Goal: Task Accomplishment & Management: Manage account settings

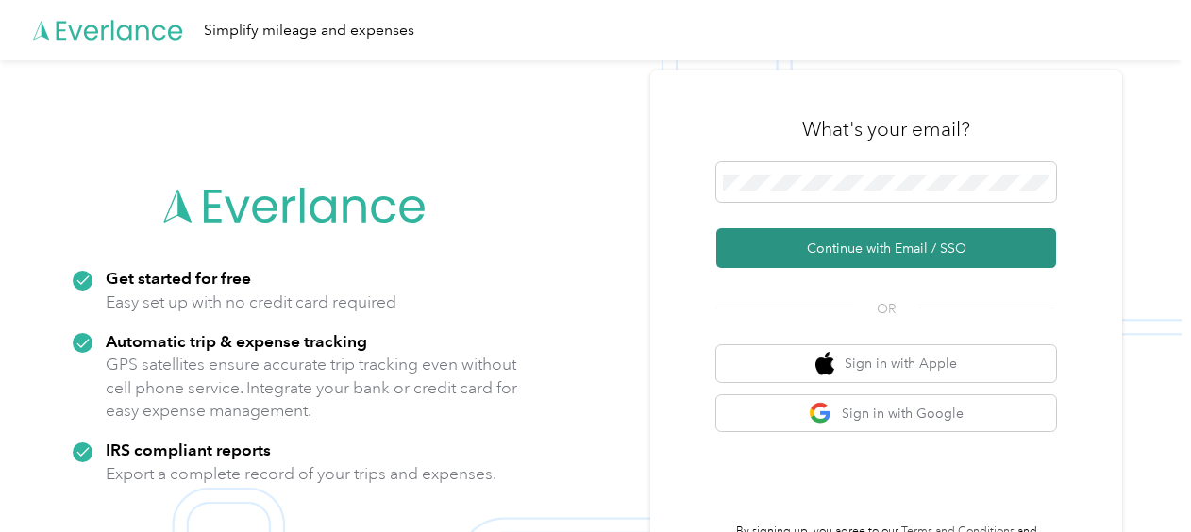
click at [870, 245] on button "Continue with Email / SSO" at bounding box center [886, 248] width 340 height 40
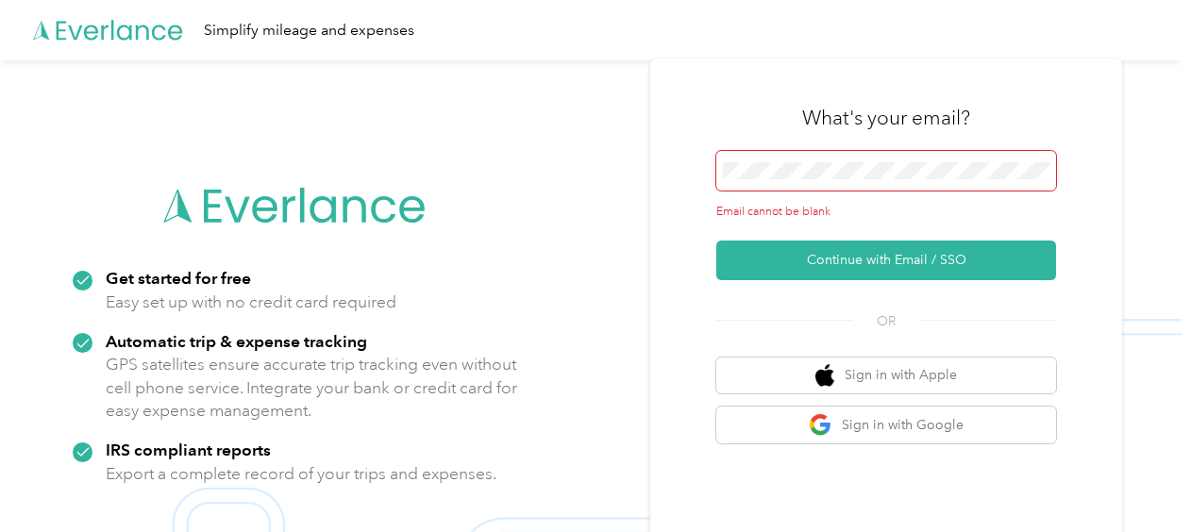
click at [747, 160] on span at bounding box center [886, 171] width 340 height 40
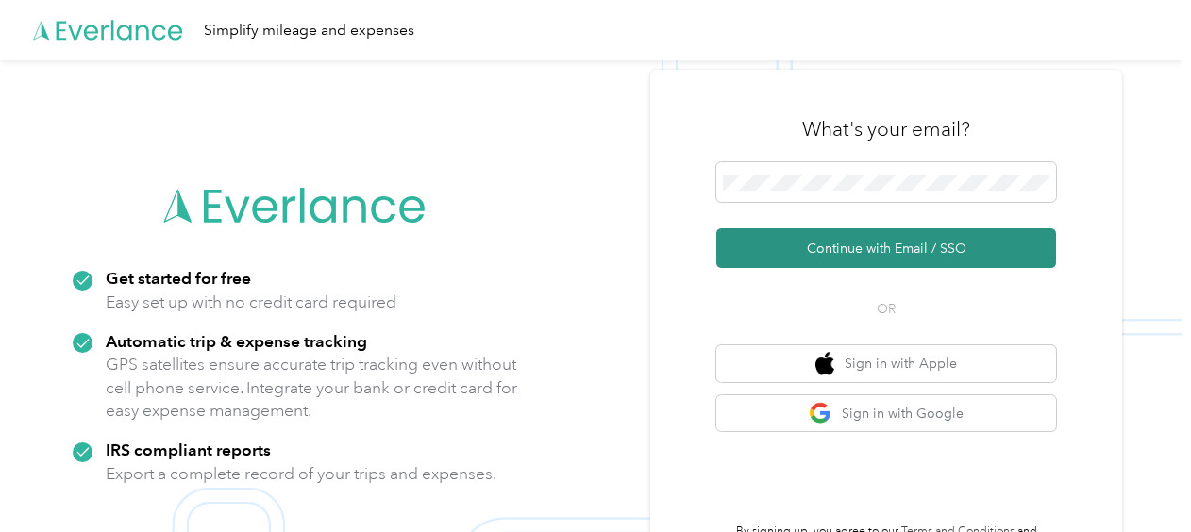
click at [863, 247] on button "Continue with Email / SSO" at bounding box center [886, 248] width 340 height 40
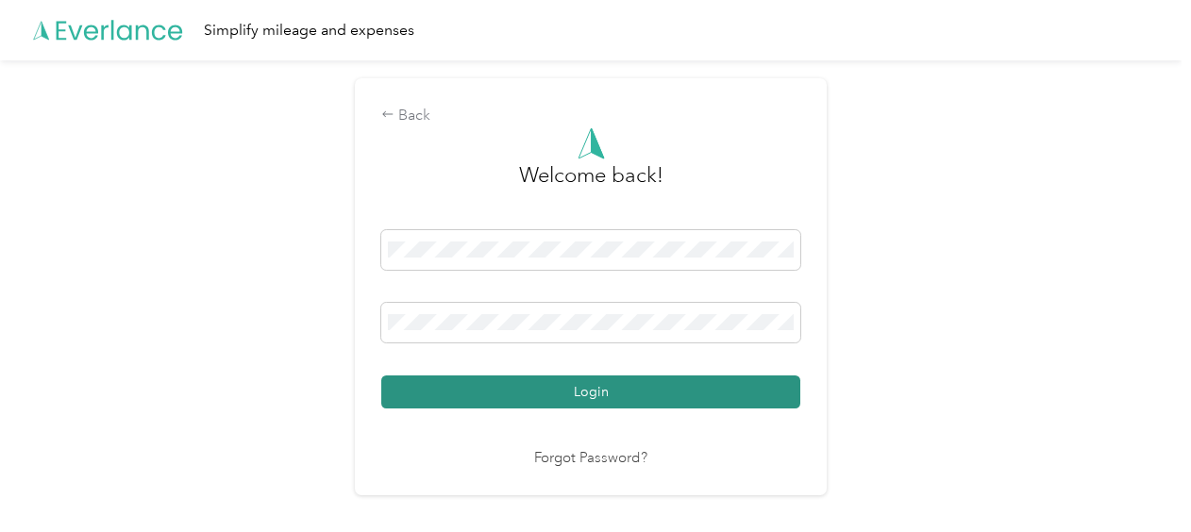
click at [630, 398] on button "Login" at bounding box center [590, 392] width 419 height 33
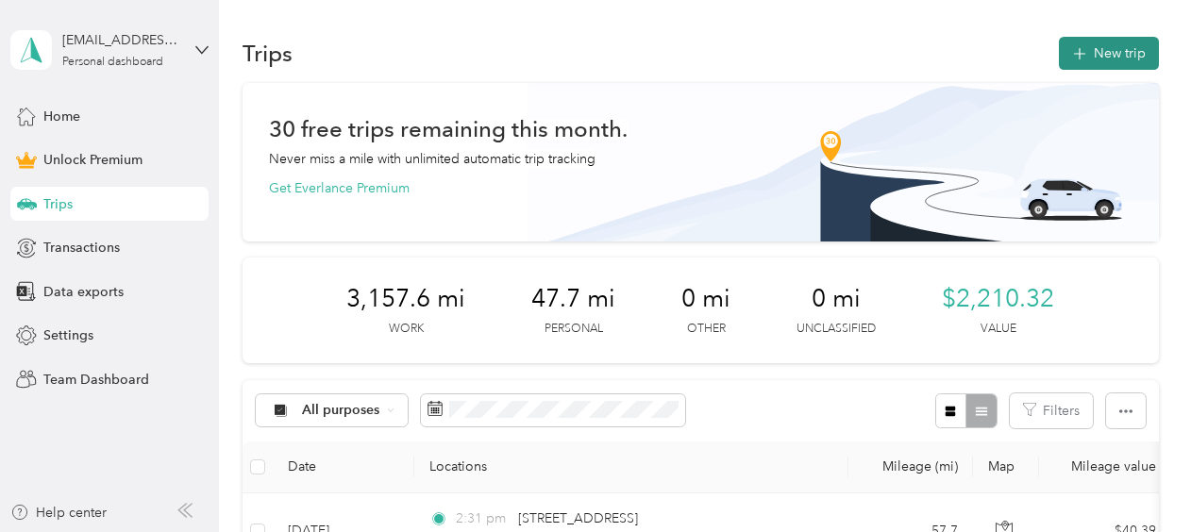
click at [1100, 52] on button "New trip" at bounding box center [1109, 53] width 100 height 33
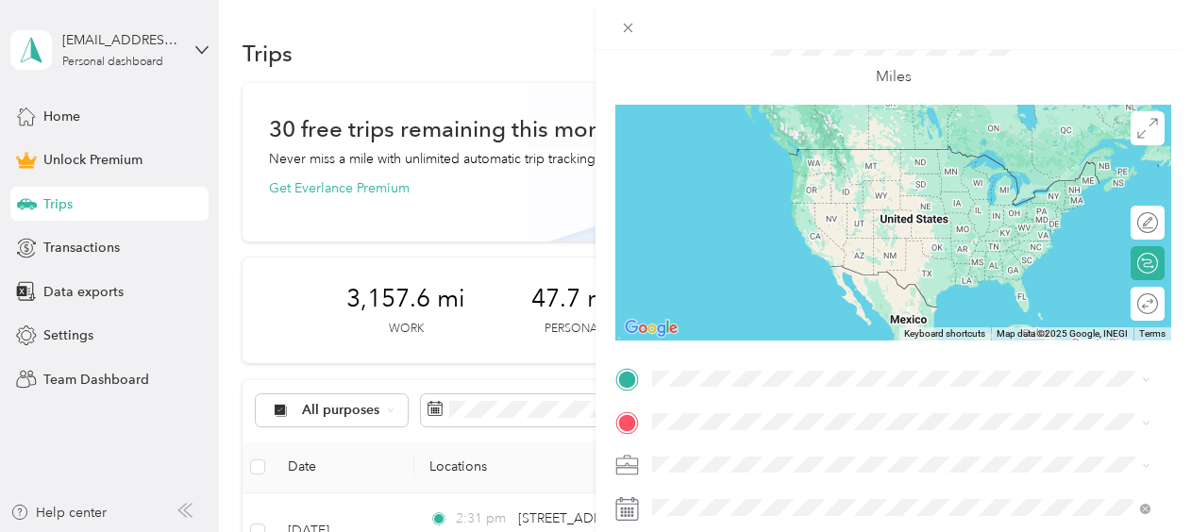
scroll to position [189, 0]
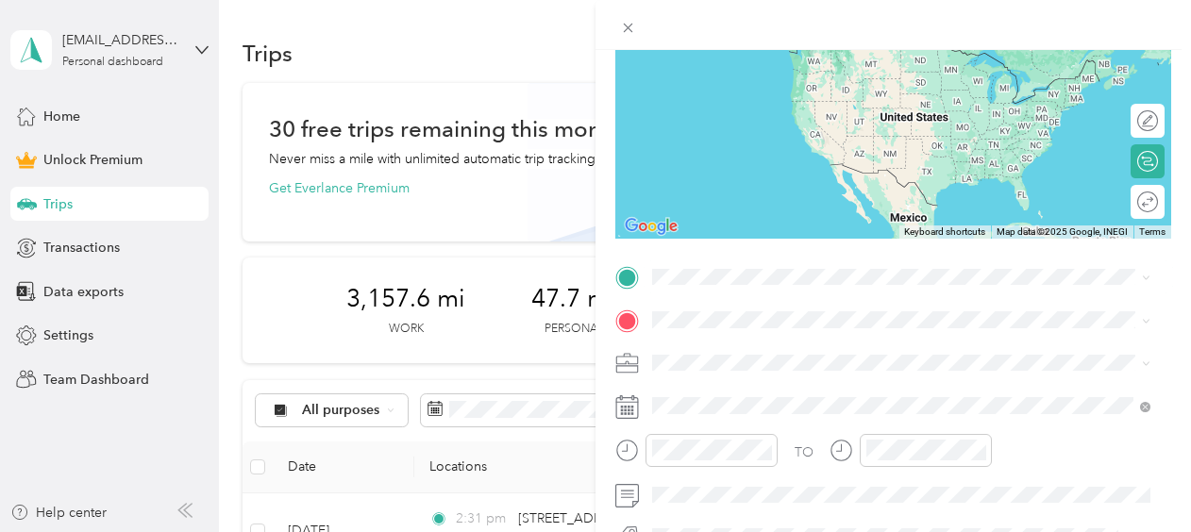
click at [789, 45] on span "[STREET_ADDRESS][PERSON_NAME][US_STATE]" at bounding box center [835, 36] width 294 height 17
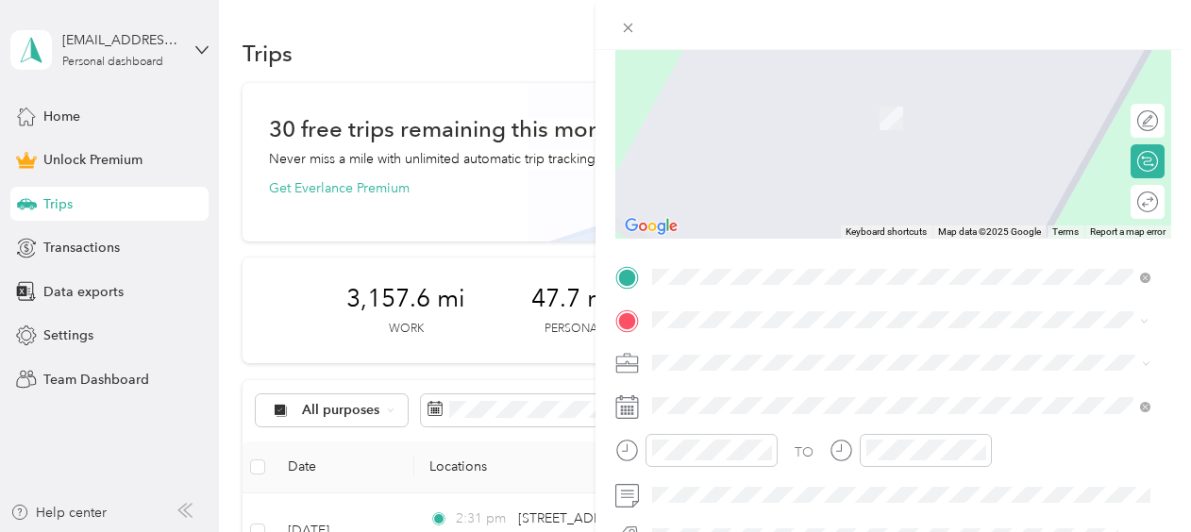
click at [739, 90] on span "[STREET_ADDRESS][US_STATE]" at bounding box center [782, 89] width 189 height 17
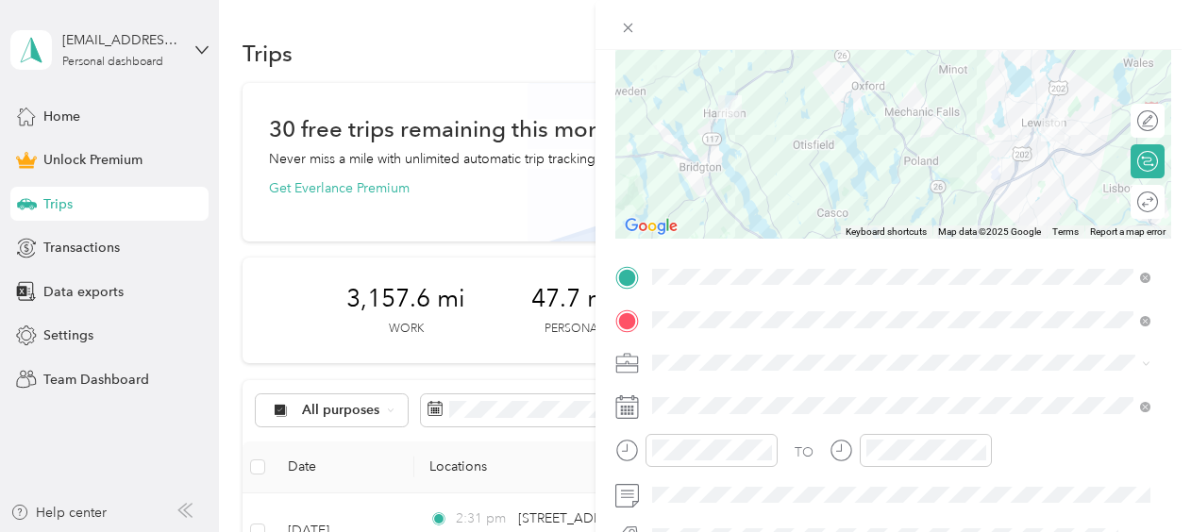
click at [708, 101] on li "Work" at bounding box center [902, 88] width 512 height 33
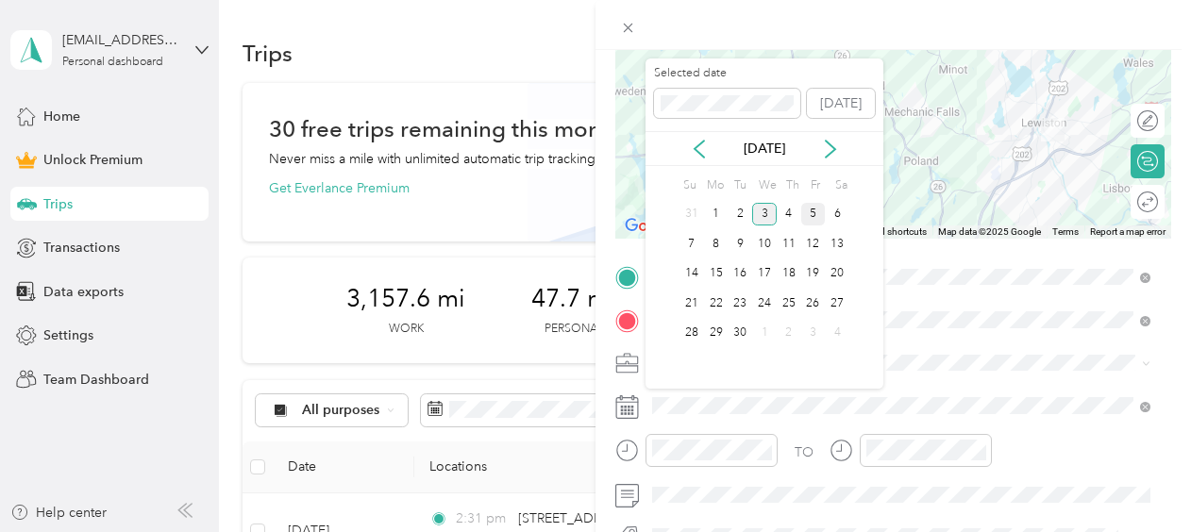
click at [814, 211] on div "5" at bounding box center [813, 215] width 25 height 24
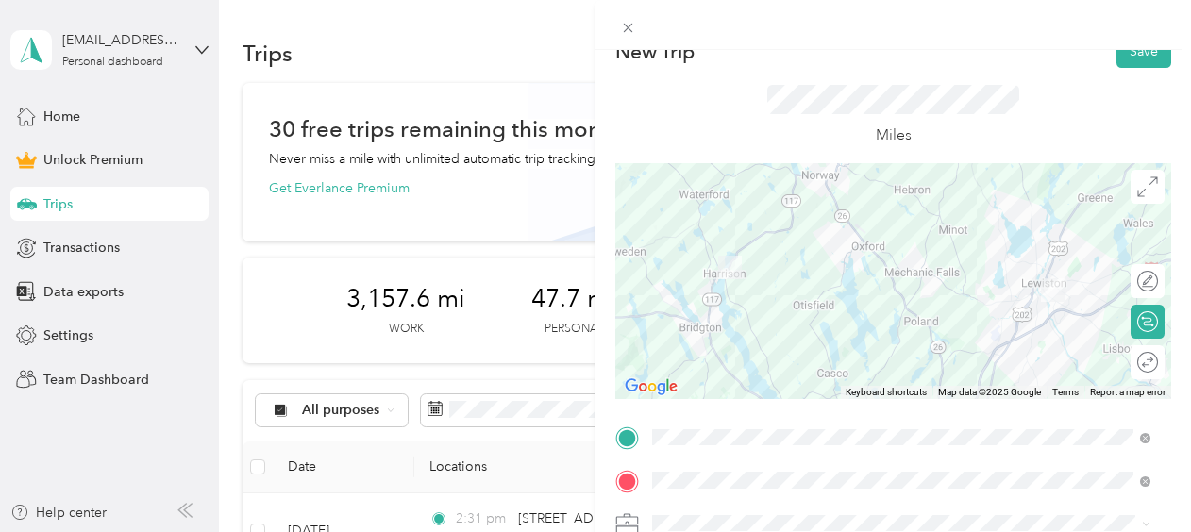
scroll to position [0, 0]
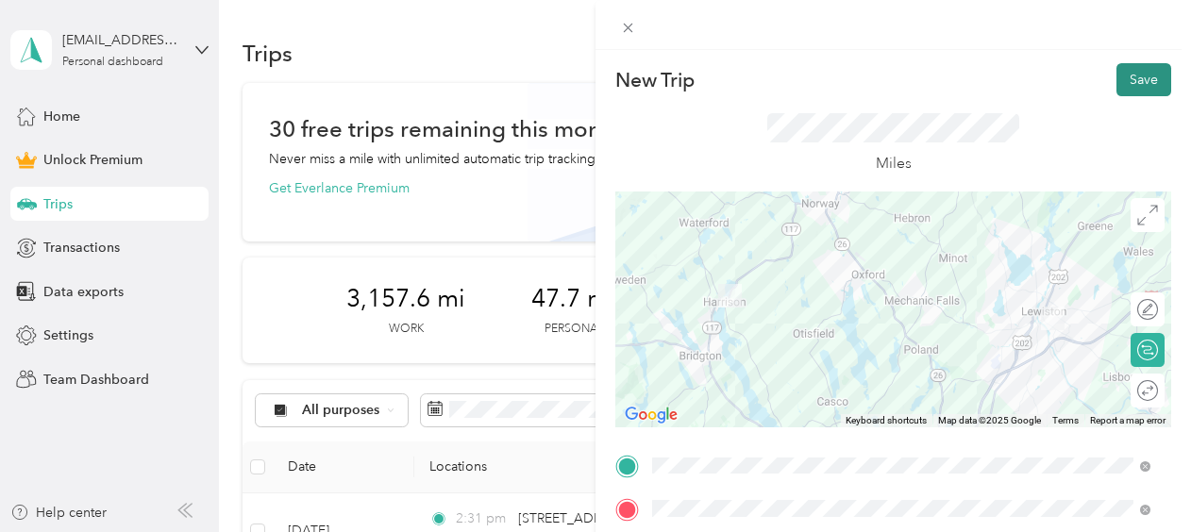
click at [1129, 76] on button "Save" at bounding box center [1143, 79] width 55 height 33
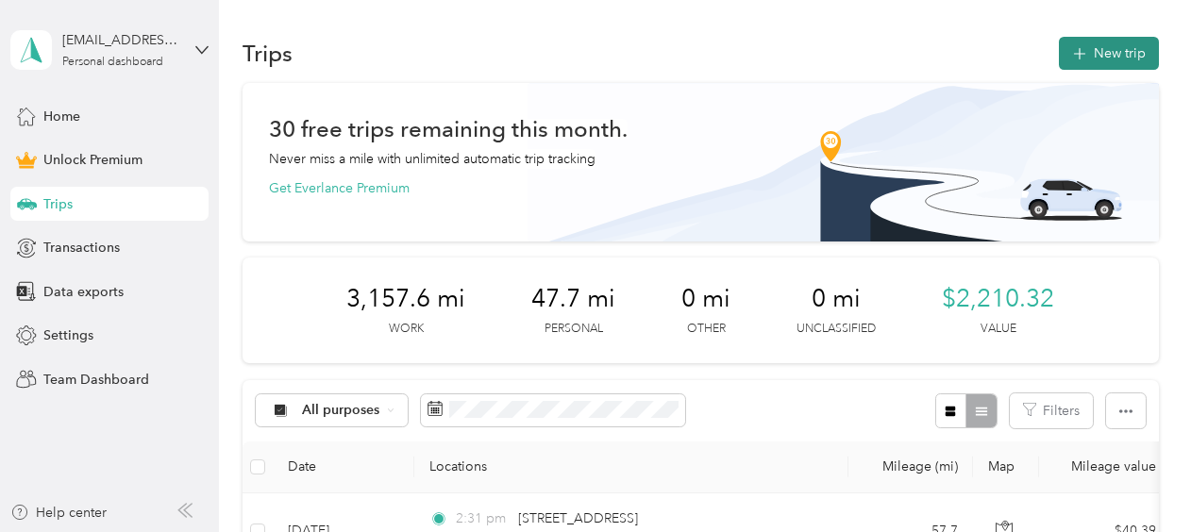
click at [1112, 51] on button "New trip" at bounding box center [1109, 53] width 100 height 33
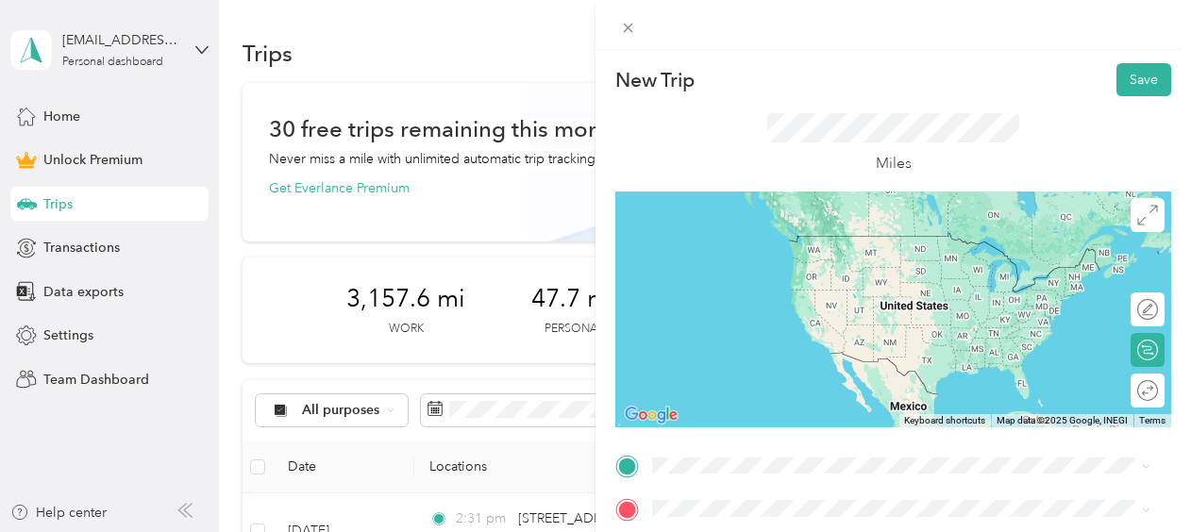
click at [746, 238] on span "[STREET_ADDRESS][US_STATE]" at bounding box center [782, 229] width 189 height 17
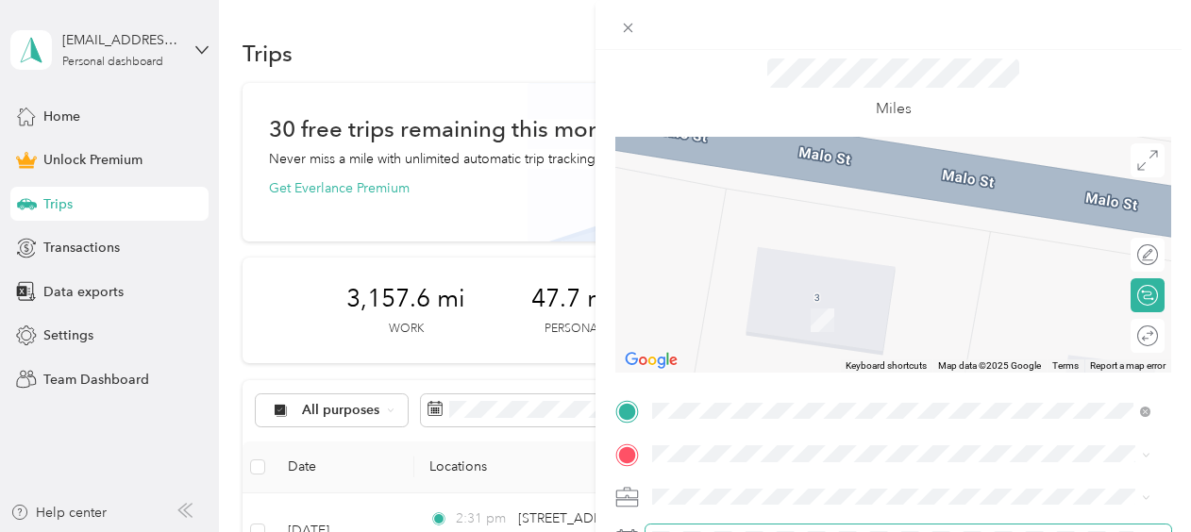
scroll to position [94, 0]
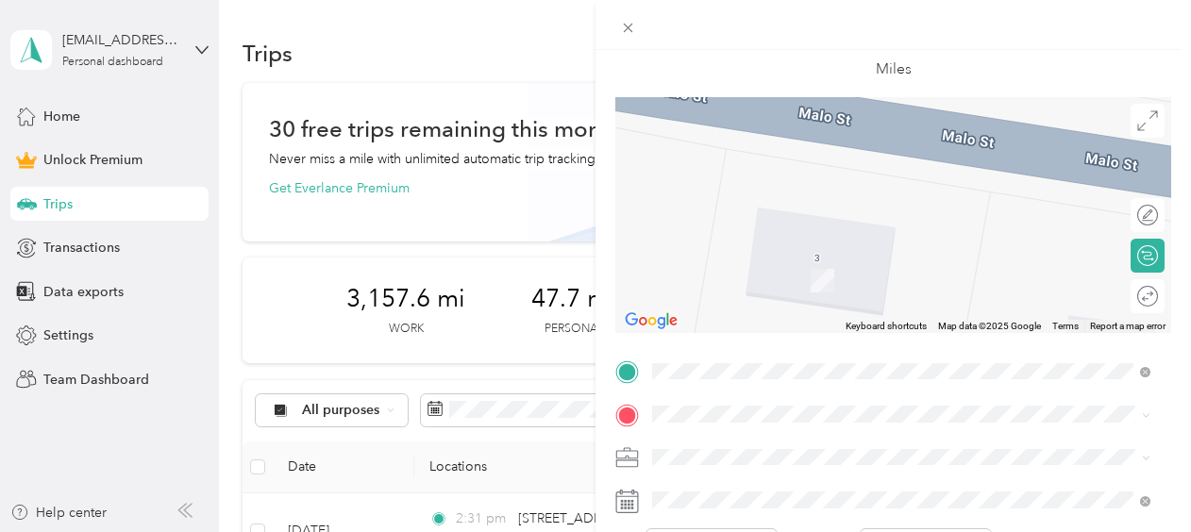
click at [736, 184] on span "[STREET_ADDRESS][PERSON_NAME][US_STATE]" at bounding box center [835, 175] width 294 height 17
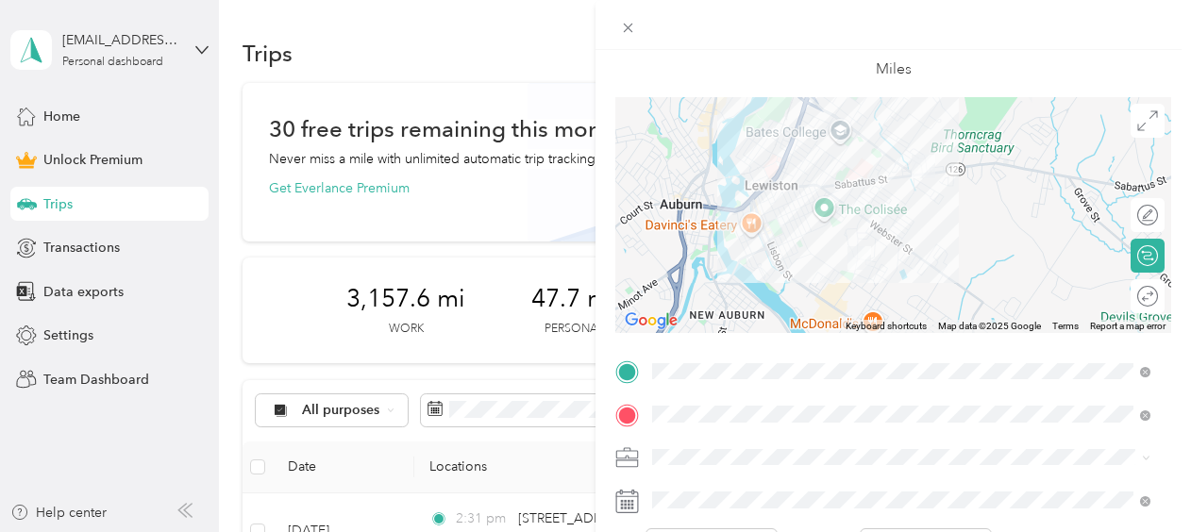
click at [710, 195] on li "Work" at bounding box center [902, 183] width 512 height 33
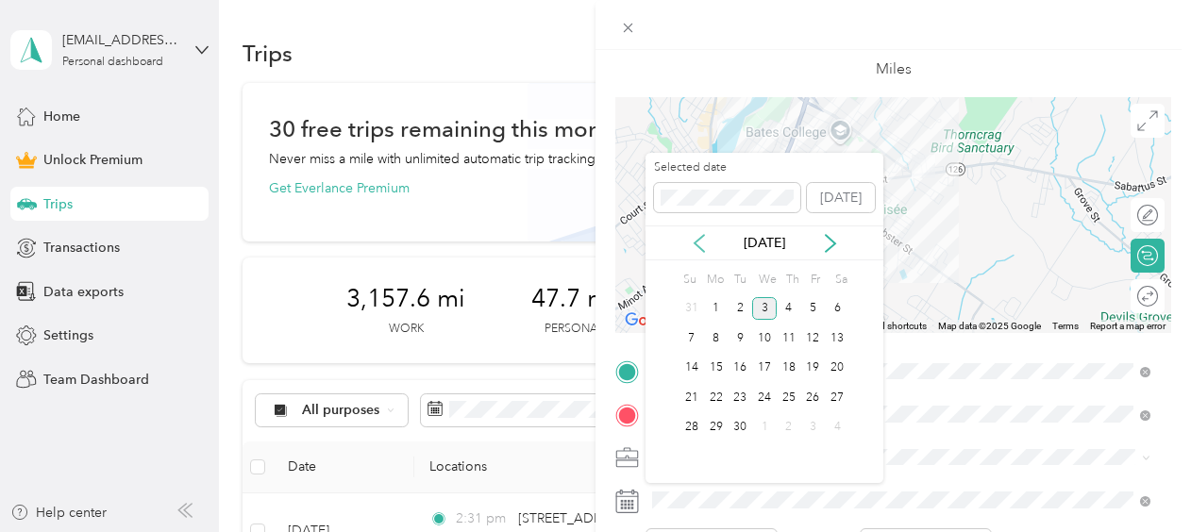
click at [693, 245] on icon at bounding box center [699, 243] width 19 height 19
click at [738, 340] on div "5" at bounding box center [740, 339] width 25 height 24
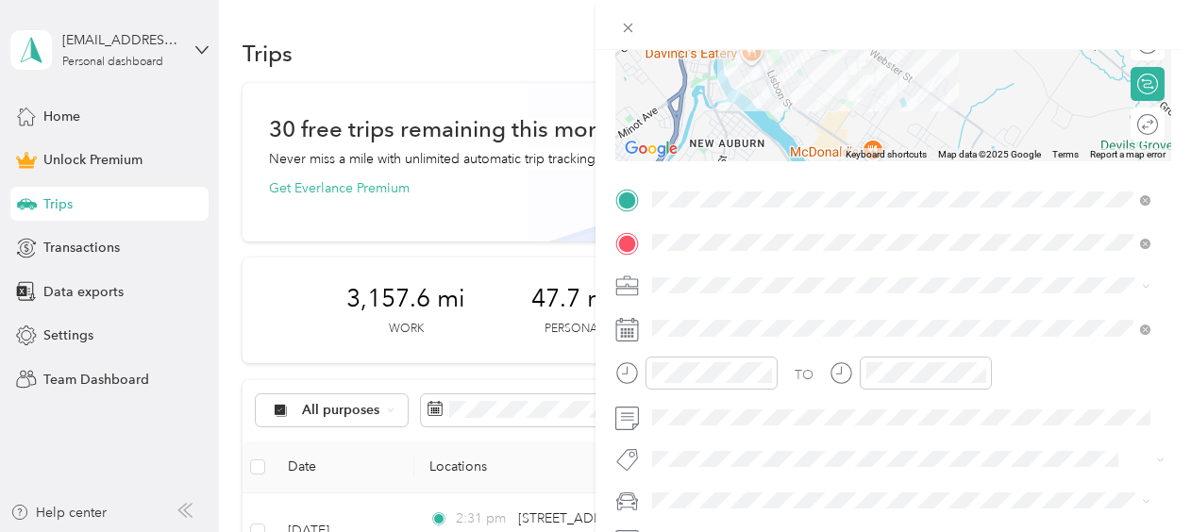
scroll to position [0, 0]
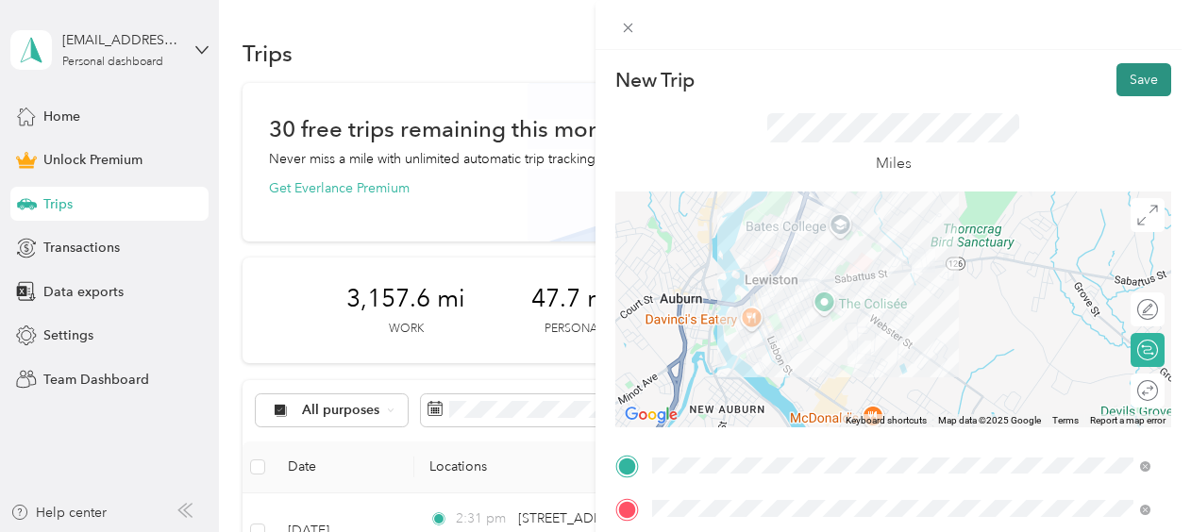
click at [1131, 78] on button "Save" at bounding box center [1143, 79] width 55 height 33
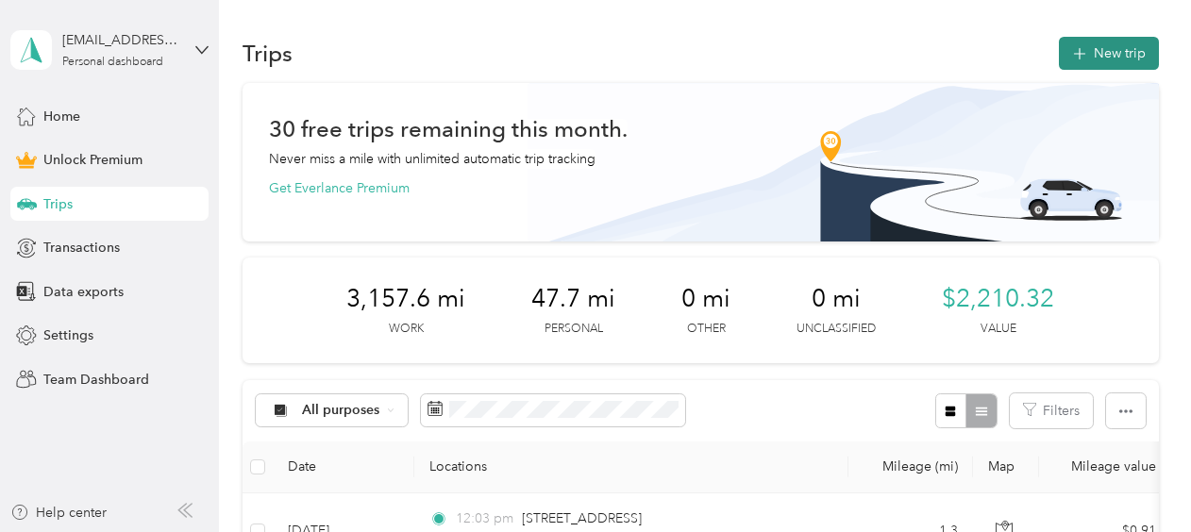
click at [1104, 51] on button "New trip" at bounding box center [1109, 53] width 100 height 33
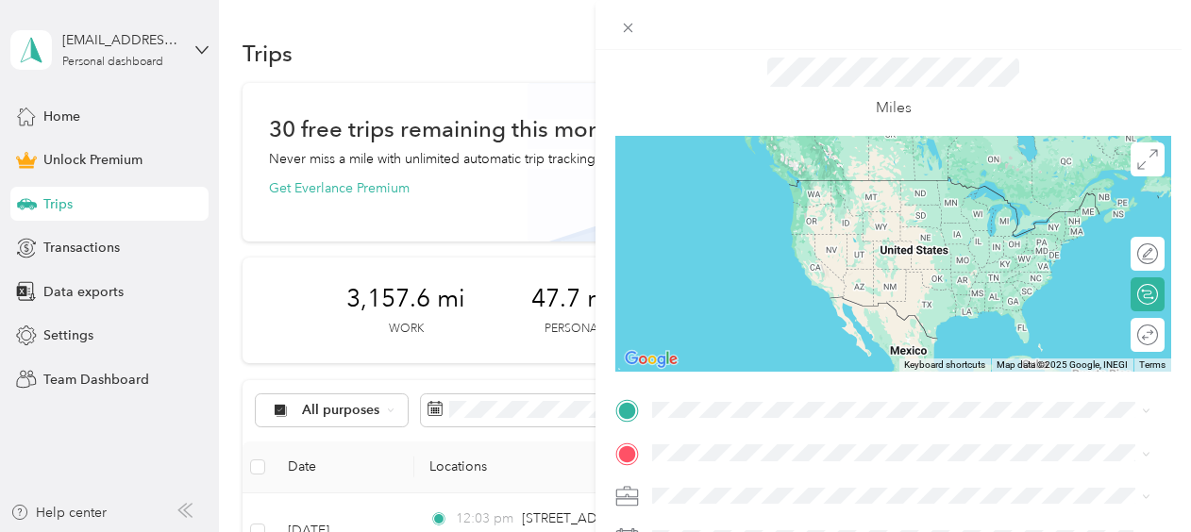
scroll to position [94, 0]
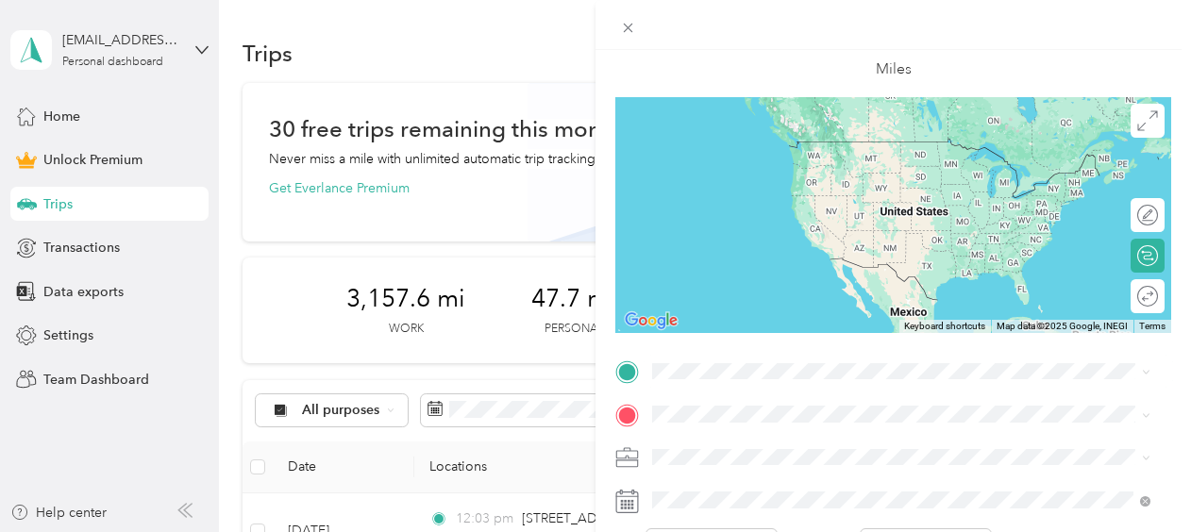
click at [764, 141] on span "[STREET_ADDRESS][PERSON_NAME][US_STATE]" at bounding box center [835, 134] width 294 height 17
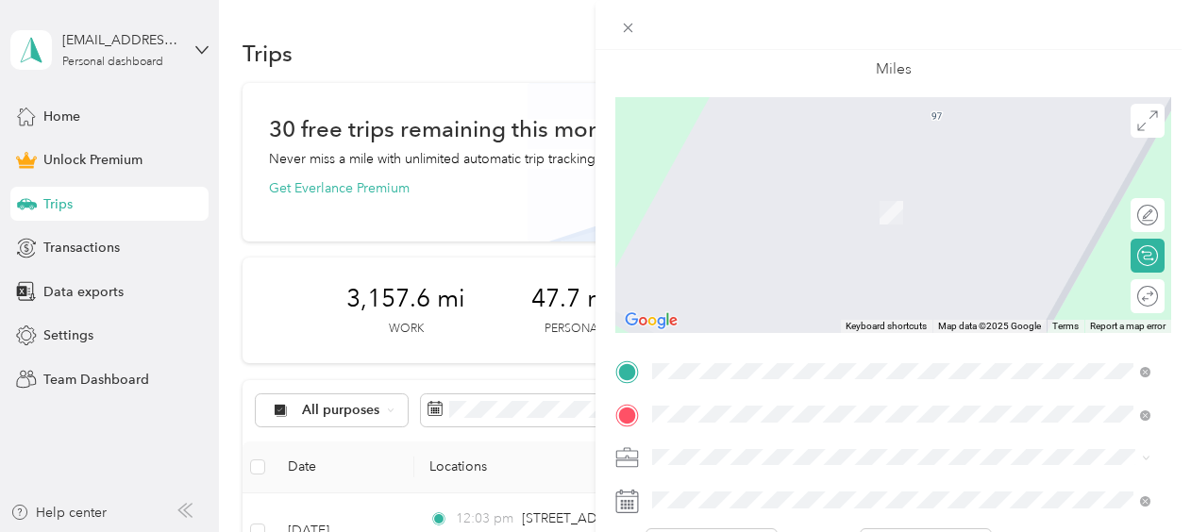
click at [753, 193] on span "[STREET_ADDRESS][US_STATE]" at bounding box center [782, 184] width 189 height 17
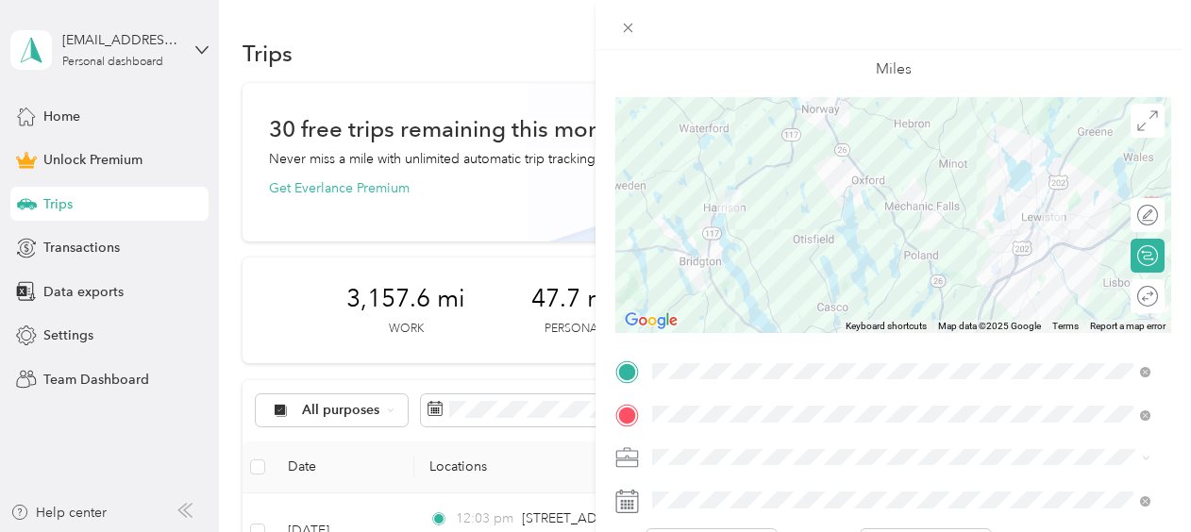
click at [732, 196] on li "Work" at bounding box center [902, 192] width 512 height 33
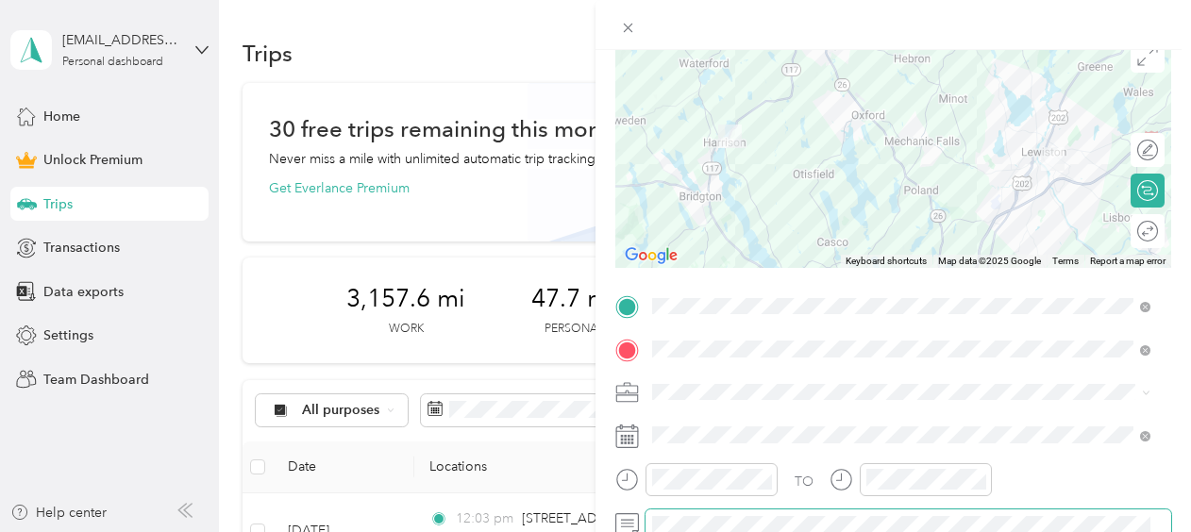
scroll to position [189, 0]
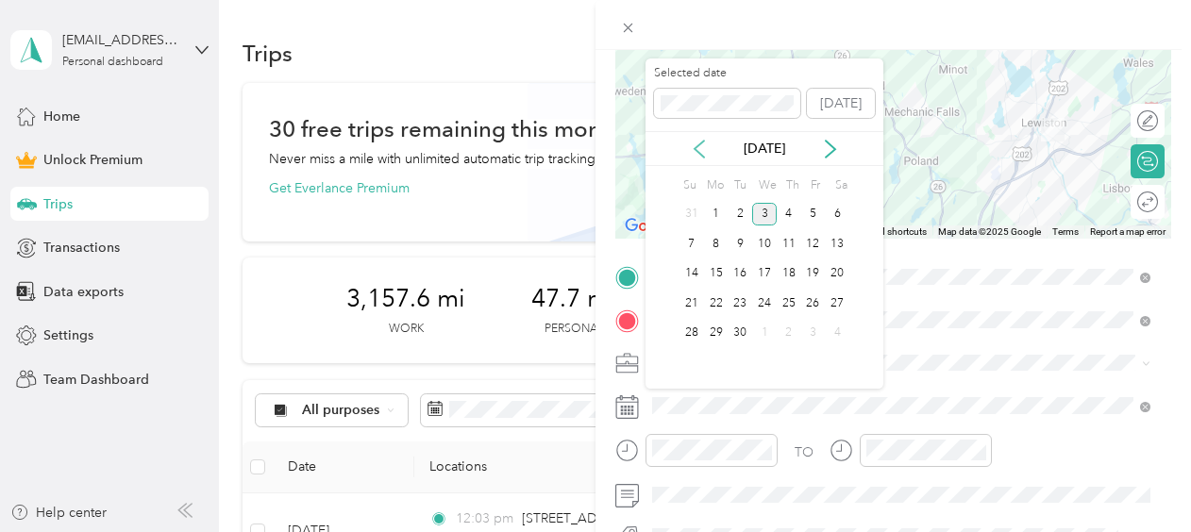
click at [698, 141] on icon at bounding box center [699, 149] width 19 height 19
click at [738, 246] on div "5" at bounding box center [740, 244] width 25 height 24
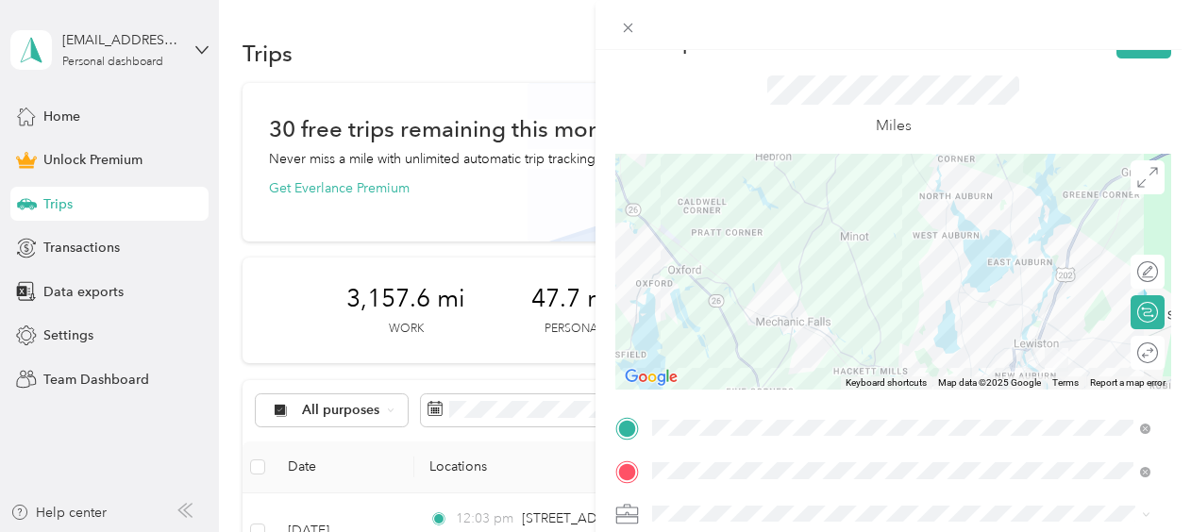
scroll to position [0, 0]
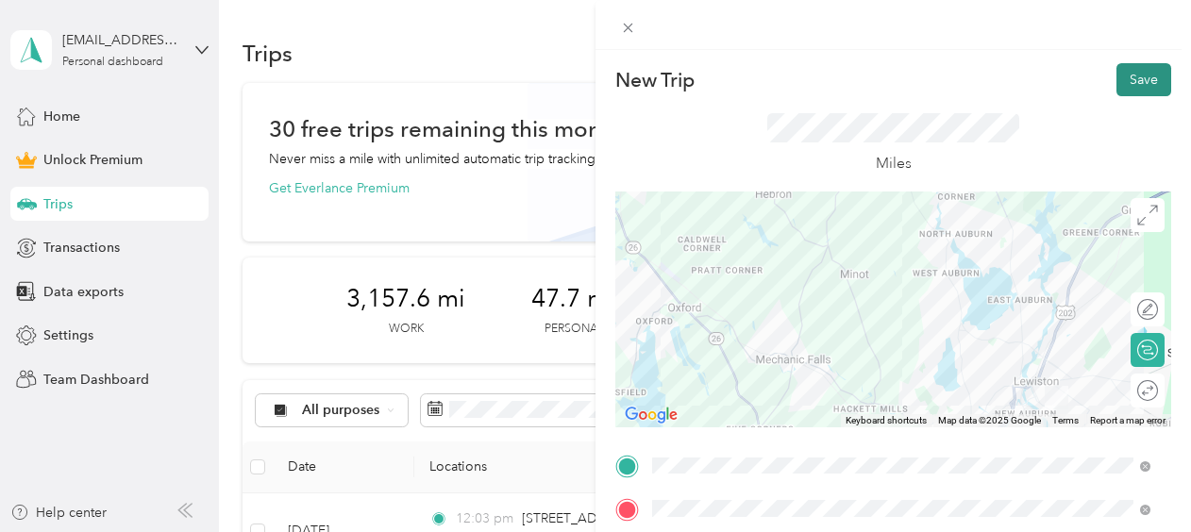
click at [1129, 75] on button "Save" at bounding box center [1143, 79] width 55 height 33
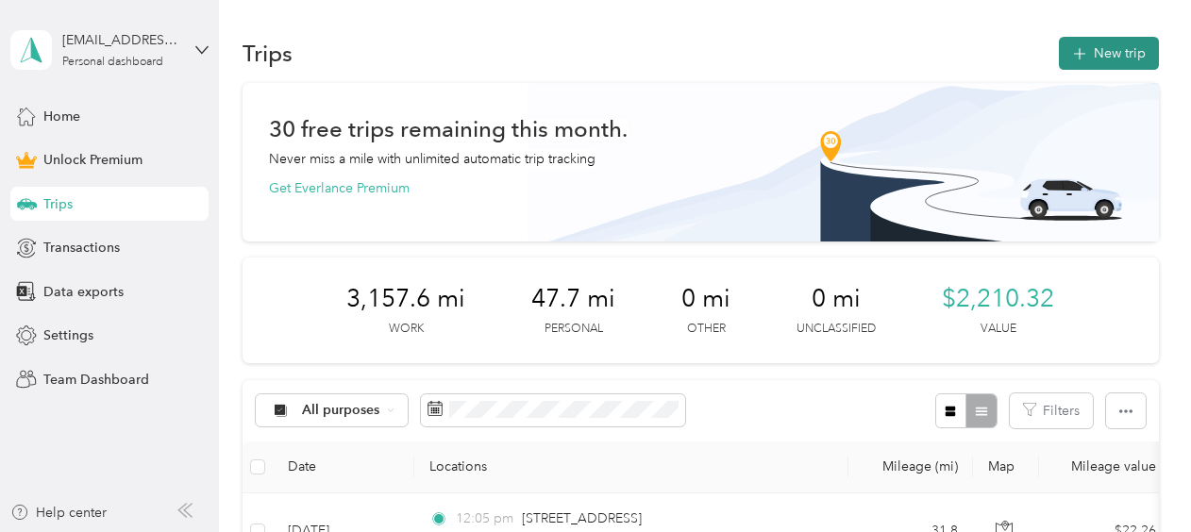
click at [1098, 53] on button "New trip" at bounding box center [1109, 53] width 100 height 33
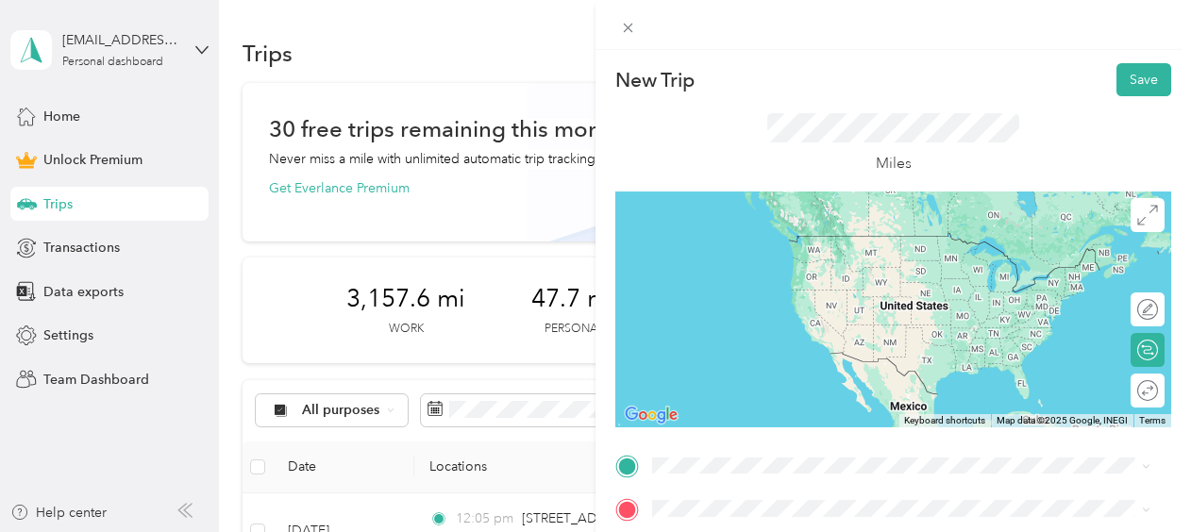
click at [748, 248] on div "[STREET_ADDRESS][PERSON_NAME][US_STATE]" at bounding box center [901, 235] width 485 height 25
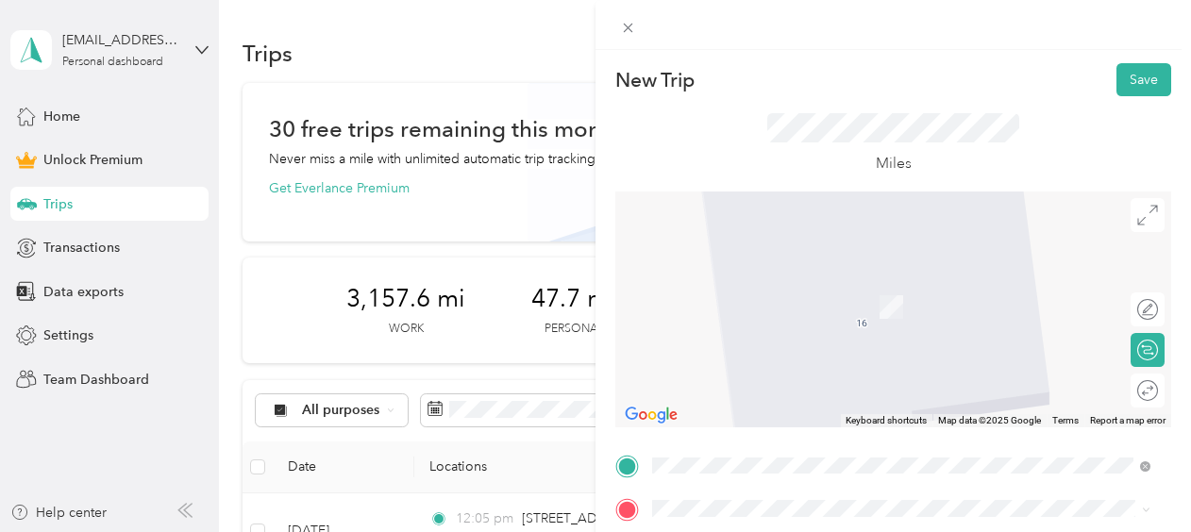
click at [762, 279] on span "[STREET_ADDRESS][PERSON_NAME][US_STATE]" at bounding box center [835, 270] width 294 height 17
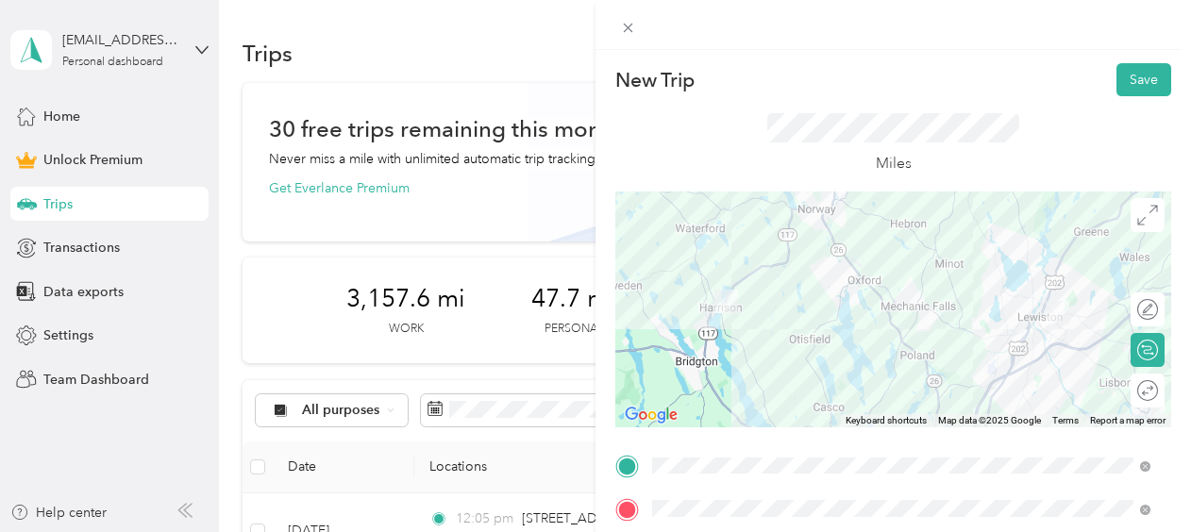
scroll to position [378, 0]
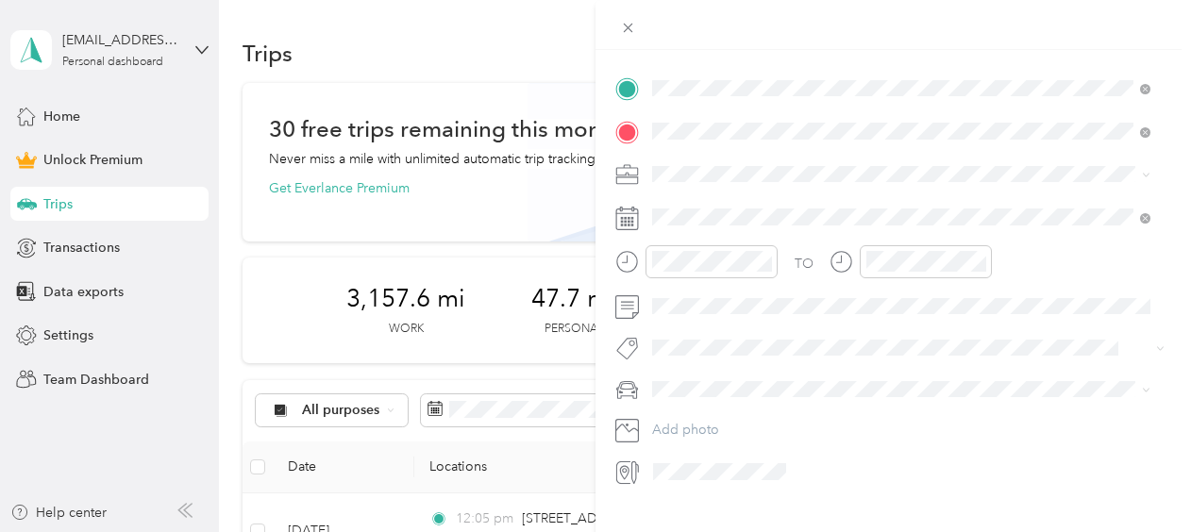
click at [735, 163] on span at bounding box center [909, 174] width 526 height 30
click at [673, 213] on ol "Work Personal mileage for Care Lync Other Charity Medical Moving Commute" at bounding box center [902, 321] width 512 height 264
click at [689, 209] on li "Work" at bounding box center [902, 199] width 512 height 33
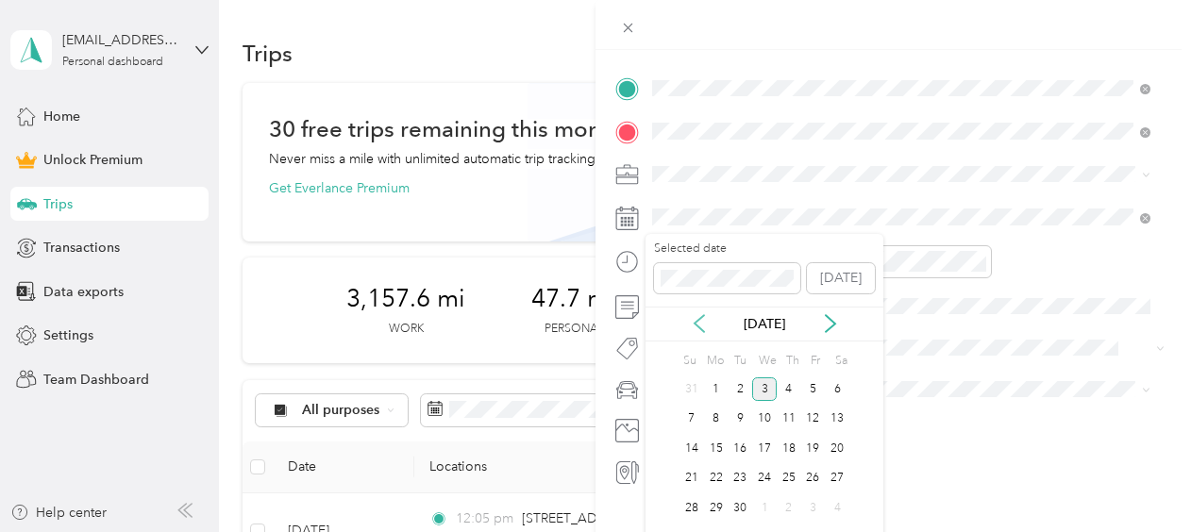
click at [698, 329] on icon at bounding box center [699, 323] width 19 height 19
click at [739, 417] on div "5" at bounding box center [740, 420] width 25 height 24
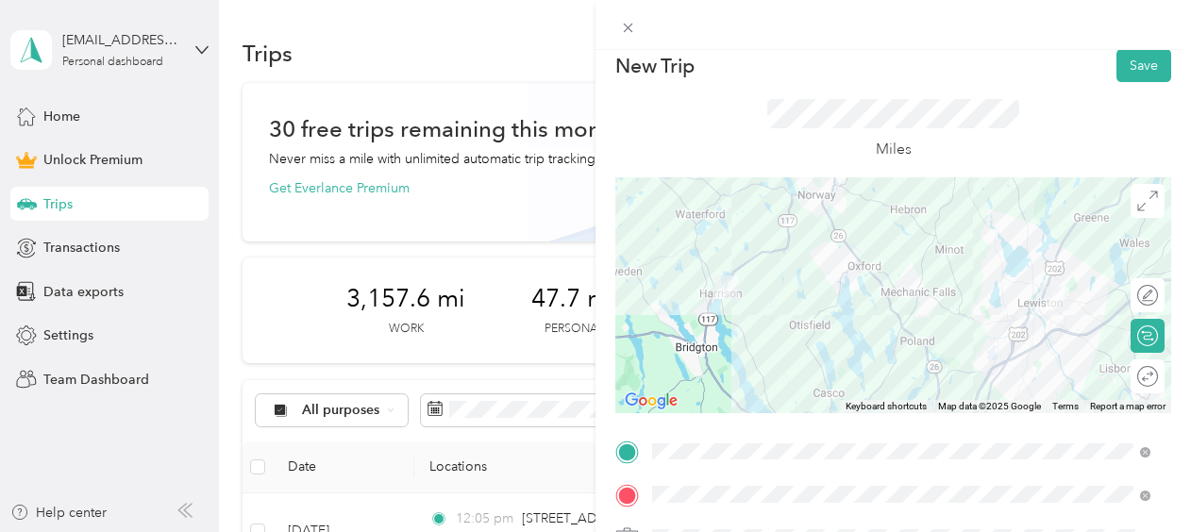
scroll to position [0, 0]
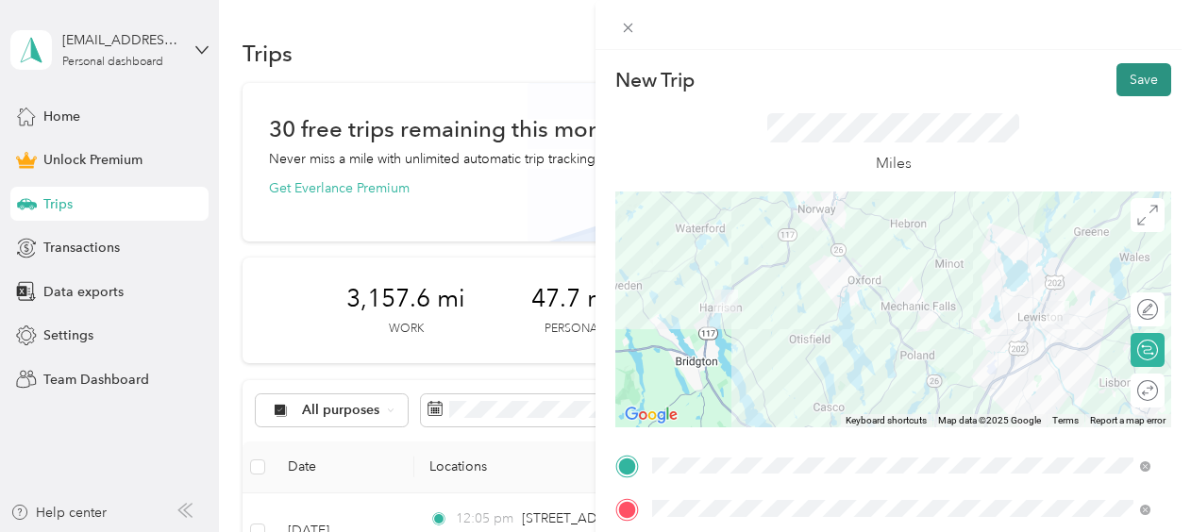
click at [1127, 77] on button "Save" at bounding box center [1143, 79] width 55 height 33
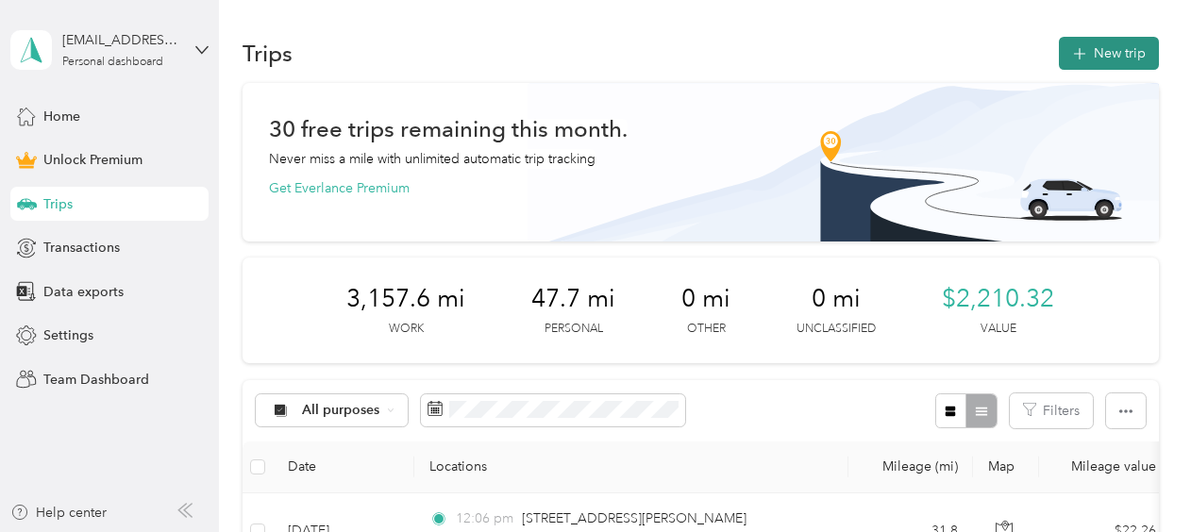
click at [1116, 53] on button "New trip" at bounding box center [1109, 53] width 100 height 33
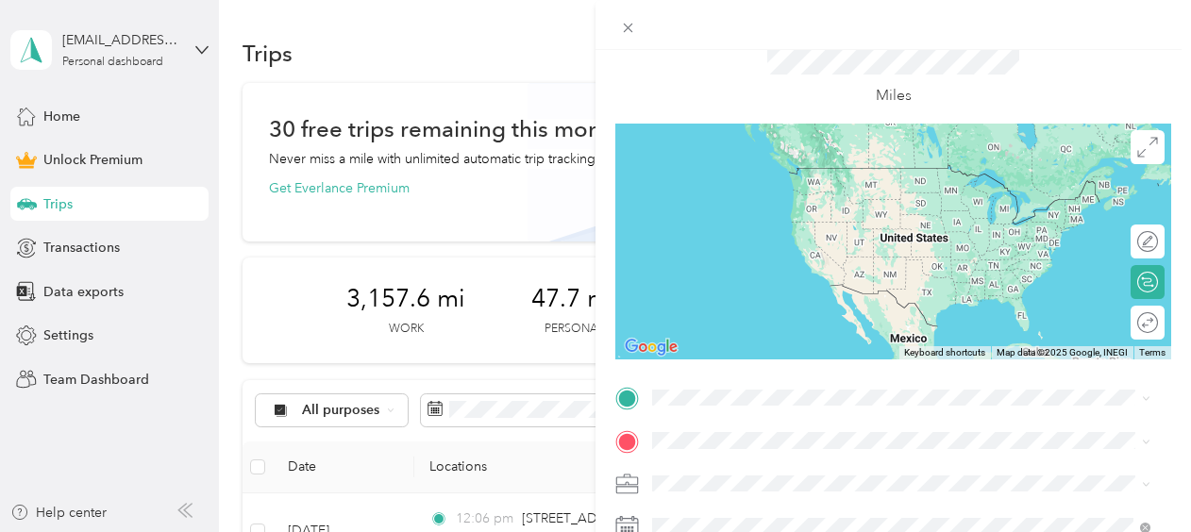
scroll to position [189, 0]
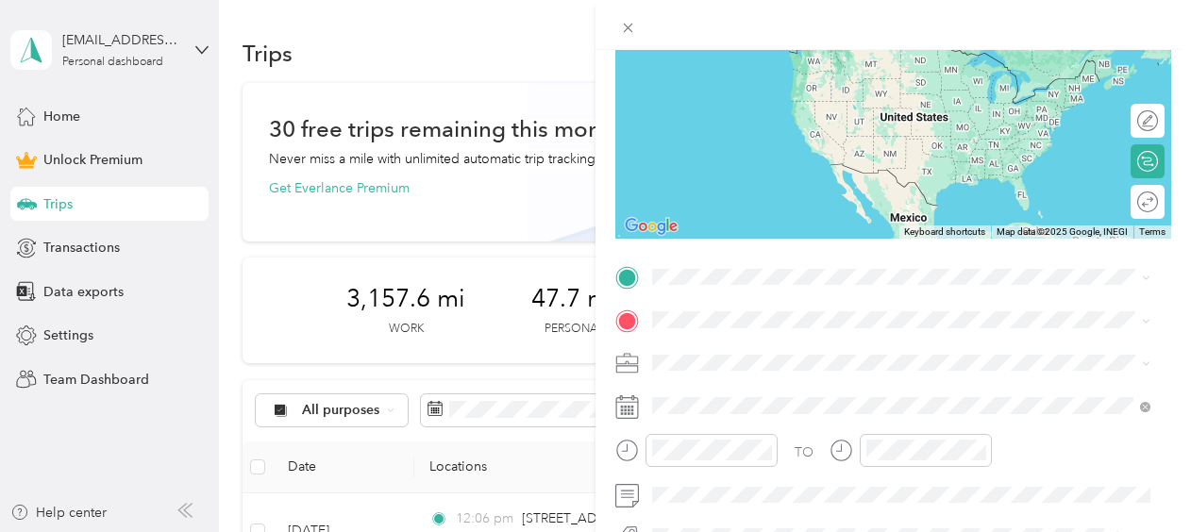
click at [753, 51] on div "[STREET_ADDRESS][PERSON_NAME][US_STATE]" at bounding box center [901, 37] width 485 height 25
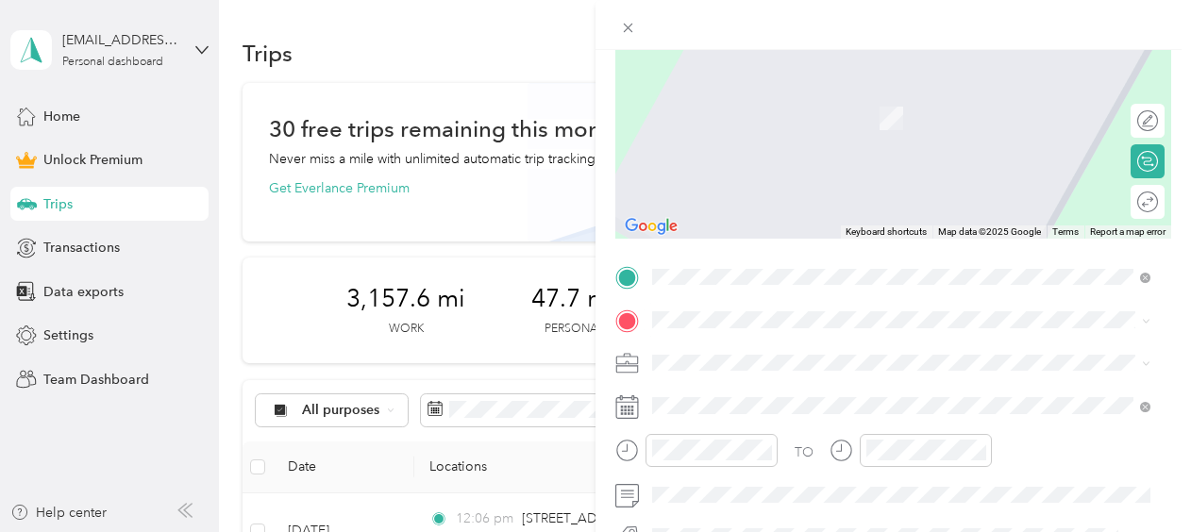
click at [762, 91] on span "[STREET_ADDRESS][US_STATE]" at bounding box center [782, 82] width 189 height 17
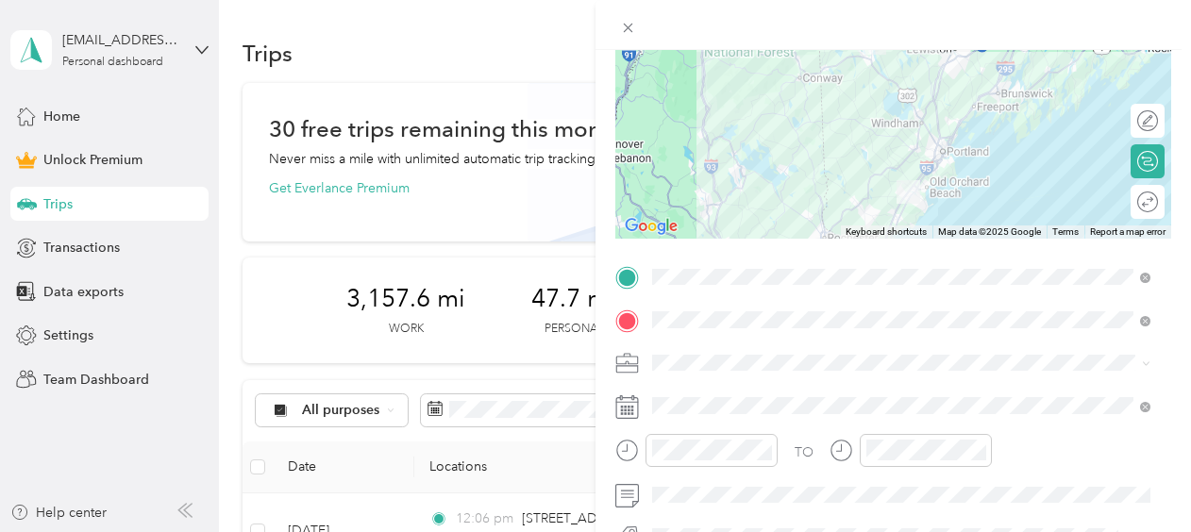
click at [680, 99] on li "Work" at bounding box center [902, 92] width 512 height 33
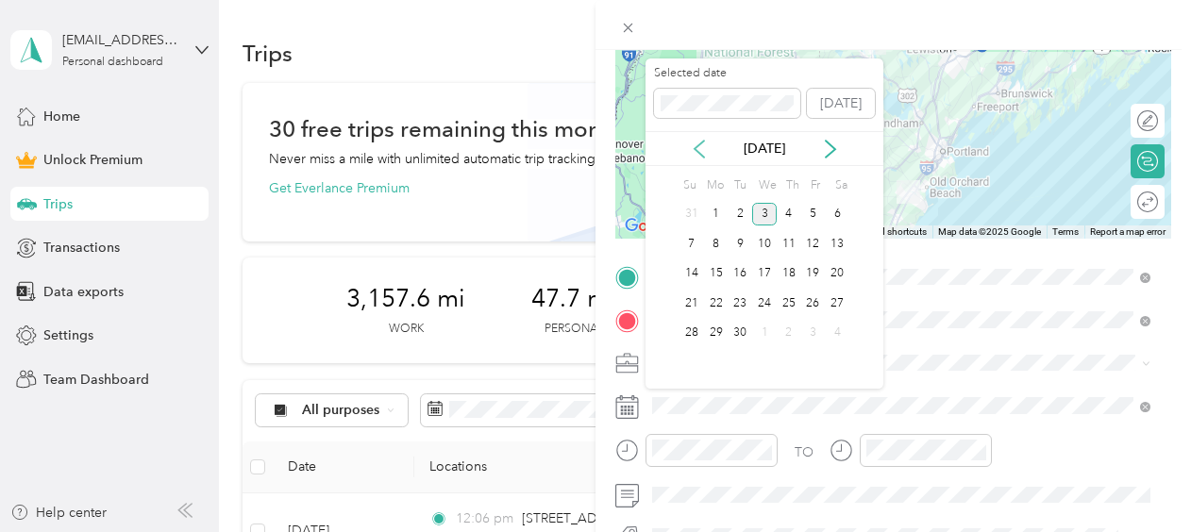
click at [706, 145] on icon at bounding box center [699, 149] width 19 height 19
click at [816, 242] on div "8" at bounding box center [813, 244] width 25 height 24
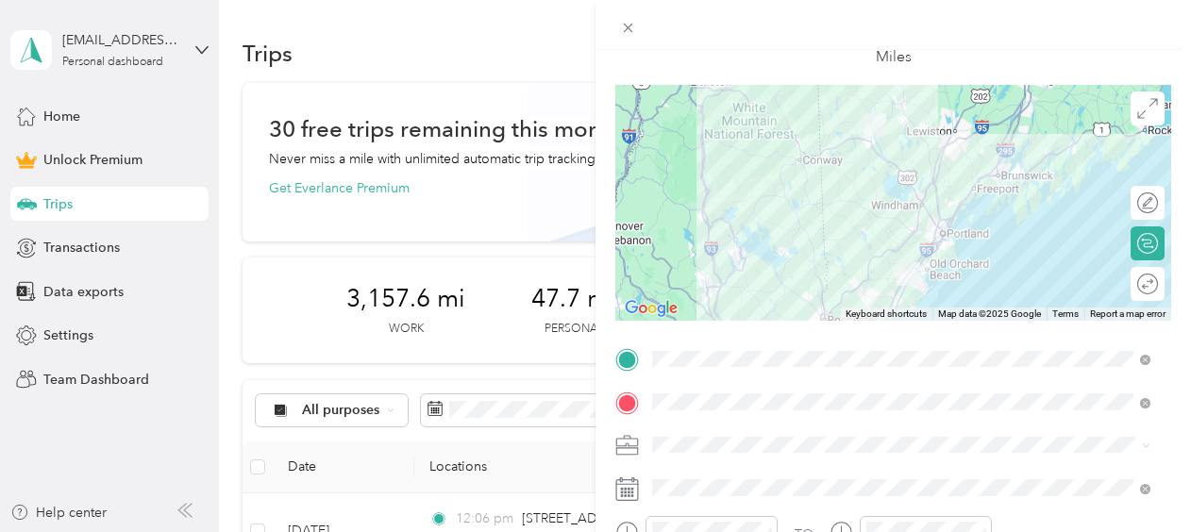
scroll to position [0, 0]
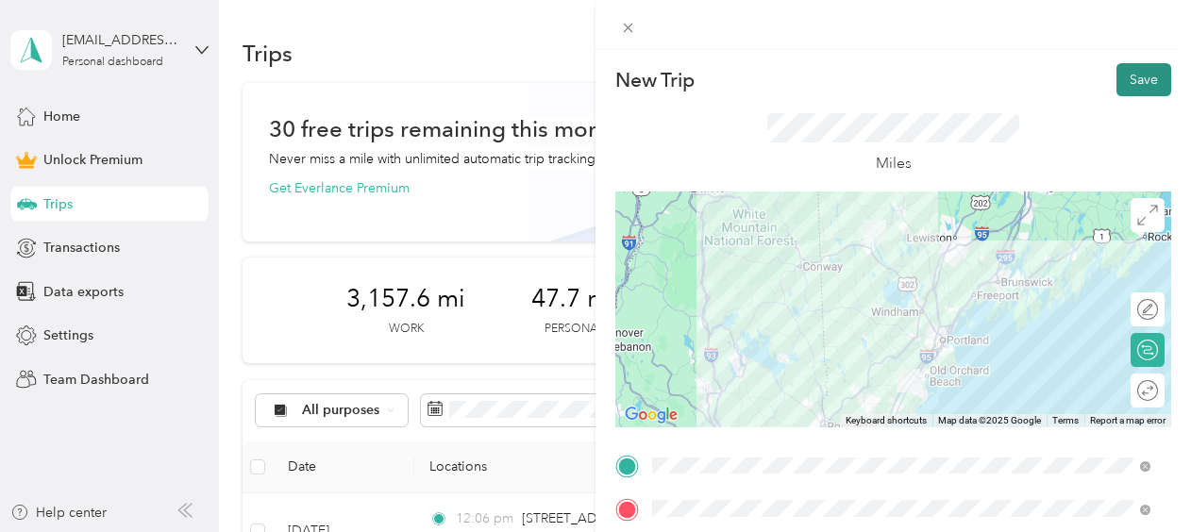
click at [1124, 75] on button "Save" at bounding box center [1143, 79] width 55 height 33
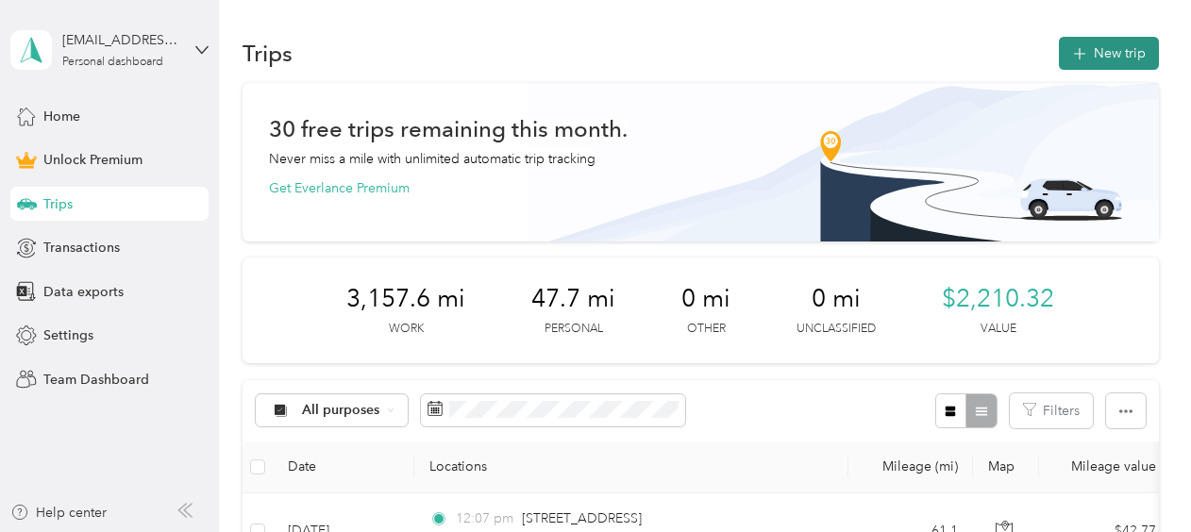
click at [1112, 53] on button "New trip" at bounding box center [1109, 53] width 100 height 33
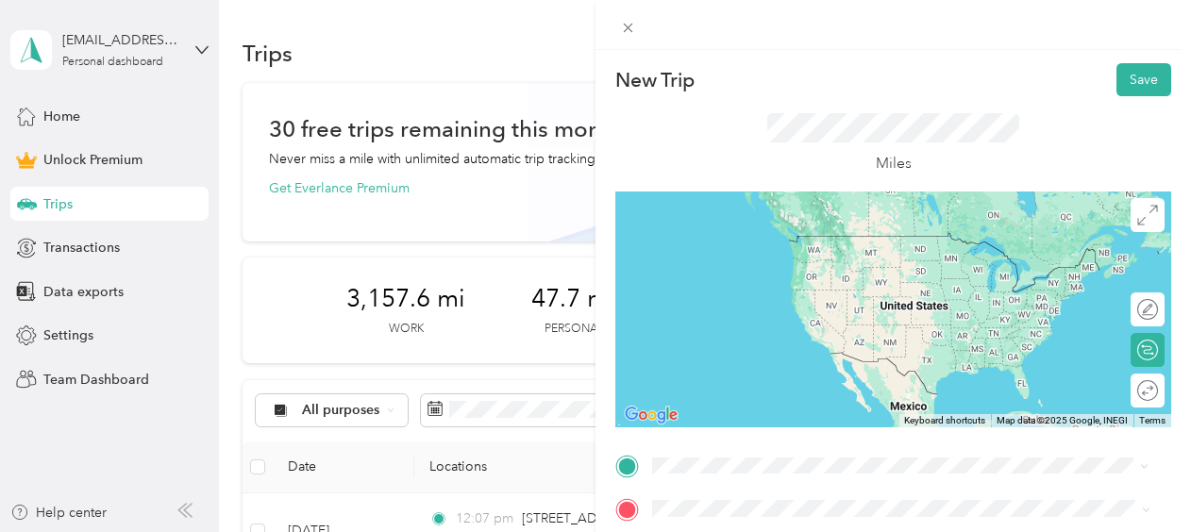
click at [776, 240] on span "[STREET_ADDRESS][US_STATE]" at bounding box center [782, 235] width 189 height 17
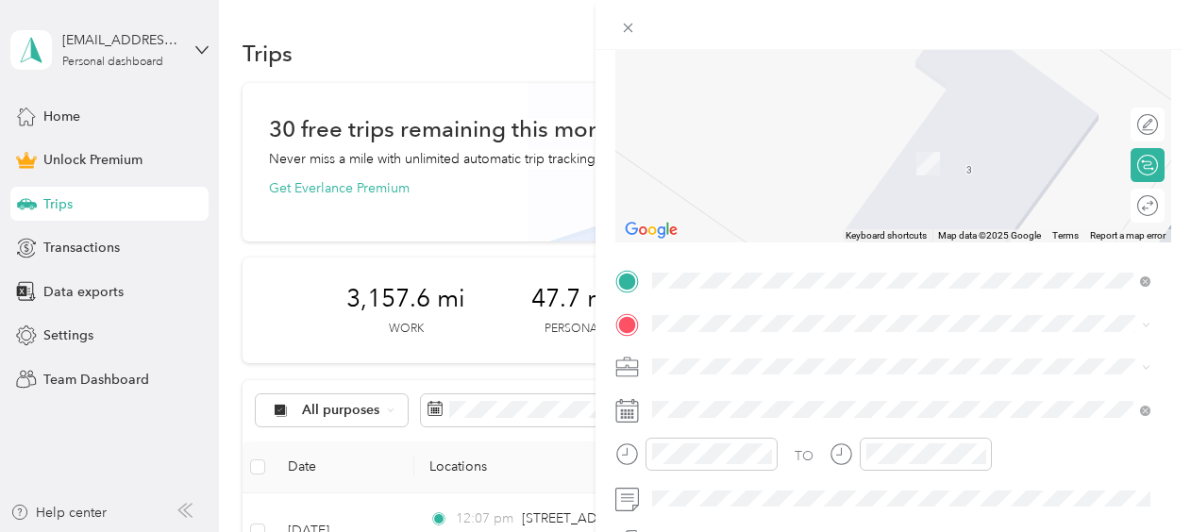
scroll to position [189, 0]
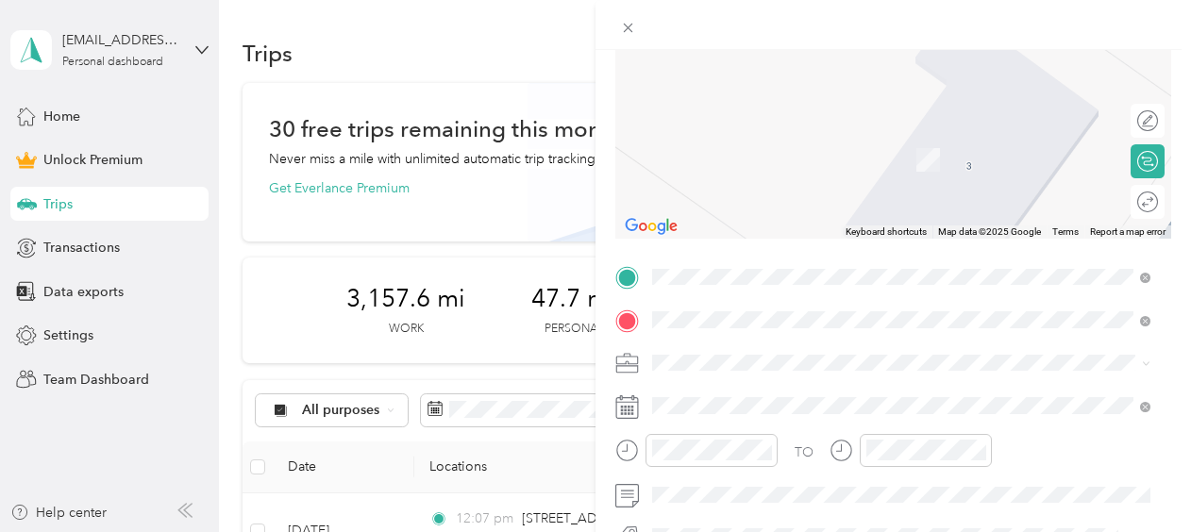
click at [823, 409] on li "[STREET_ADDRESS][US_STATE]" at bounding box center [902, 389] width 512 height 39
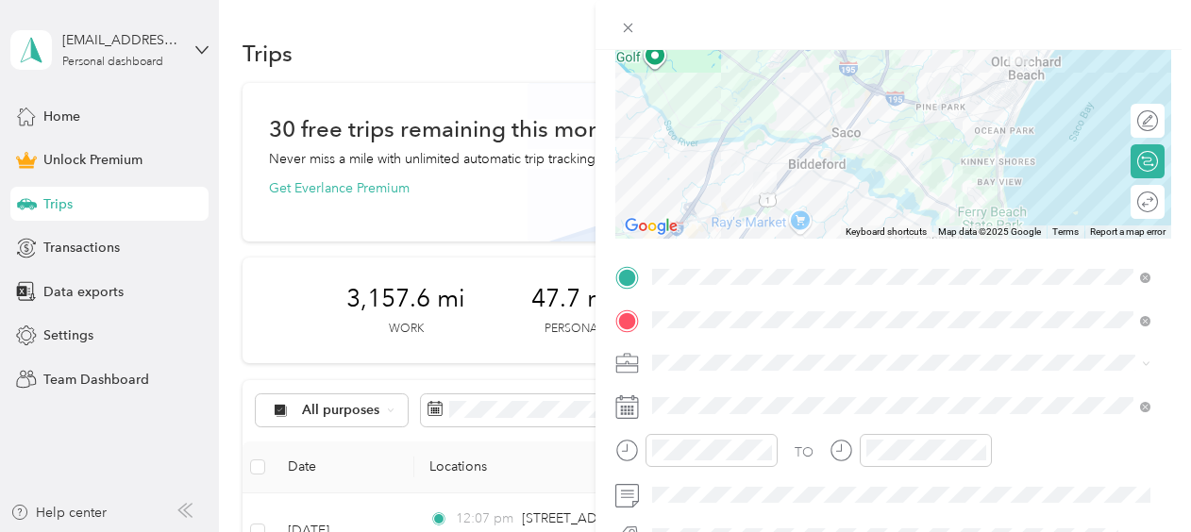
click at [679, 98] on div "Work" at bounding box center [901, 98] width 485 height 20
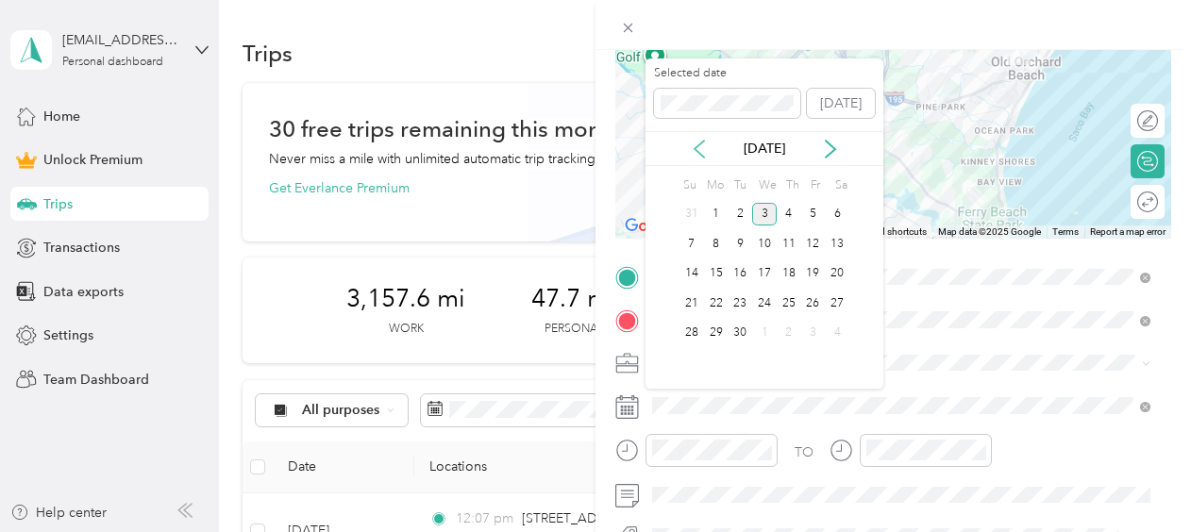
click at [693, 142] on icon at bounding box center [699, 149] width 19 height 19
click at [812, 240] on div "8" at bounding box center [813, 244] width 25 height 24
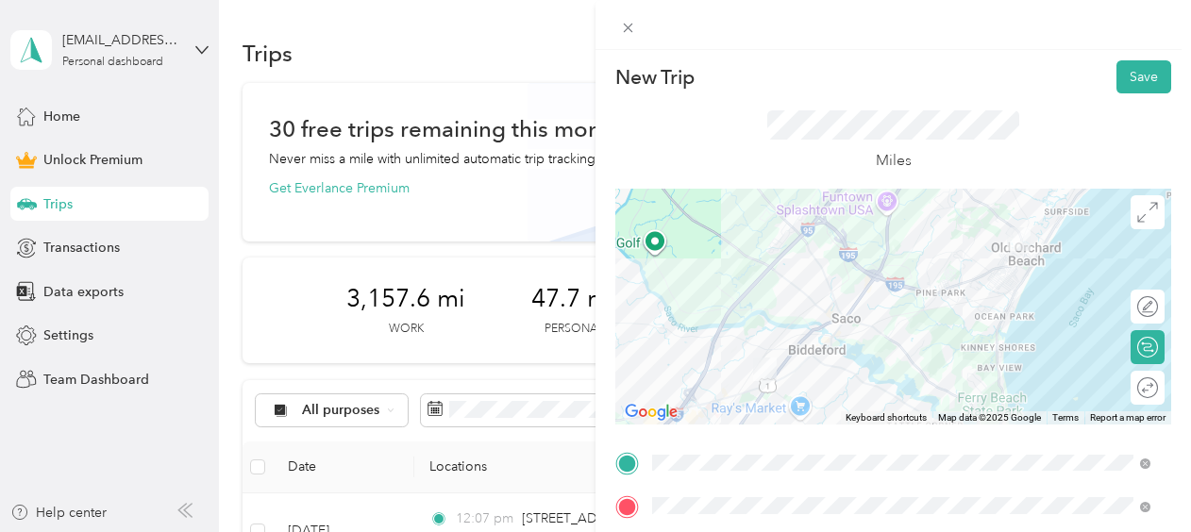
scroll to position [0, 0]
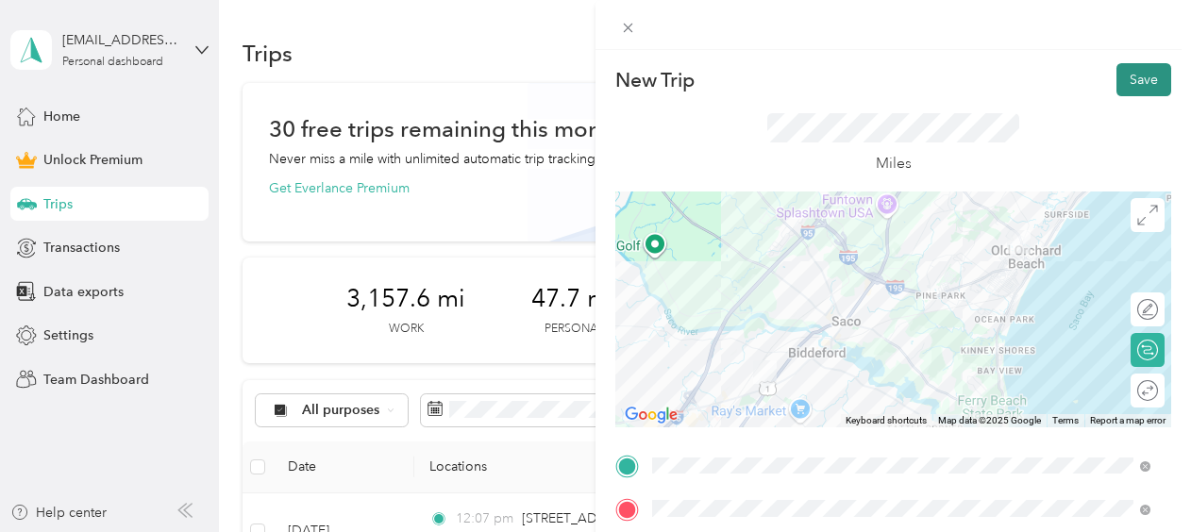
click at [1129, 79] on button "Save" at bounding box center [1143, 79] width 55 height 33
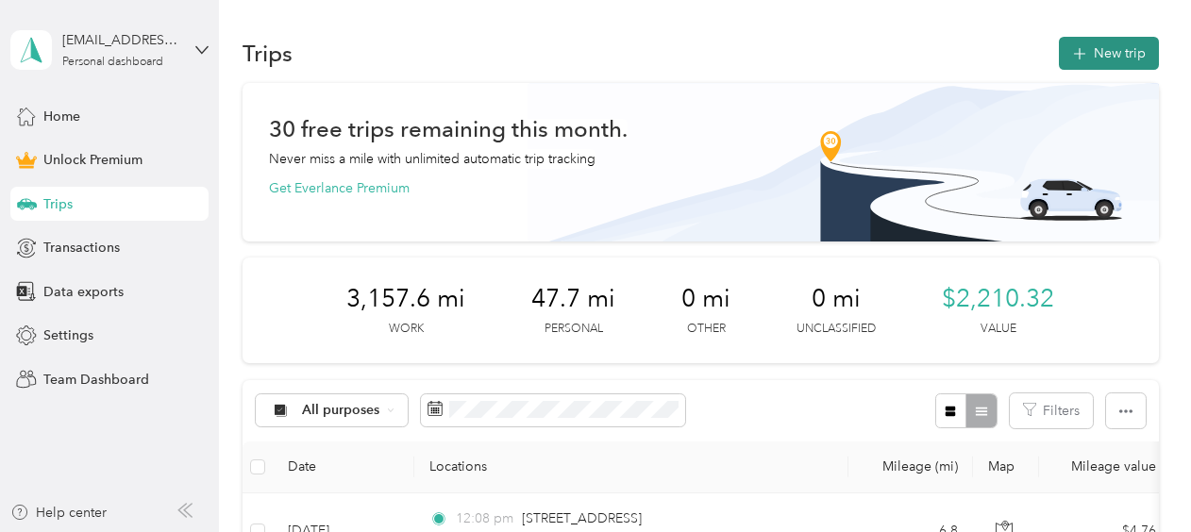
click at [1100, 48] on button "New trip" at bounding box center [1109, 53] width 100 height 33
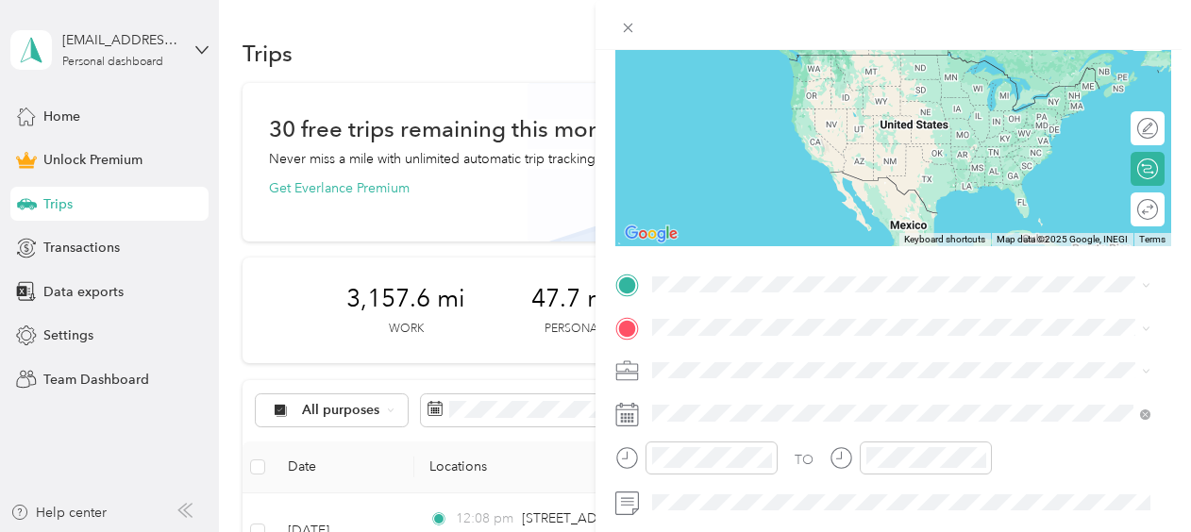
scroll to position [189, 0]
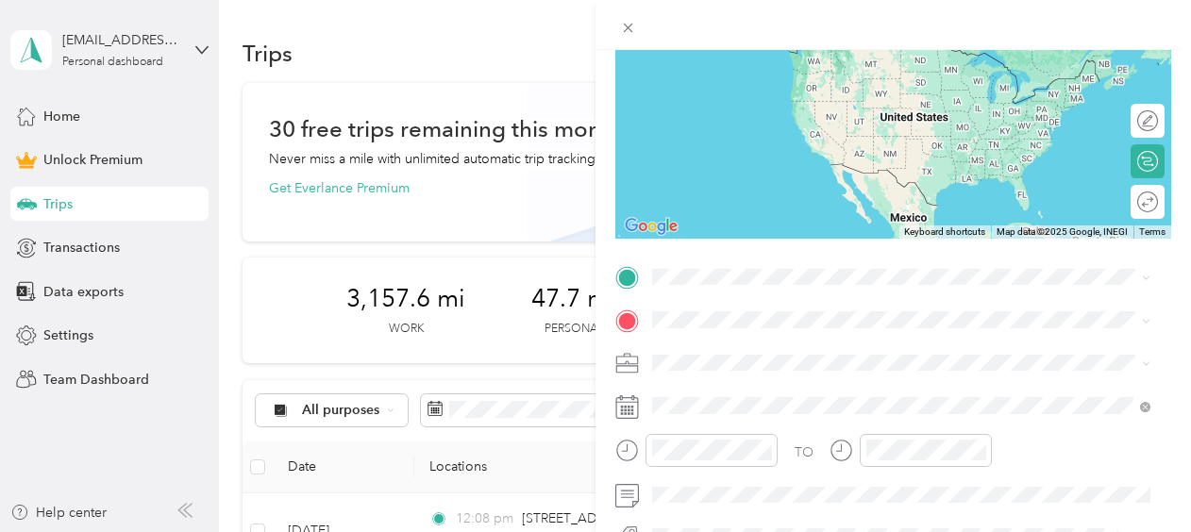
click at [775, 352] on span "[STREET_ADDRESS][US_STATE]" at bounding box center [782, 343] width 189 height 17
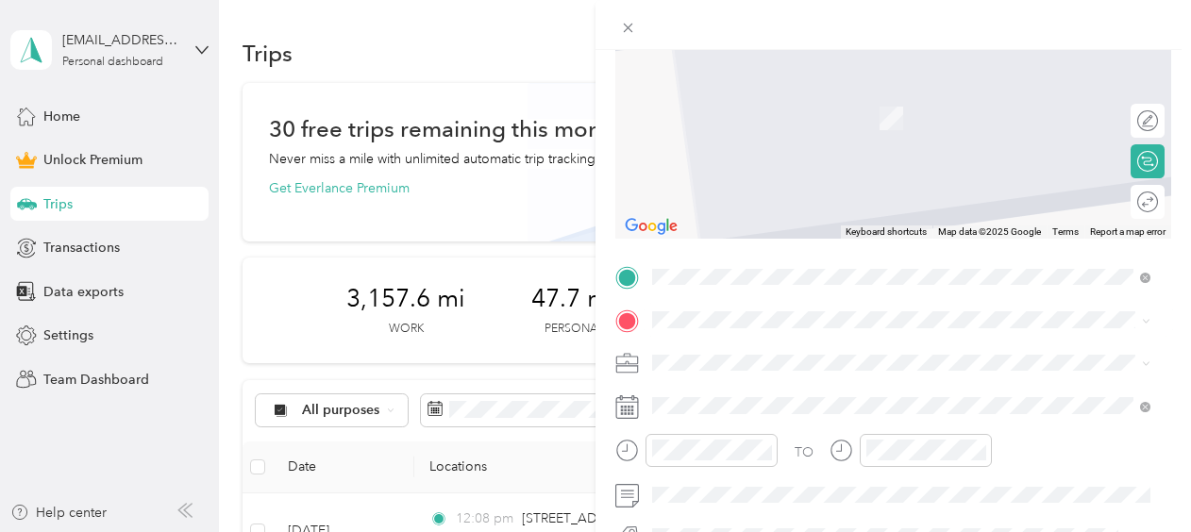
click at [744, 393] on span "[STREET_ADDRESS][PERSON_NAME][US_STATE]" at bounding box center [835, 384] width 294 height 17
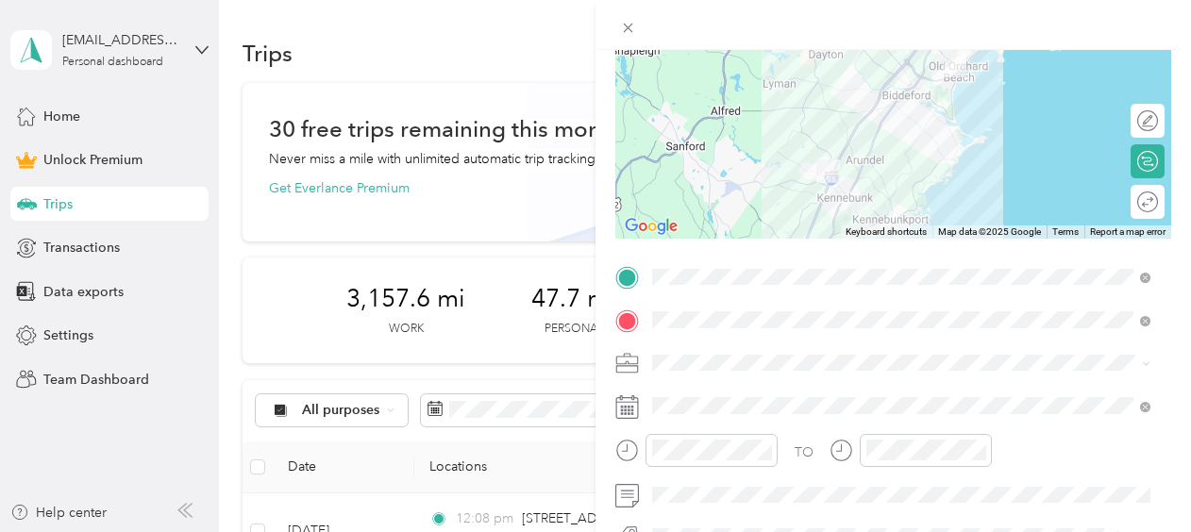
click at [690, 96] on div "Work" at bounding box center [901, 95] width 485 height 20
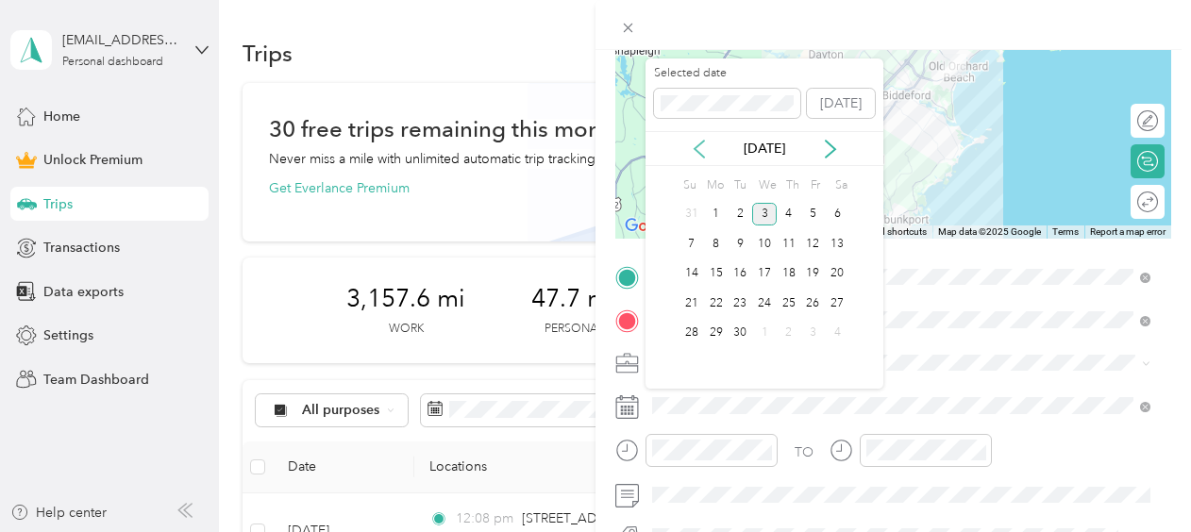
click at [702, 157] on icon at bounding box center [699, 149] width 9 height 17
click at [819, 243] on div "8" at bounding box center [813, 244] width 25 height 24
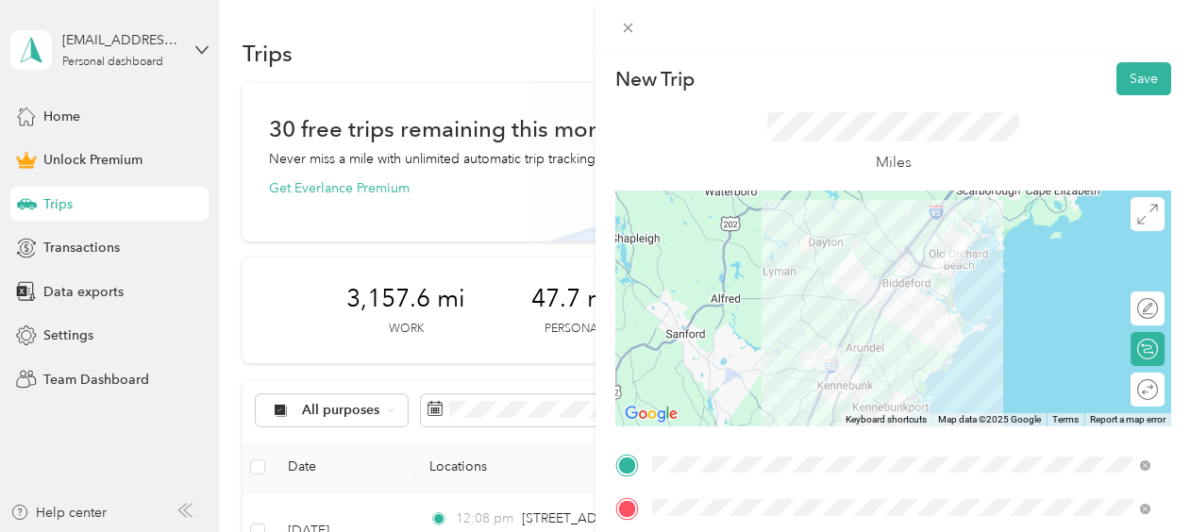
scroll to position [0, 0]
click at [1133, 78] on button "Save" at bounding box center [1143, 79] width 55 height 33
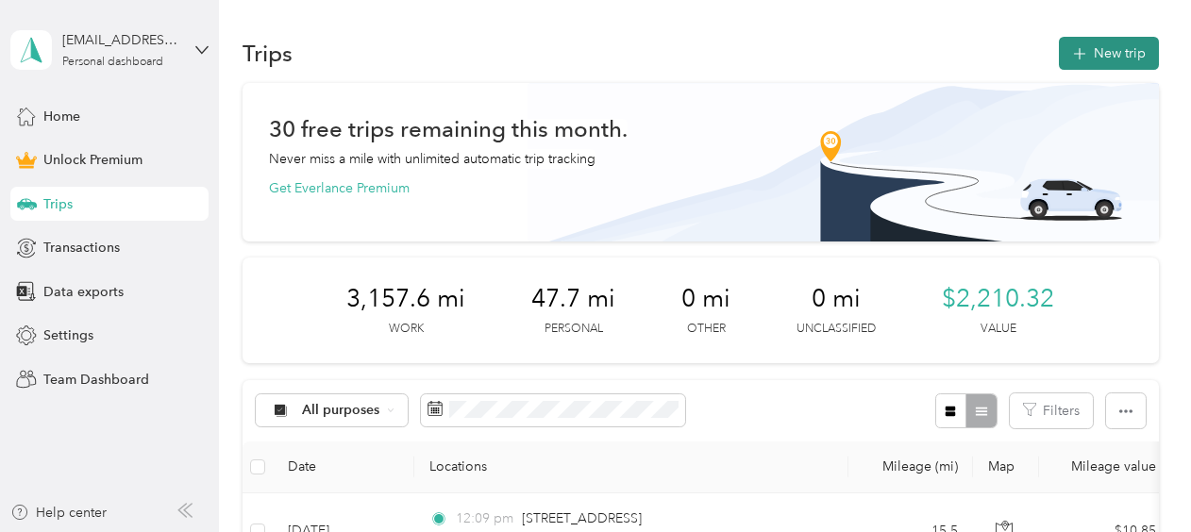
click at [1104, 53] on button "New trip" at bounding box center [1109, 53] width 100 height 33
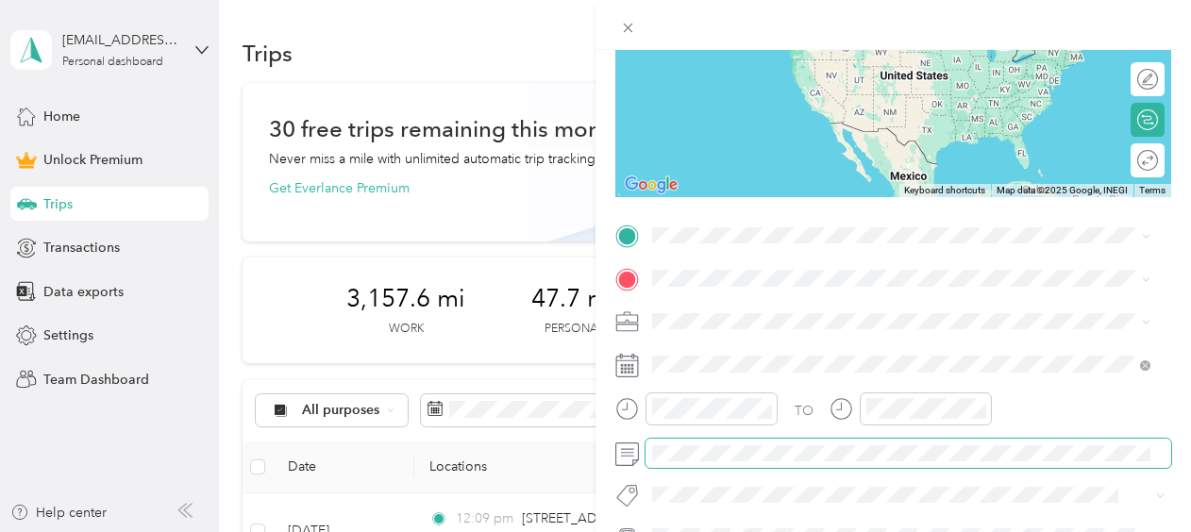
scroll to position [283, 0]
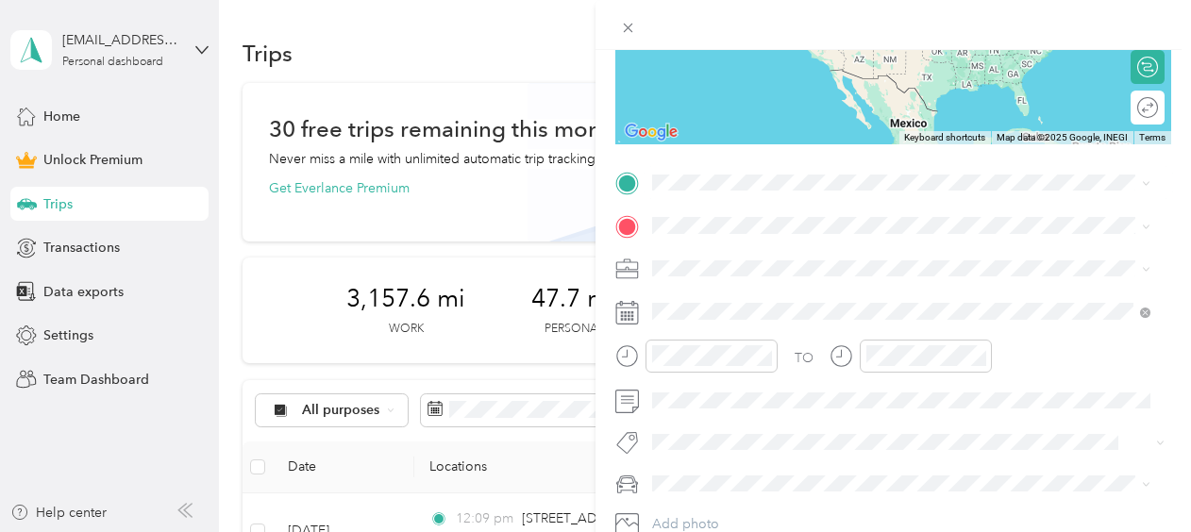
click at [731, 372] on span "[STREET_ADDRESS][PERSON_NAME][US_STATE]" at bounding box center [835, 363] width 294 height 17
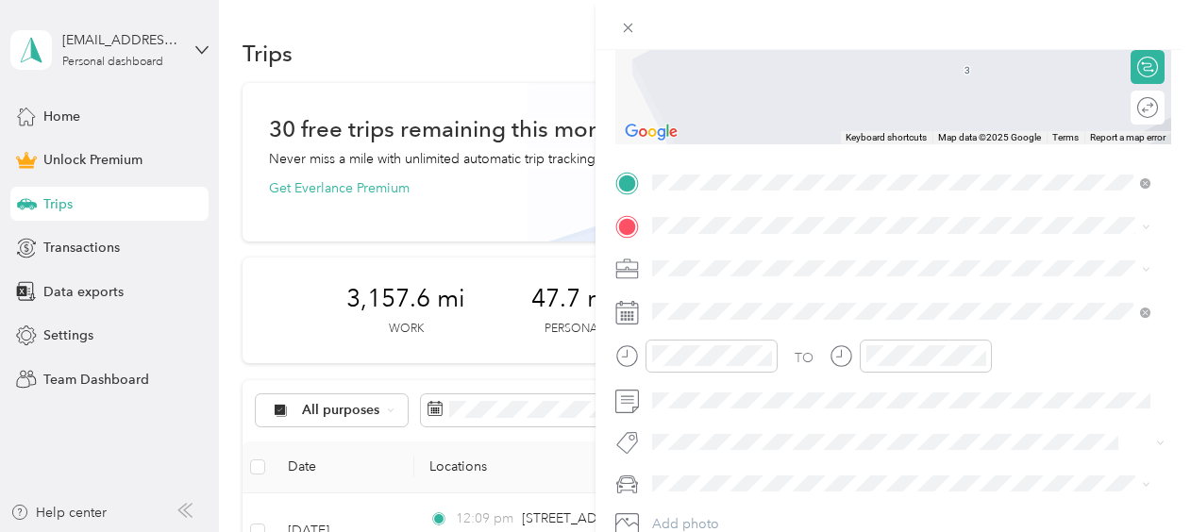
click at [755, 298] on span "[STREET_ADDRESS][PERSON_NAME][US_STATE]" at bounding box center [835, 289] width 294 height 17
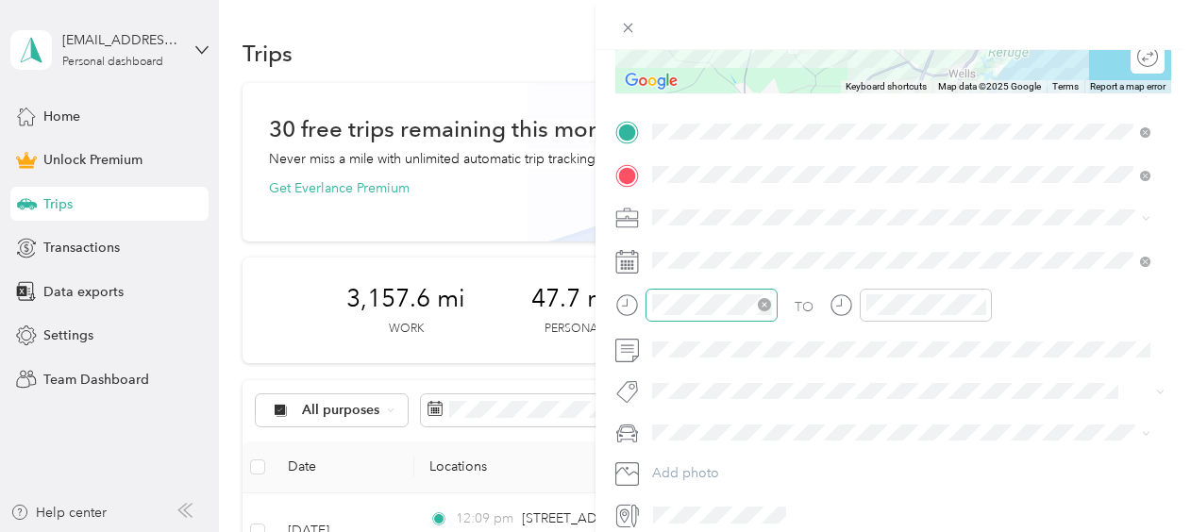
scroll to position [378, 0]
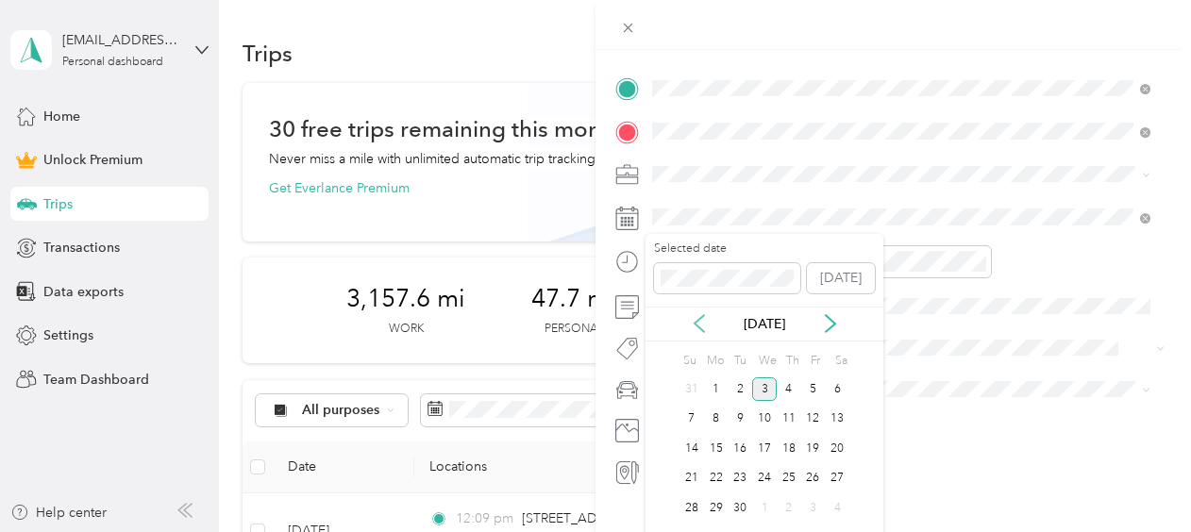
click at [691, 318] on icon at bounding box center [699, 323] width 19 height 19
click at [814, 417] on div "8" at bounding box center [813, 420] width 25 height 24
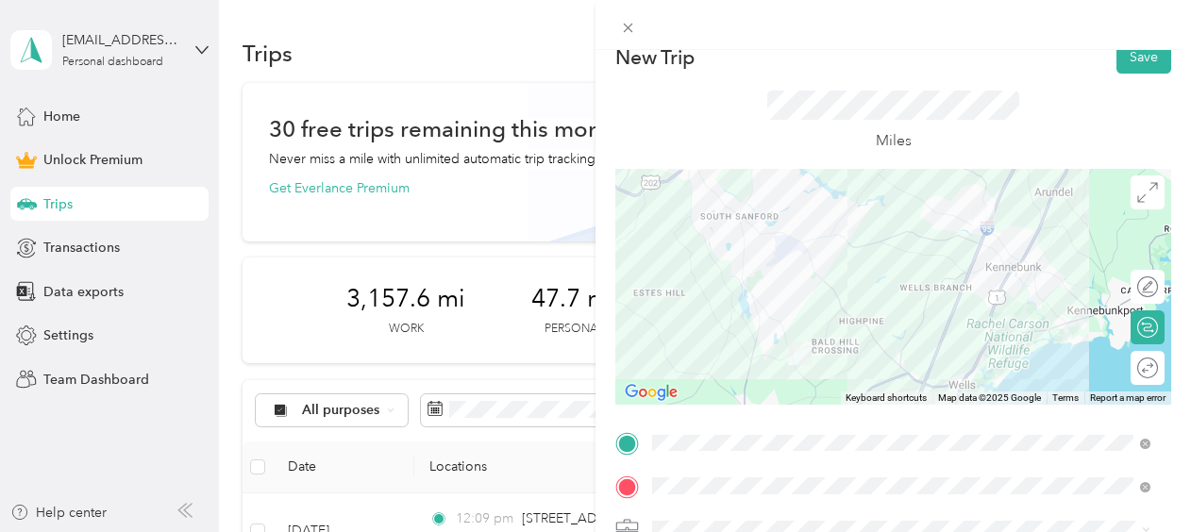
scroll to position [0, 0]
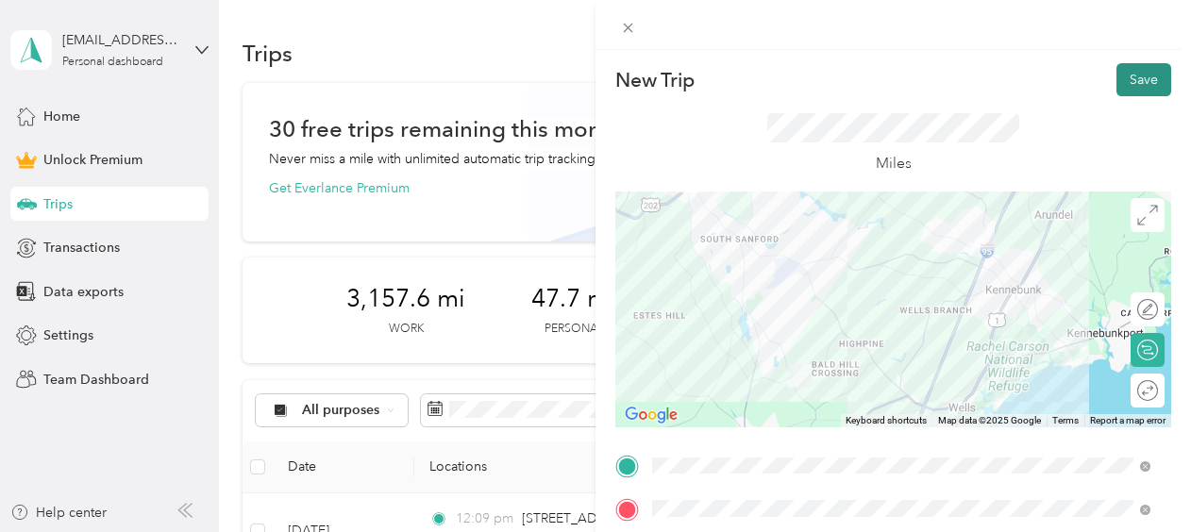
click at [1131, 76] on button "Save" at bounding box center [1143, 79] width 55 height 33
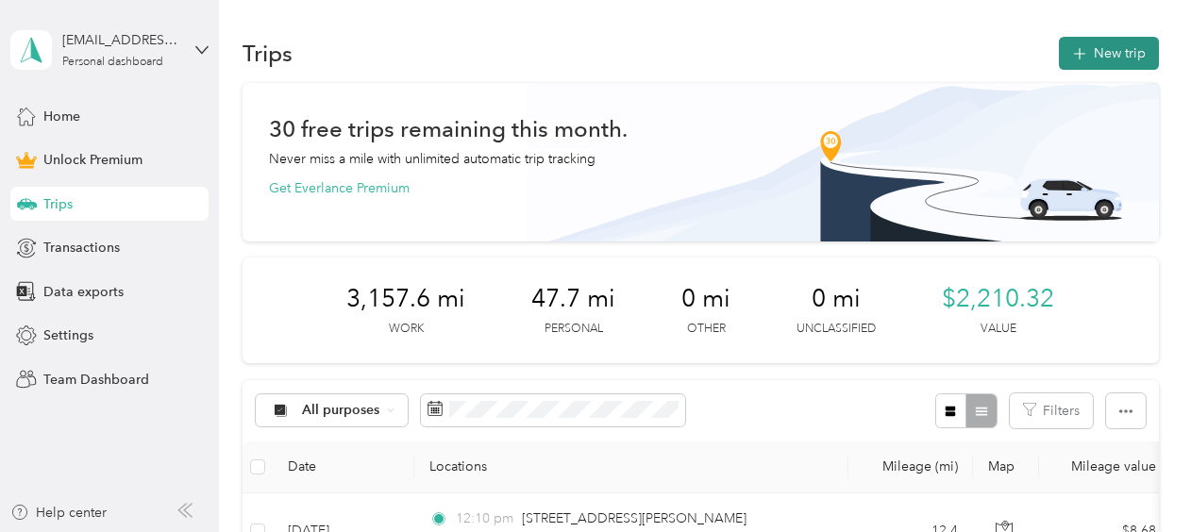
click at [1104, 51] on button "New trip" at bounding box center [1109, 53] width 100 height 33
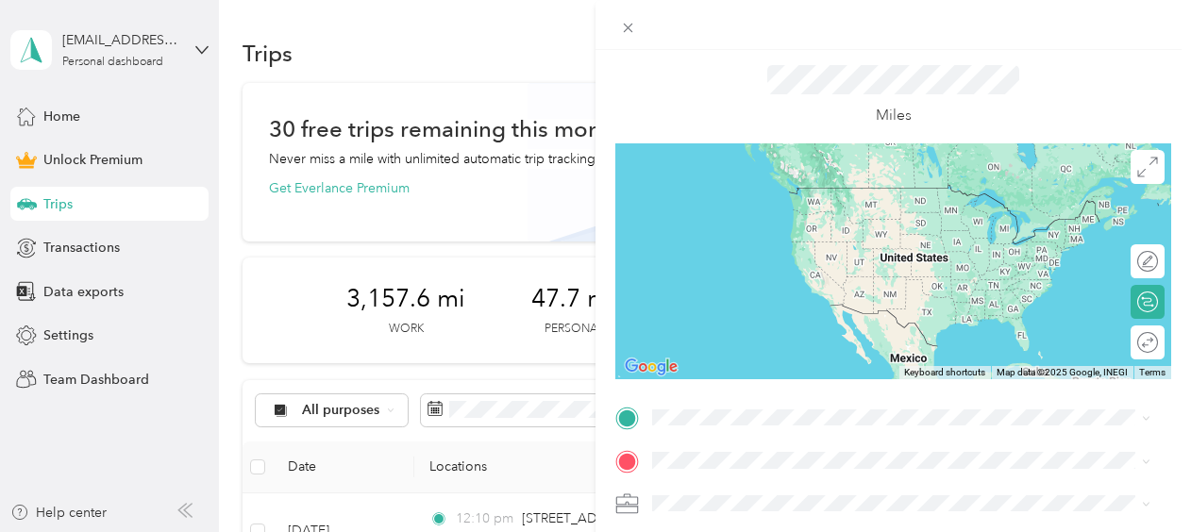
scroll to position [189, 0]
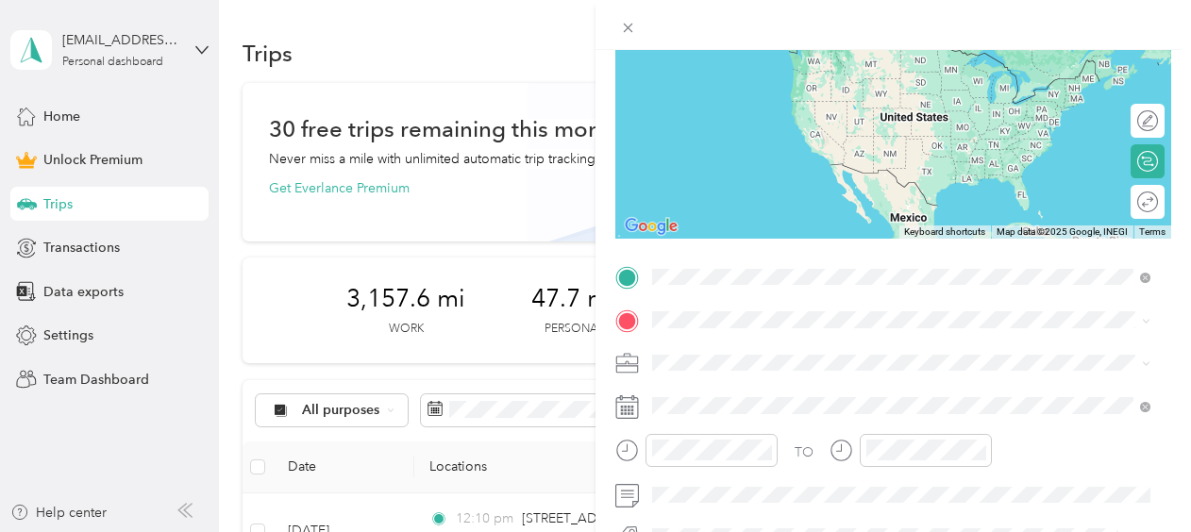
click at [739, 56] on span "[STREET_ADDRESS][PERSON_NAME][US_STATE]" at bounding box center [835, 47] width 294 height 17
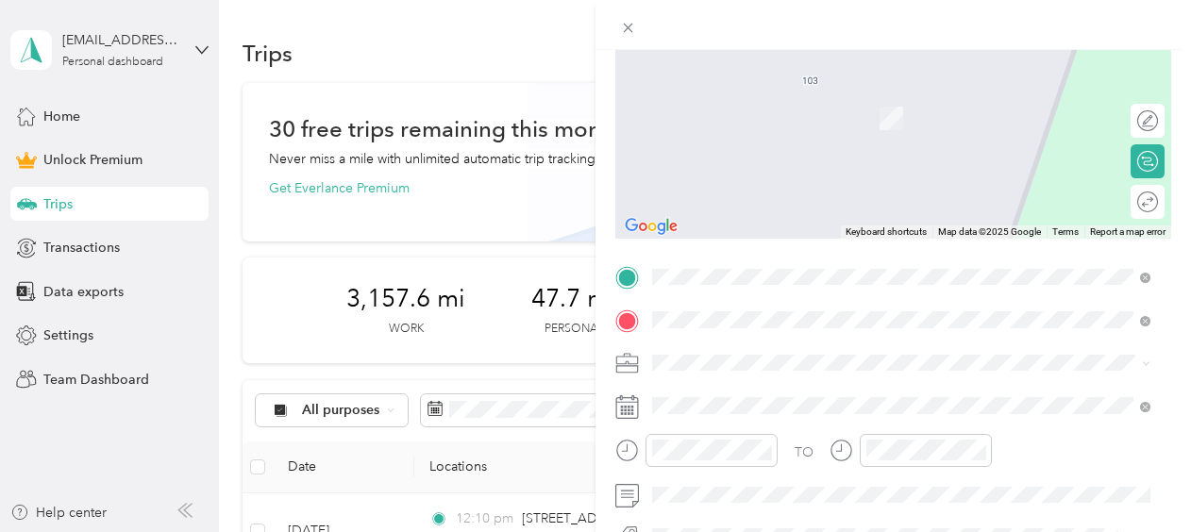
click at [770, 94] on span "[STREET_ADDRESS][PERSON_NAME][US_STATE]" at bounding box center [835, 90] width 294 height 17
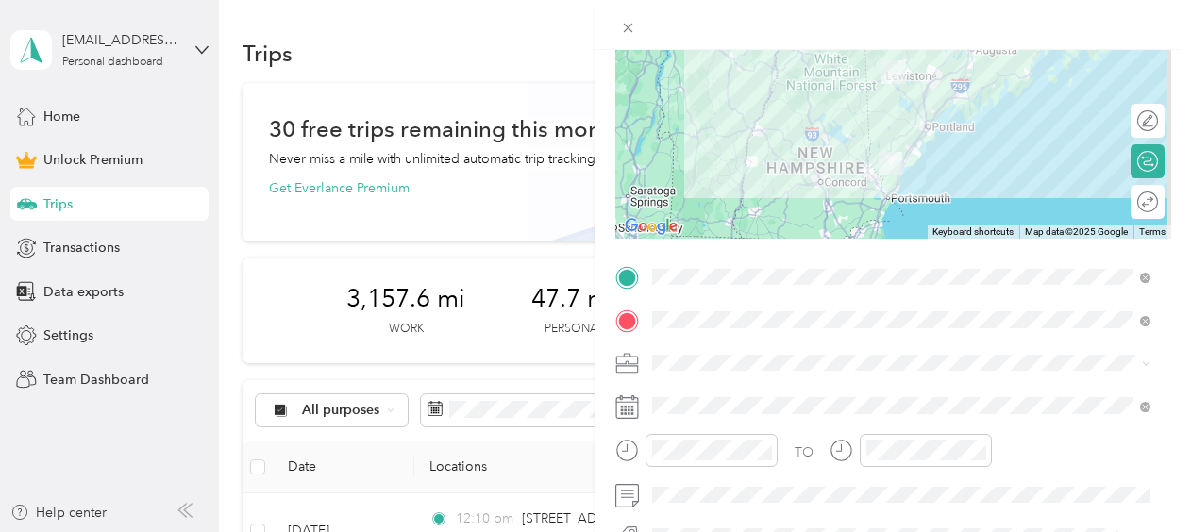
click at [707, 103] on li "Work" at bounding box center [902, 96] width 512 height 33
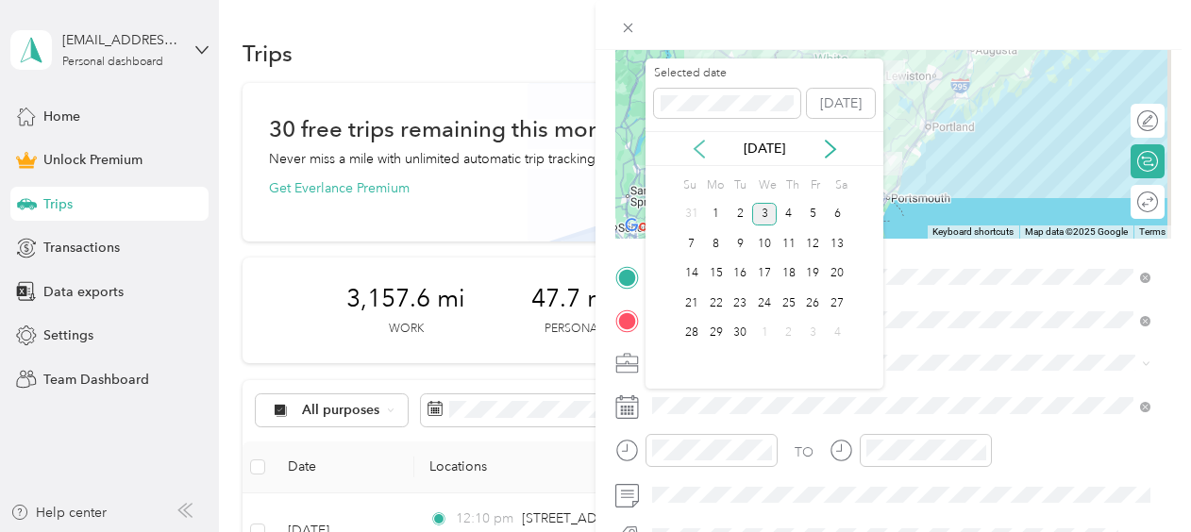
click at [693, 145] on icon at bounding box center [699, 149] width 19 height 19
click at [812, 245] on div "8" at bounding box center [813, 244] width 25 height 24
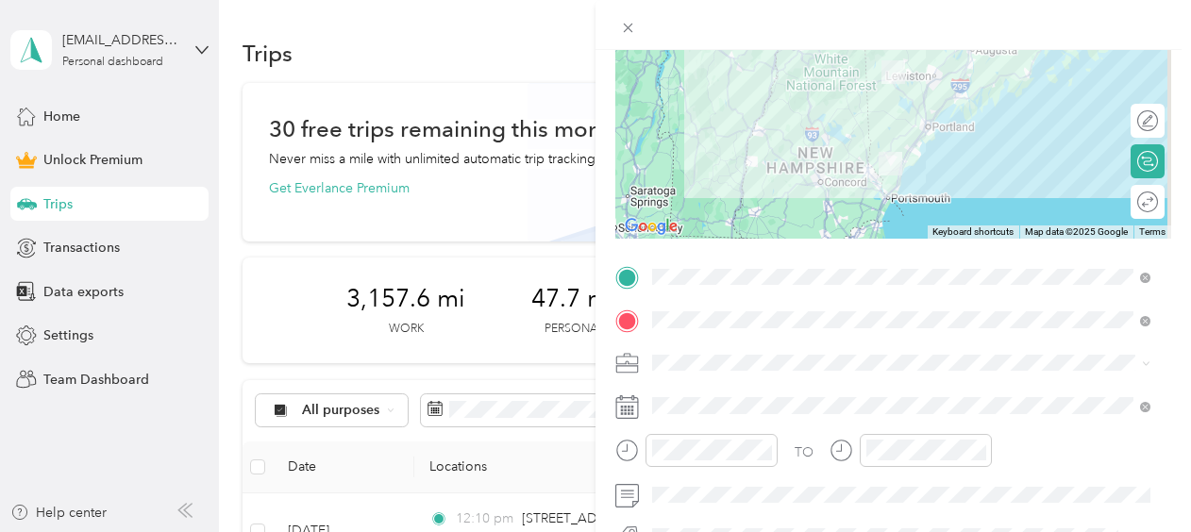
scroll to position [0, 0]
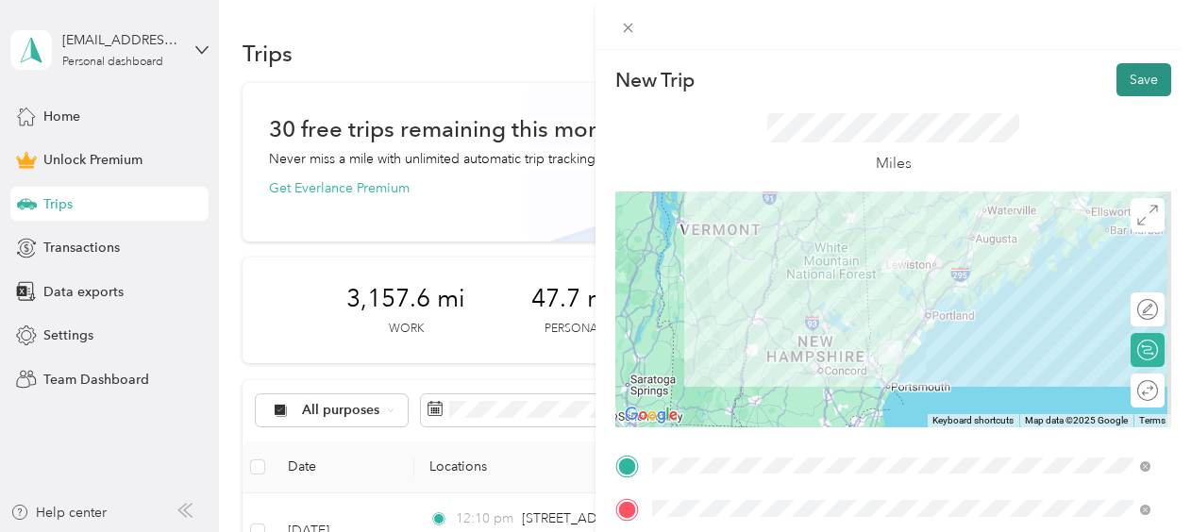
click at [1127, 77] on button "Save" at bounding box center [1143, 79] width 55 height 33
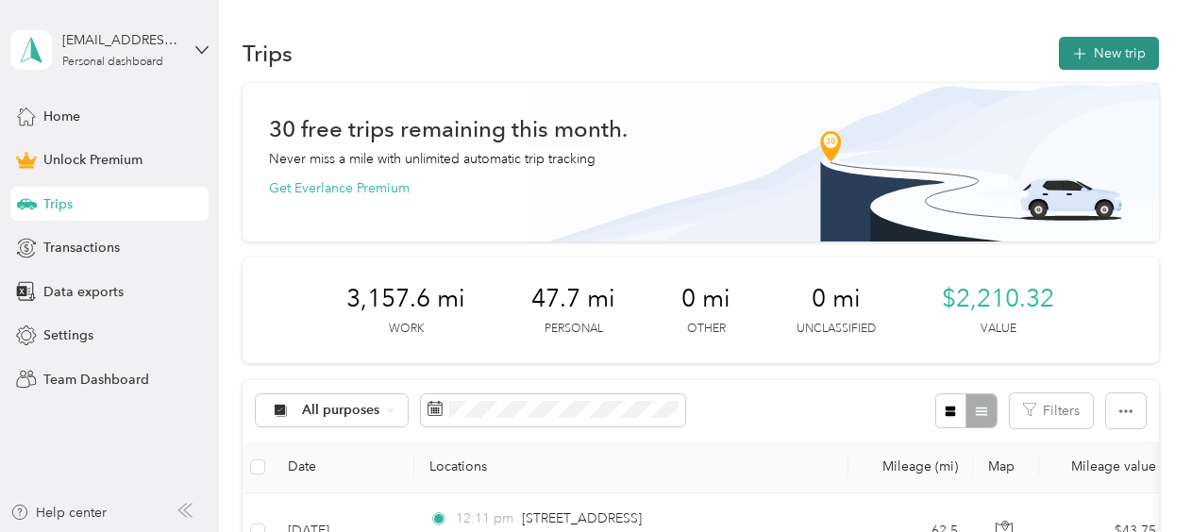
click at [1111, 49] on button "New trip" at bounding box center [1109, 53] width 100 height 33
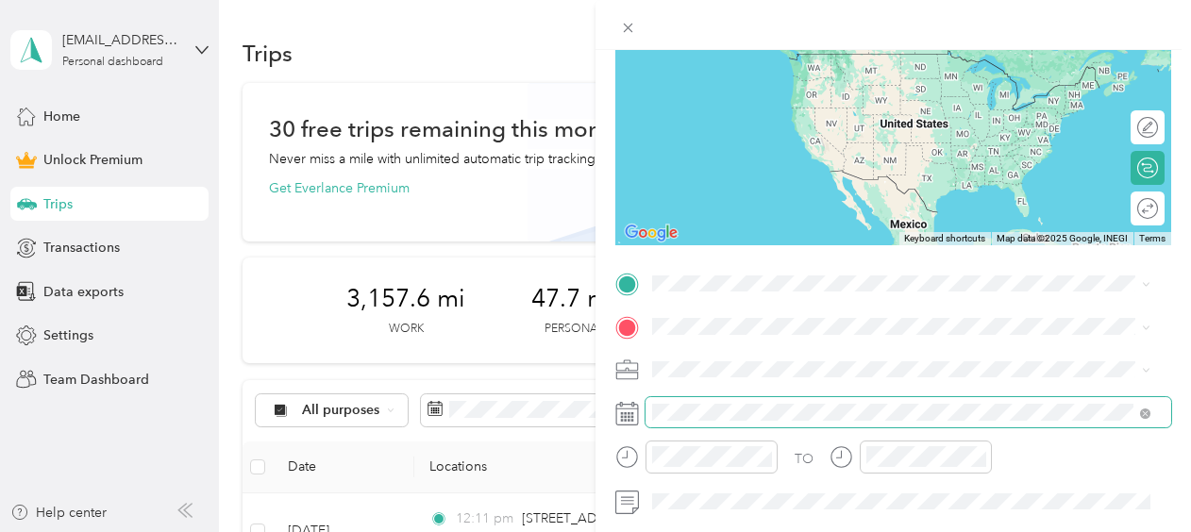
scroll to position [189, 0]
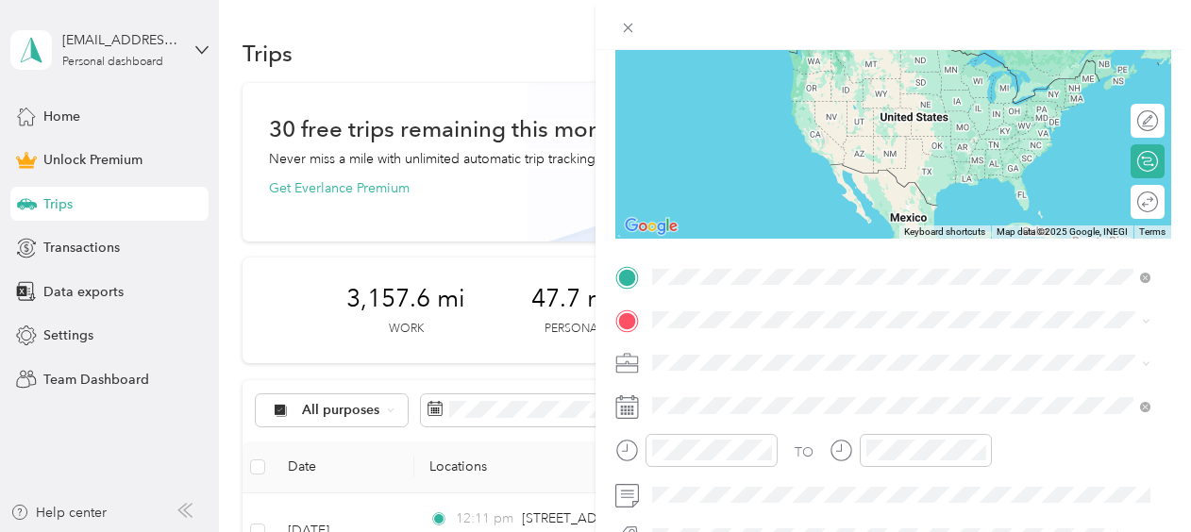
click at [737, 53] on span "[STREET_ADDRESS][PERSON_NAME][US_STATE]" at bounding box center [835, 47] width 294 height 17
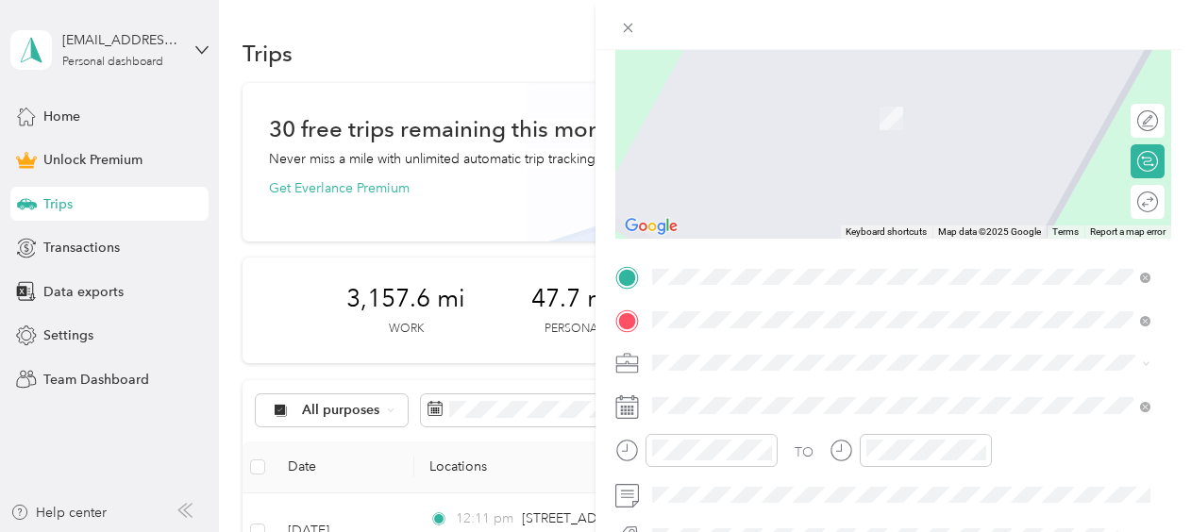
click at [749, 92] on span "[STREET_ADDRESS][US_STATE]" at bounding box center [782, 90] width 189 height 17
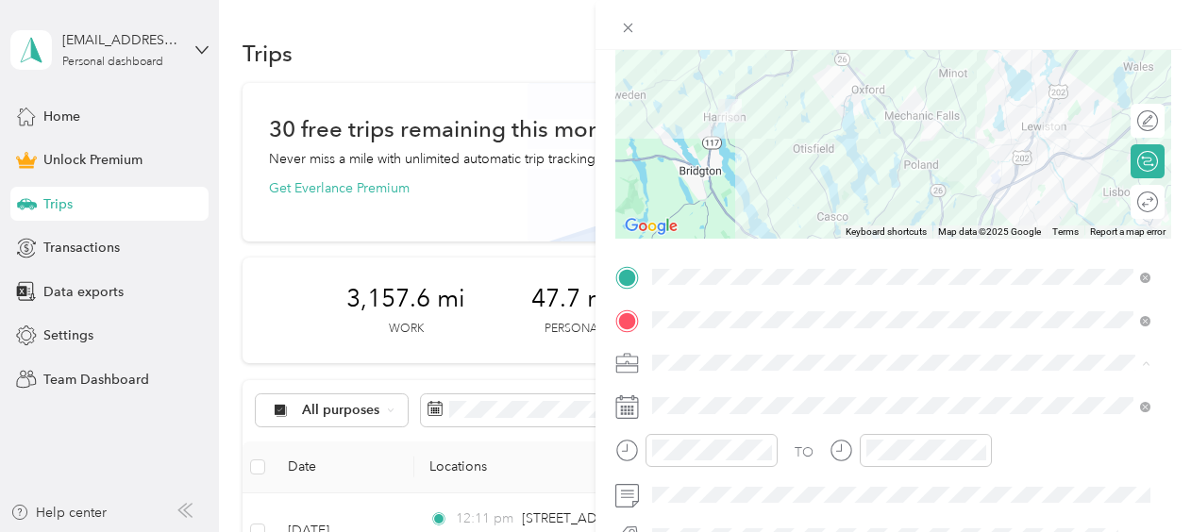
click at [726, 106] on ol "Work Personal mileage for Care Lync Other Charity Medical Moving Commute" at bounding box center [902, 214] width 512 height 264
click at [684, 101] on li "Work" at bounding box center [902, 97] width 512 height 33
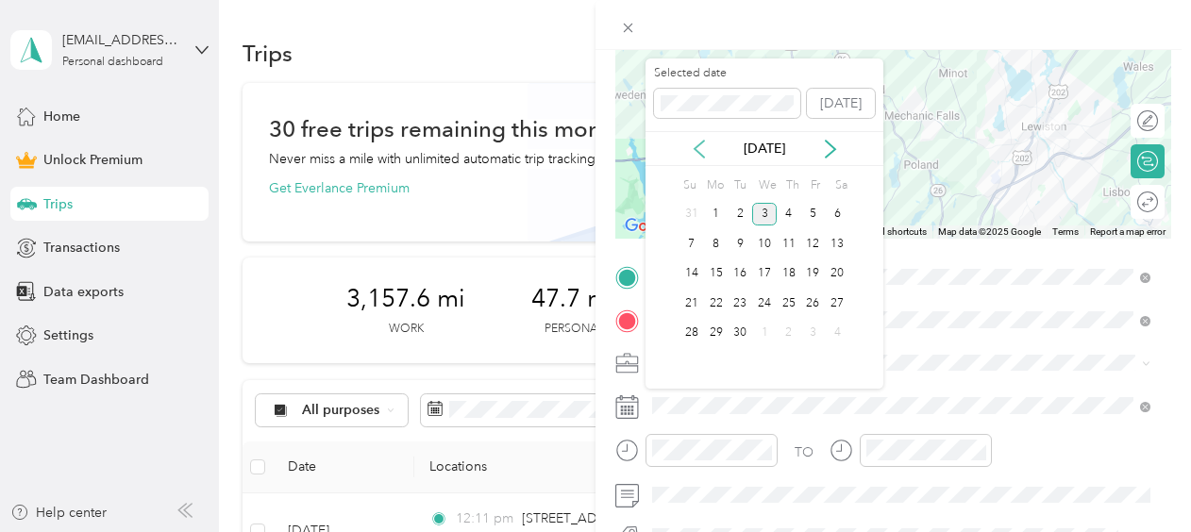
click at [701, 147] on icon at bounding box center [699, 149] width 19 height 19
click at [768, 304] on div "20" at bounding box center [764, 304] width 25 height 24
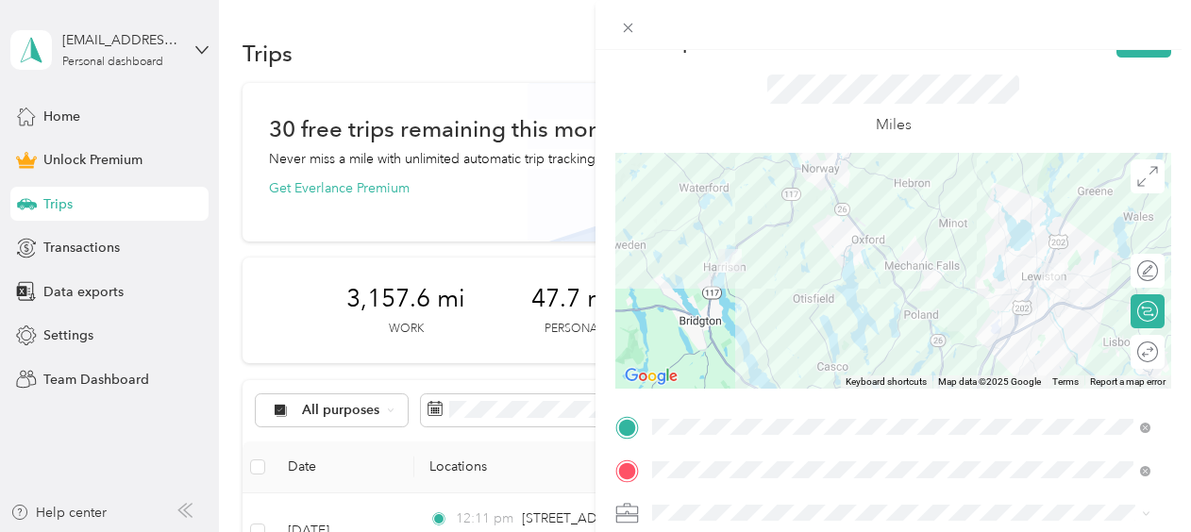
scroll to position [0, 0]
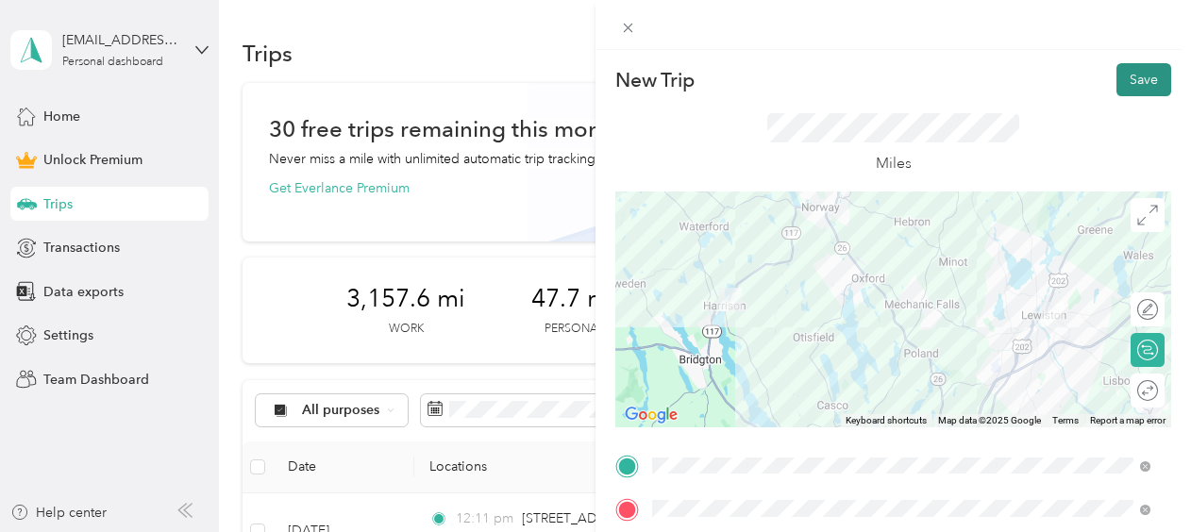
click at [1125, 76] on button "Save" at bounding box center [1143, 79] width 55 height 33
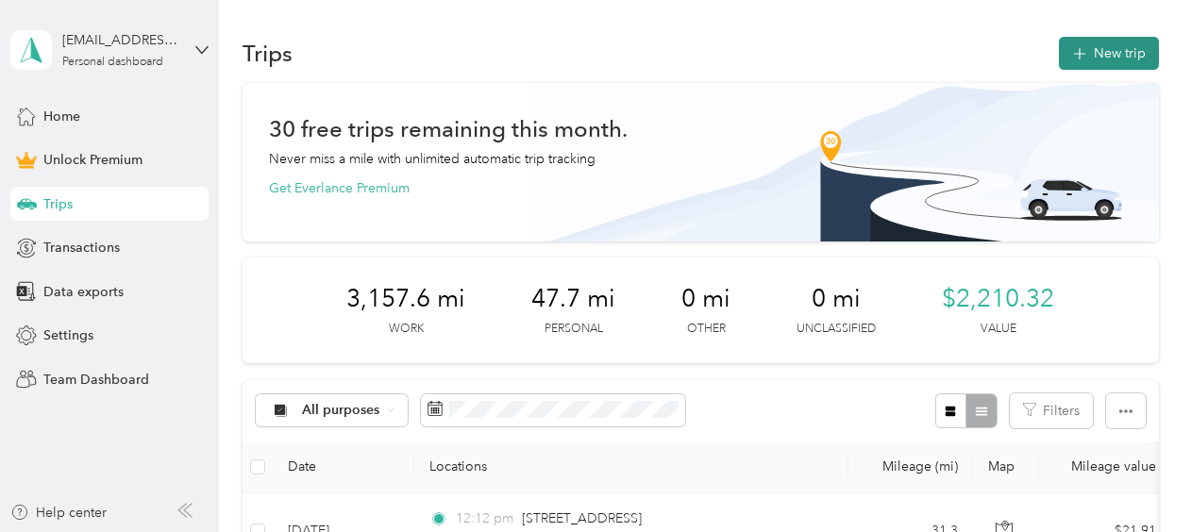
click at [1117, 50] on button "New trip" at bounding box center [1109, 53] width 100 height 33
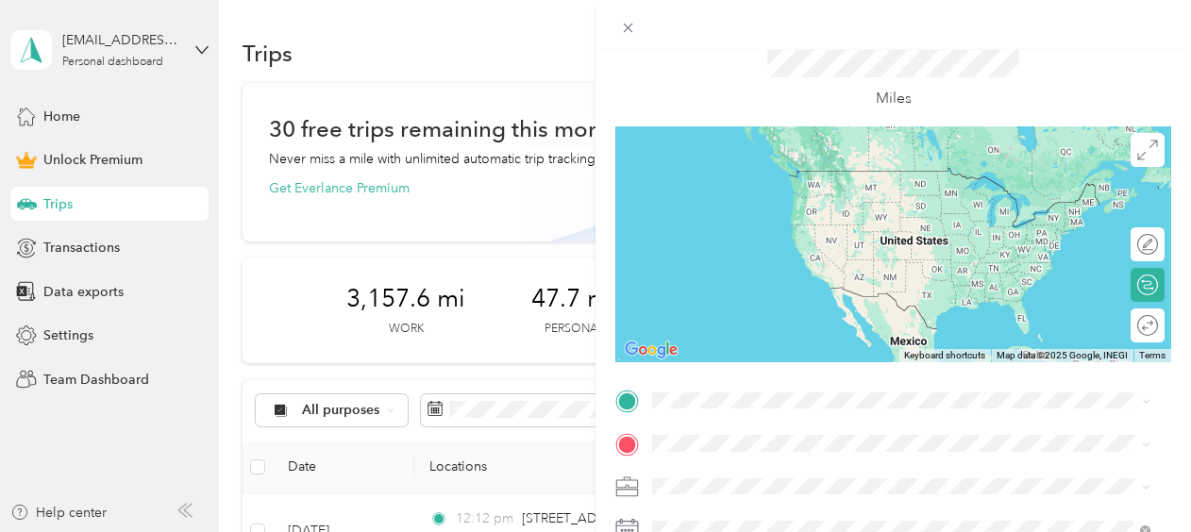
scroll to position [94, 0]
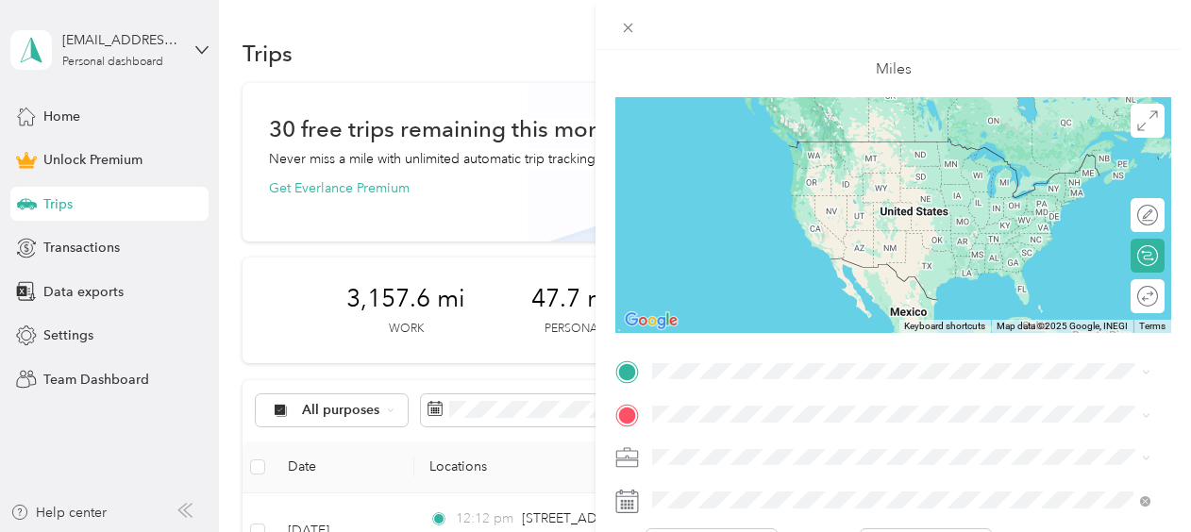
click at [744, 143] on span "[STREET_ADDRESS][US_STATE]" at bounding box center [782, 134] width 189 height 17
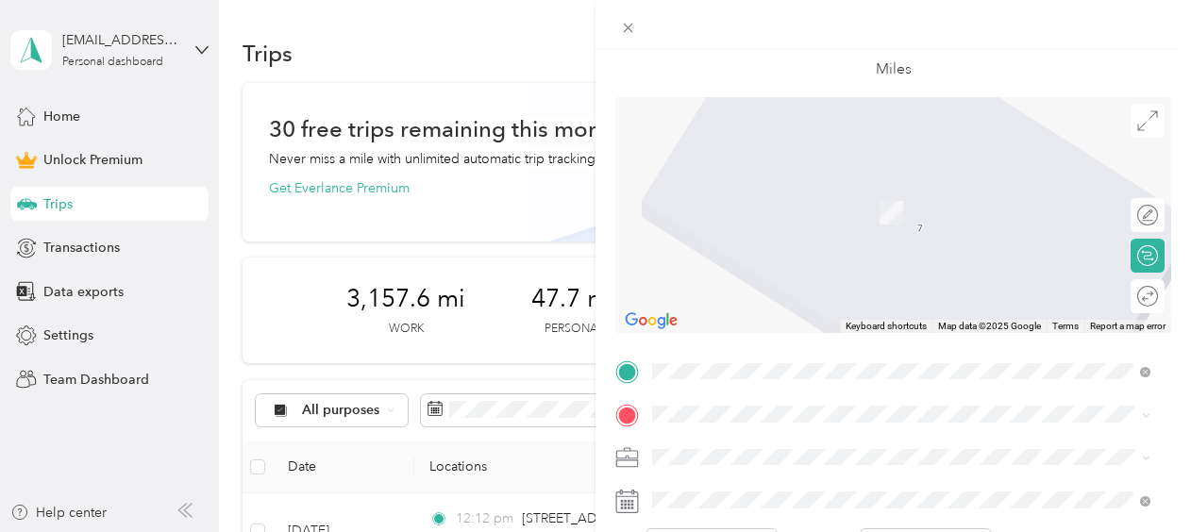
click at [766, 257] on span "[STREET_ADDRESS][US_STATE]" at bounding box center [782, 248] width 189 height 17
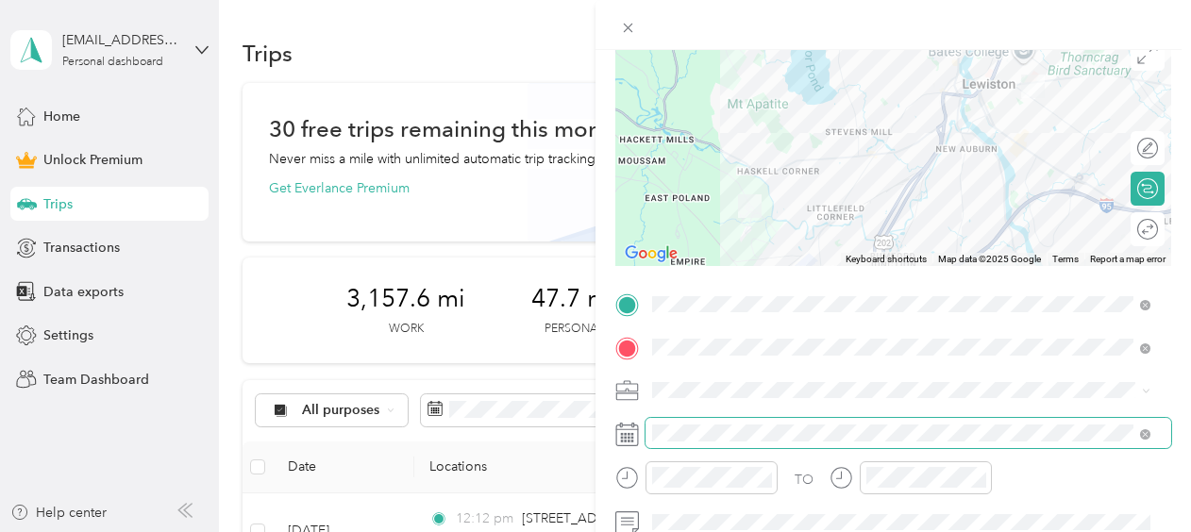
scroll to position [189, 0]
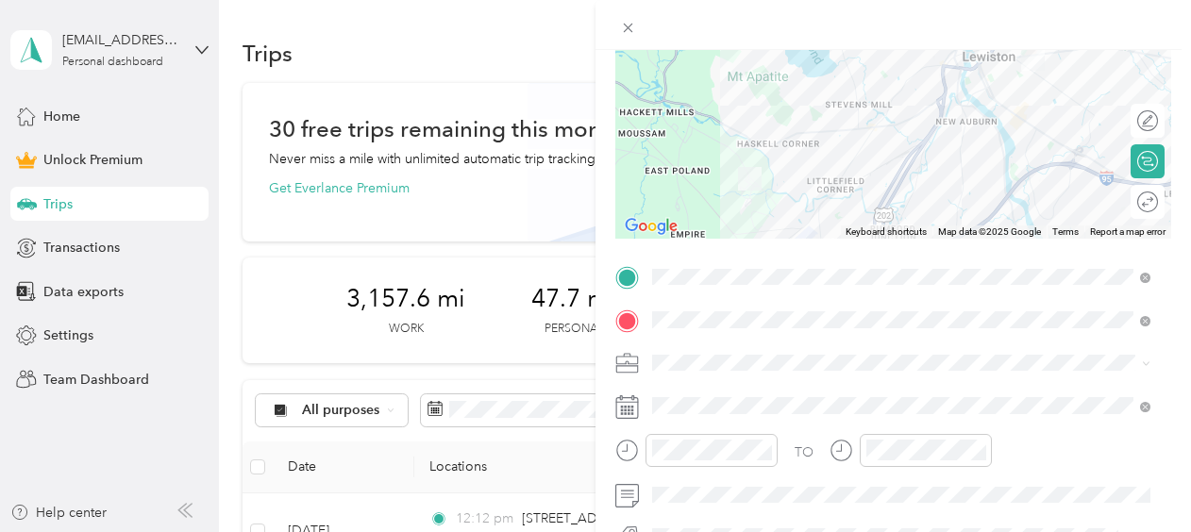
click at [739, 372] on span at bounding box center [909, 363] width 526 height 30
click at [678, 100] on li "Work" at bounding box center [902, 88] width 512 height 33
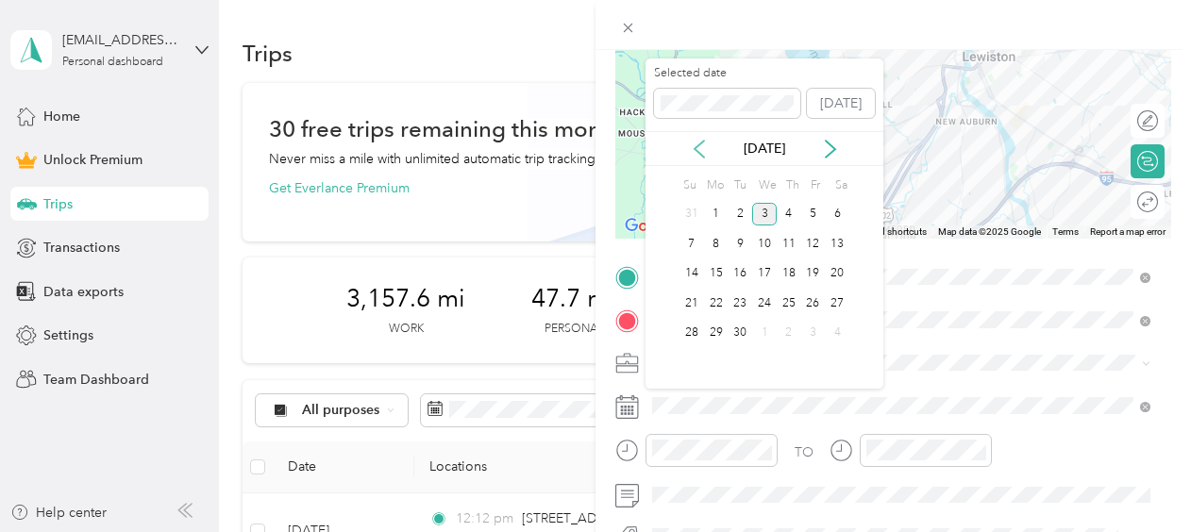
click at [696, 143] on icon at bounding box center [699, 149] width 19 height 19
click at [761, 302] on div "20" at bounding box center [764, 304] width 25 height 24
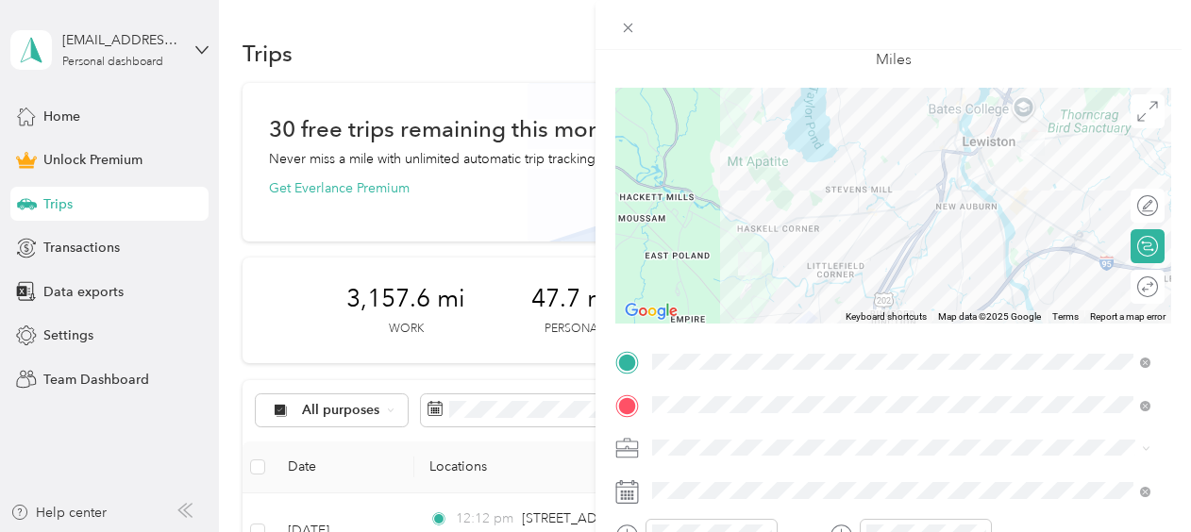
scroll to position [0, 0]
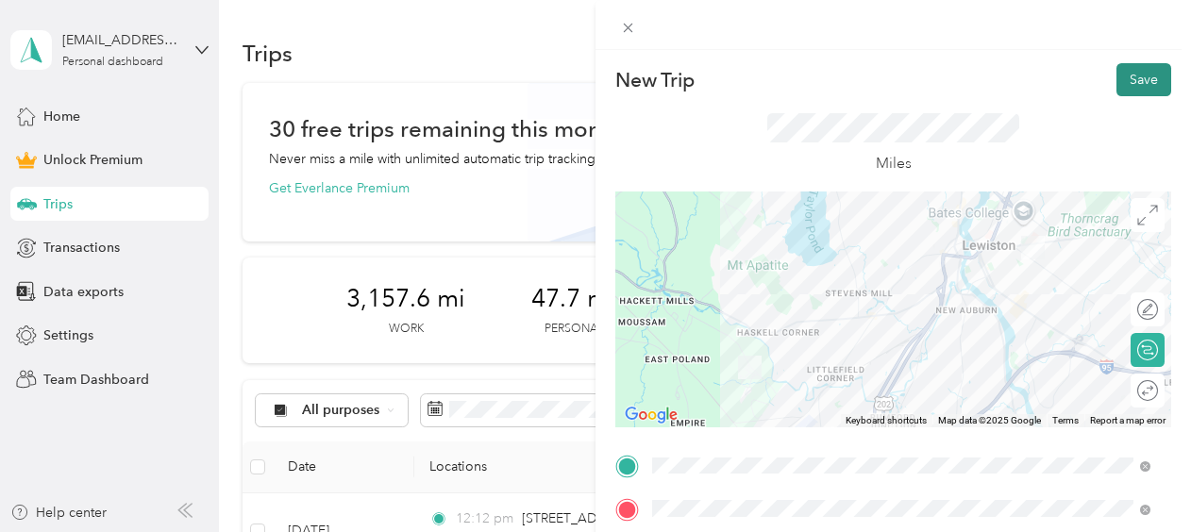
click at [1128, 79] on button "Save" at bounding box center [1143, 79] width 55 height 33
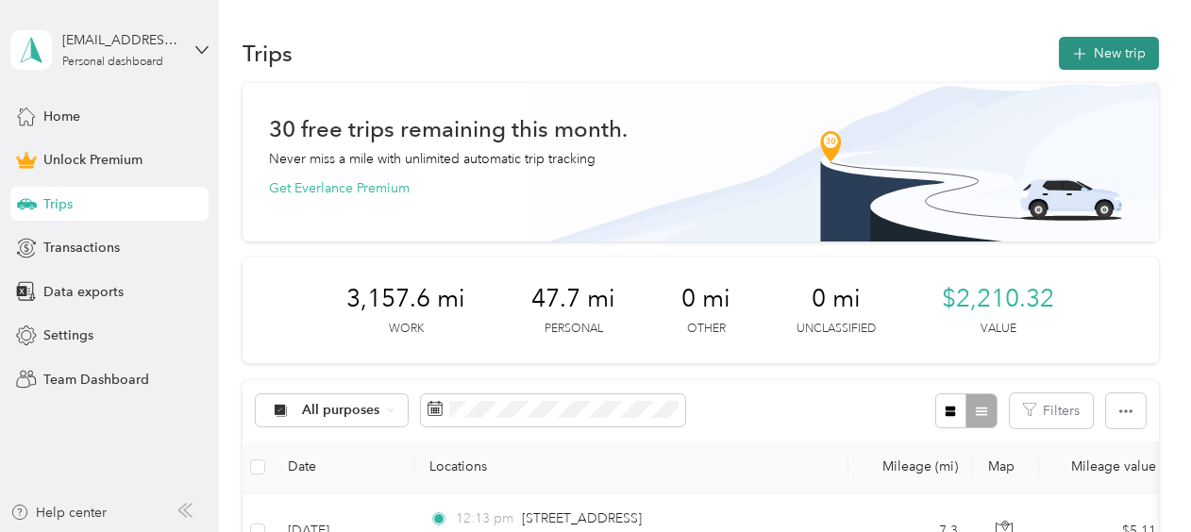
click at [1106, 55] on button "New trip" at bounding box center [1109, 53] width 100 height 33
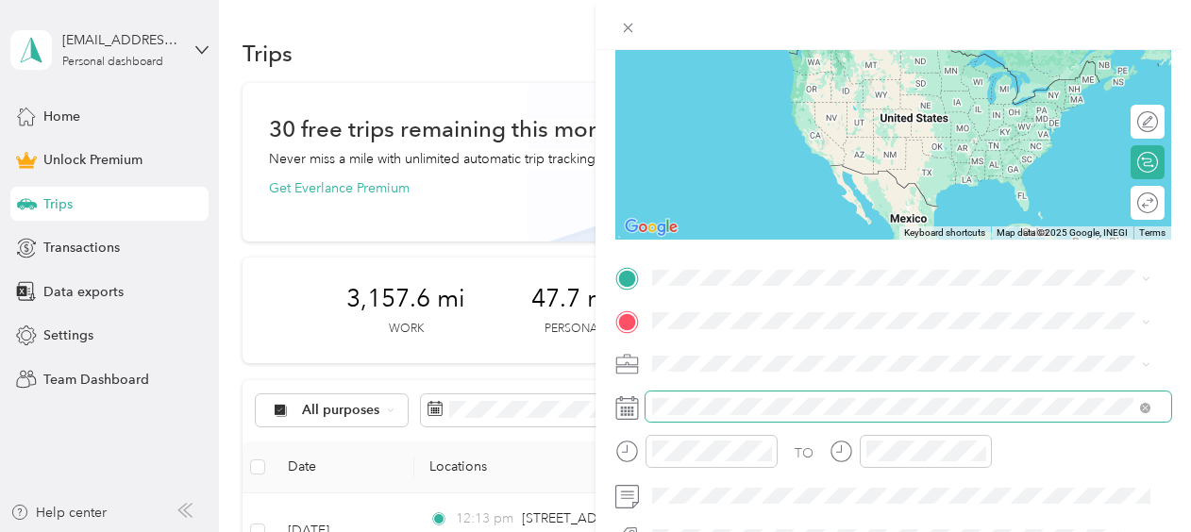
scroll to position [189, 0]
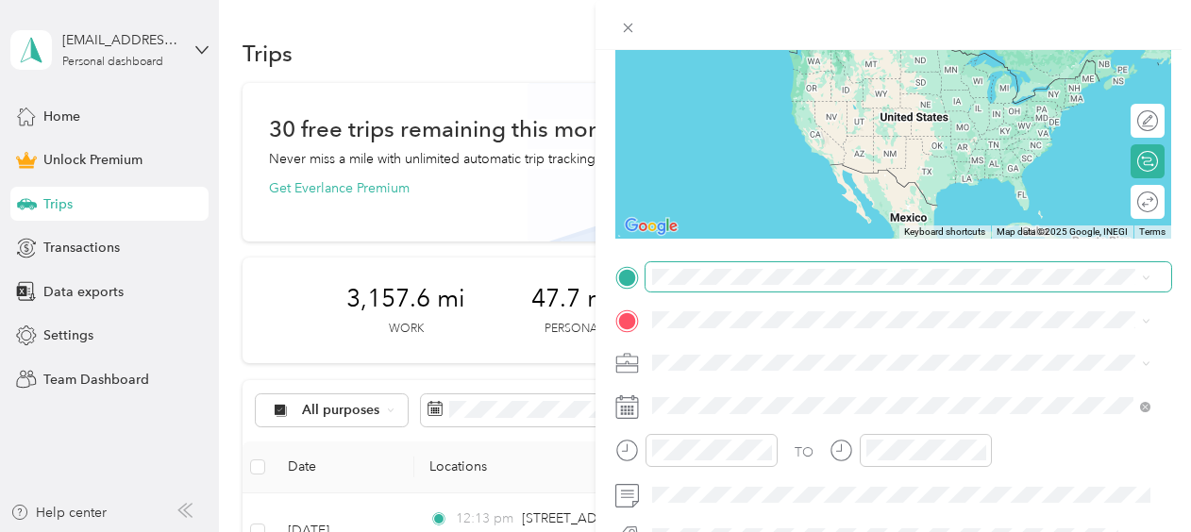
click at [685, 266] on span at bounding box center [909, 277] width 526 height 30
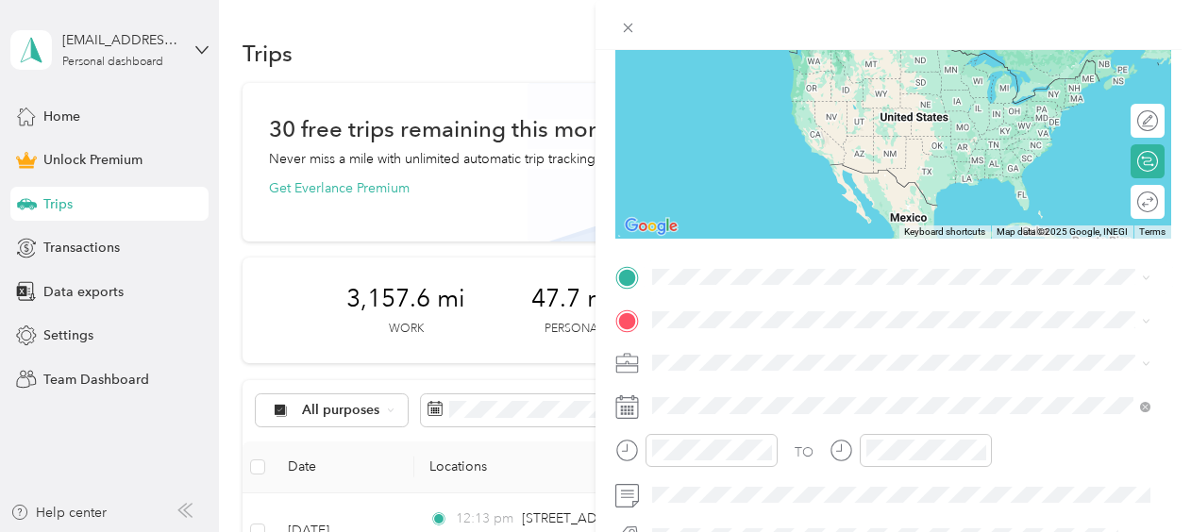
click at [769, 56] on div "[STREET_ADDRESS][US_STATE]" at bounding box center [901, 42] width 485 height 25
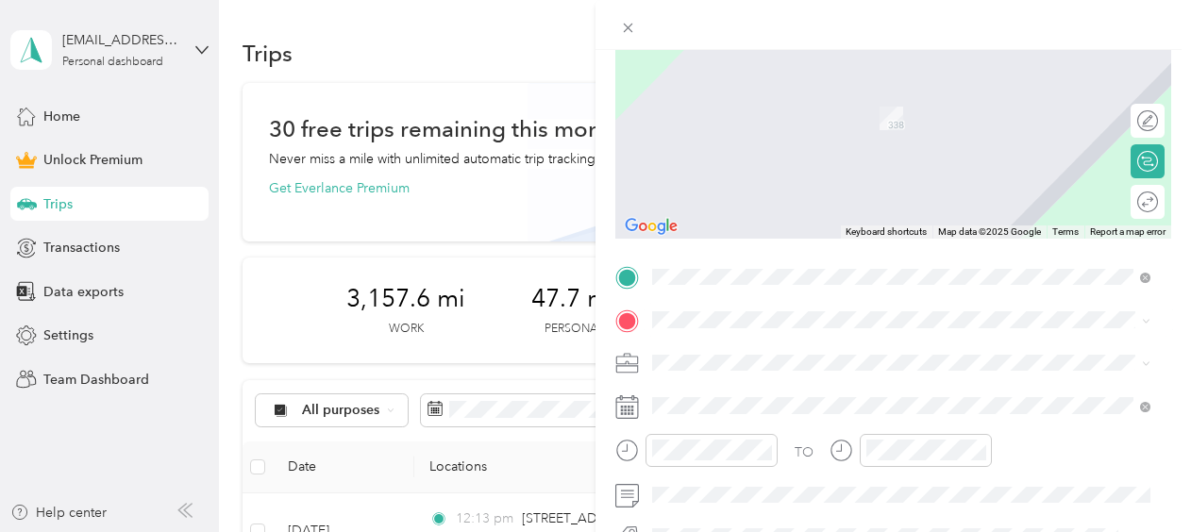
click at [764, 95] on span "[STREET_ADDRESS][PERSON_NAME][US_STATE]" at bounding box center [835, 86] width 294 height 17
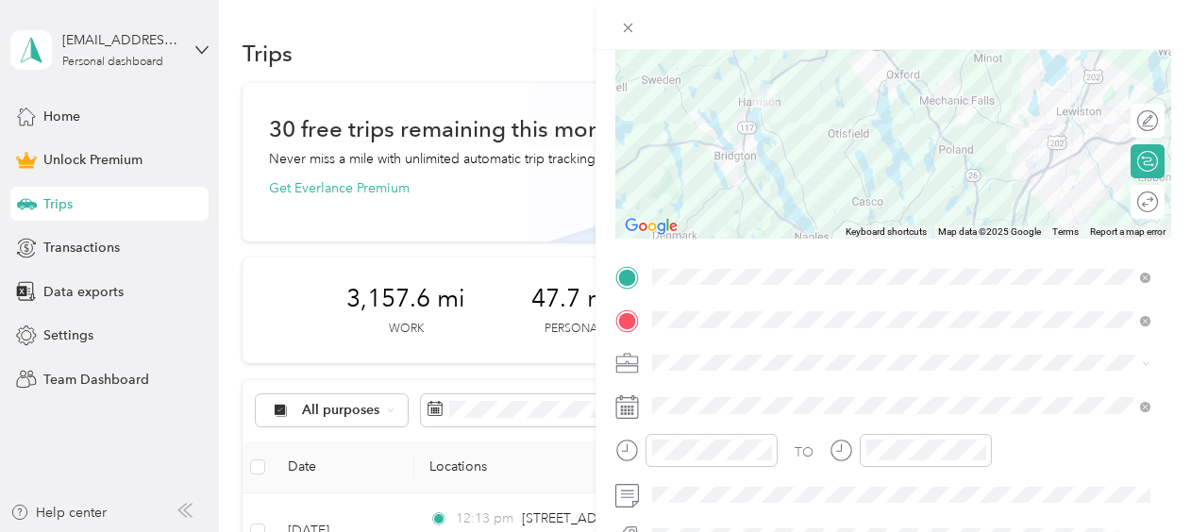
click at [708, 372] on span at bounding box center [909, 363] width 526 height 30
click at [689, 102] on li "Work" at bounding box center [902, 88] width 512 height 33
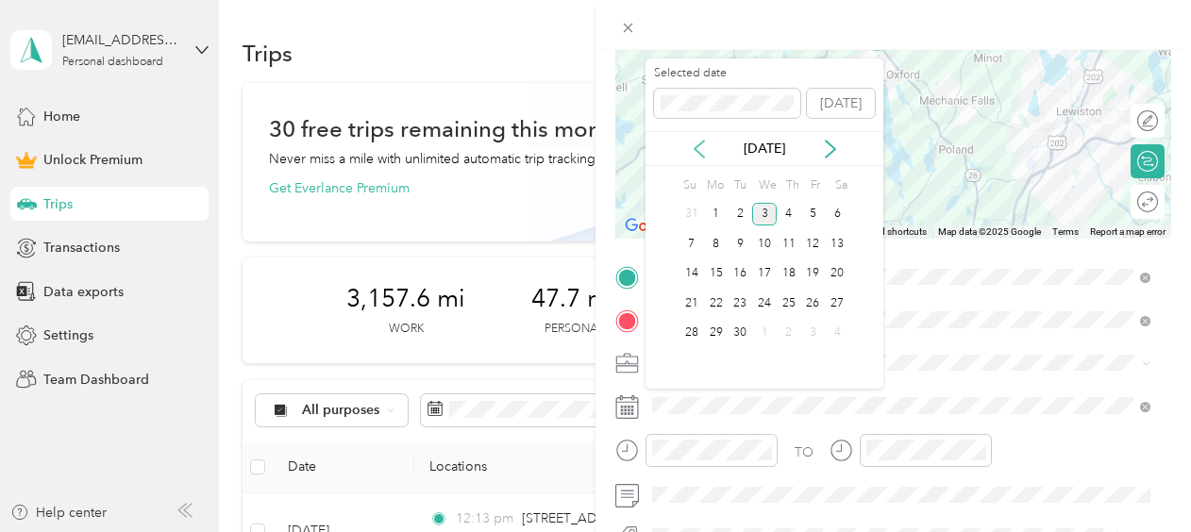
click at [699, 143] on icon at bounding box center [699, 149] width 9 height 17
click at [766, 302] on div "20" at bounding box center [764, 304] width 25 height 24
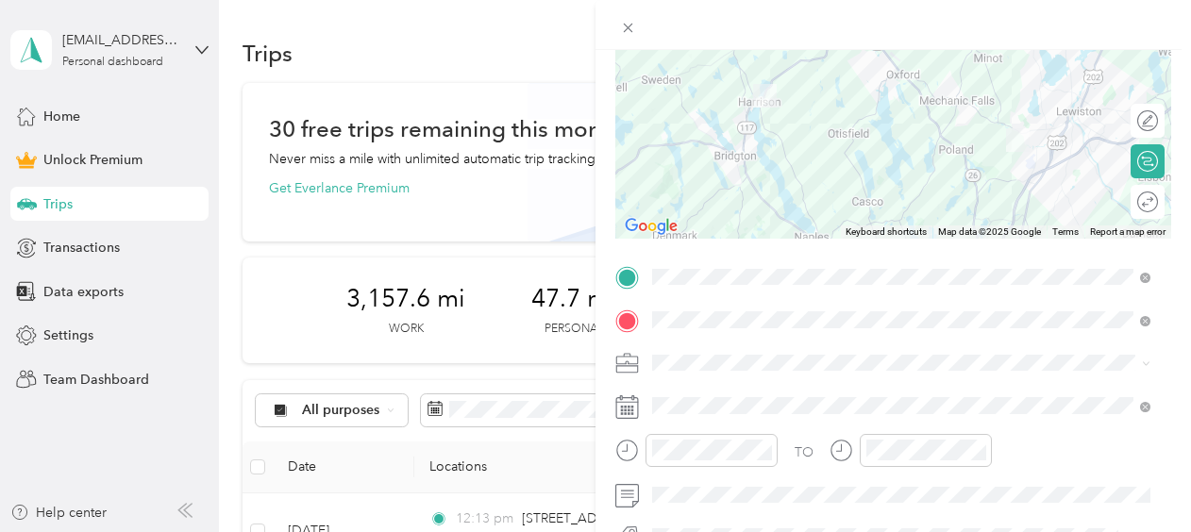
scroll to position [0, 0]
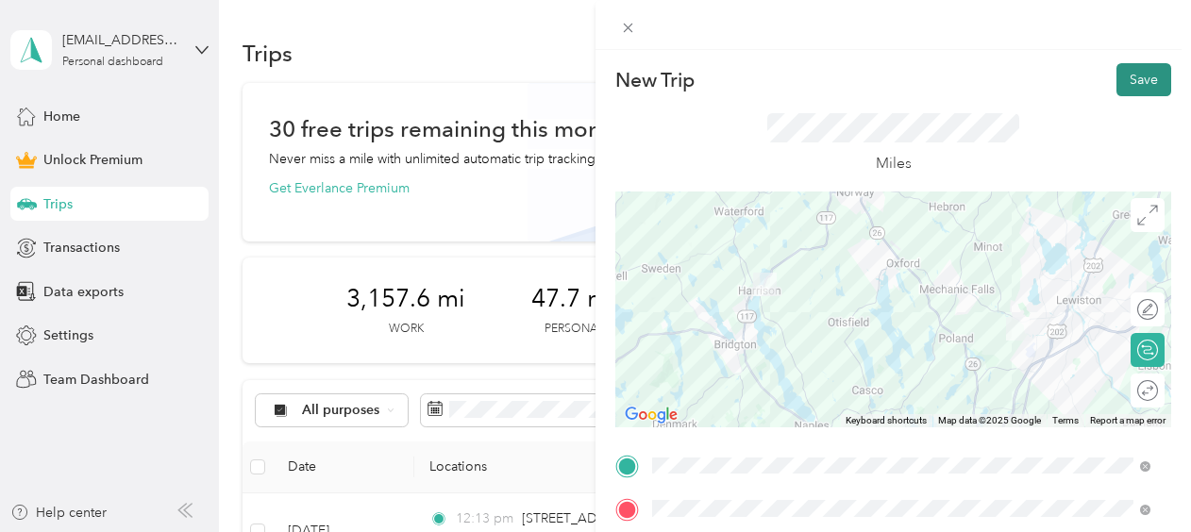
click at [1126, 76] on button "Save" at bounding box center [1143, 79] width 55 height 33
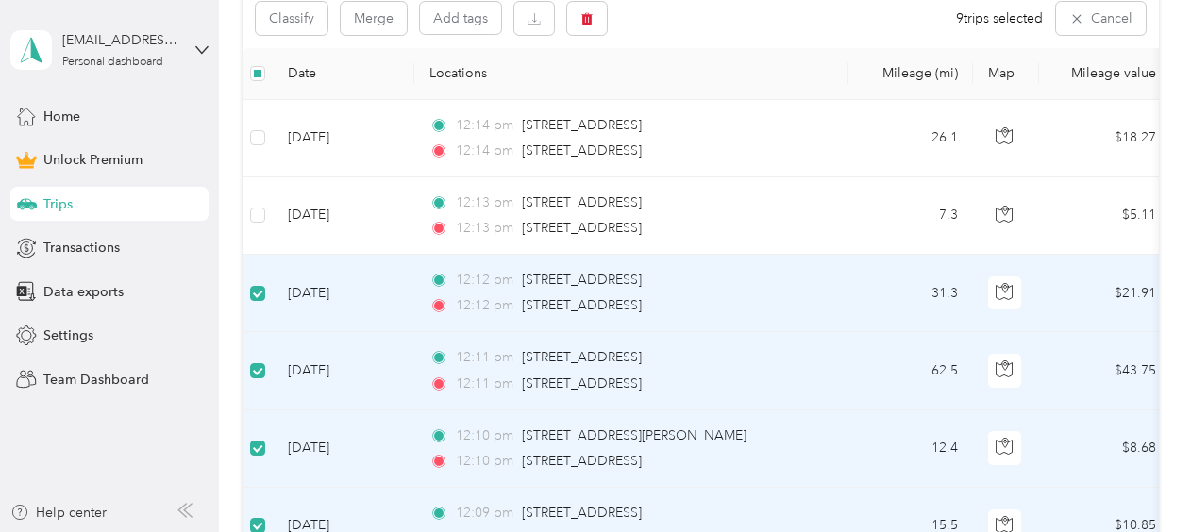
scroll to position [281, 0]
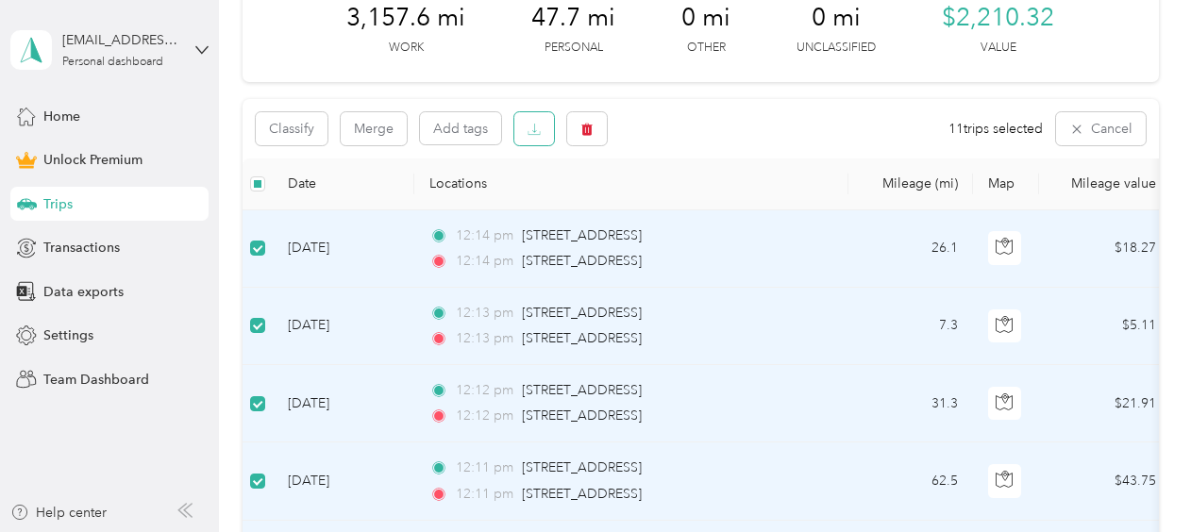
click at [534, 125] on icon "button" at bounding box center [534, 129] width 13 height 13
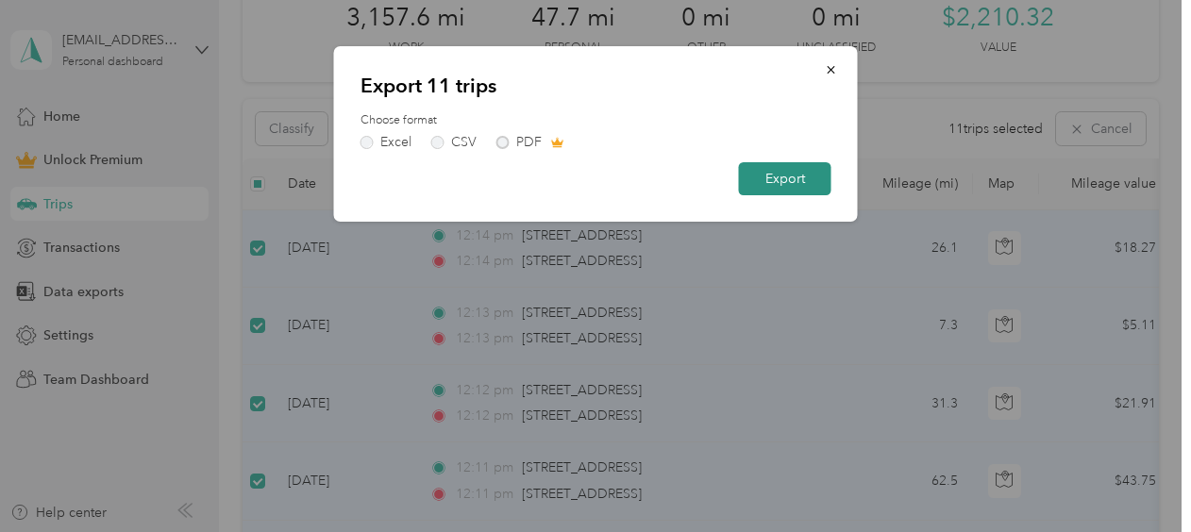
click at [792, 179] on button "Export" at bounding box center [785, 178] width 92 height 33
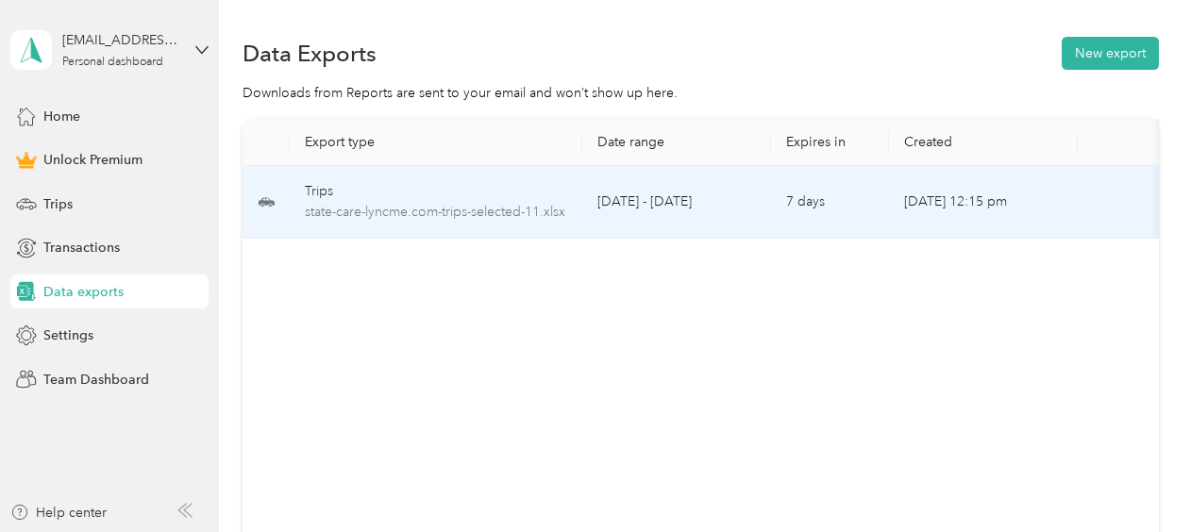
click at [751, 206] on td "[DATE] - [DATE]" at bounding box center [676, 202] width 189 height 73
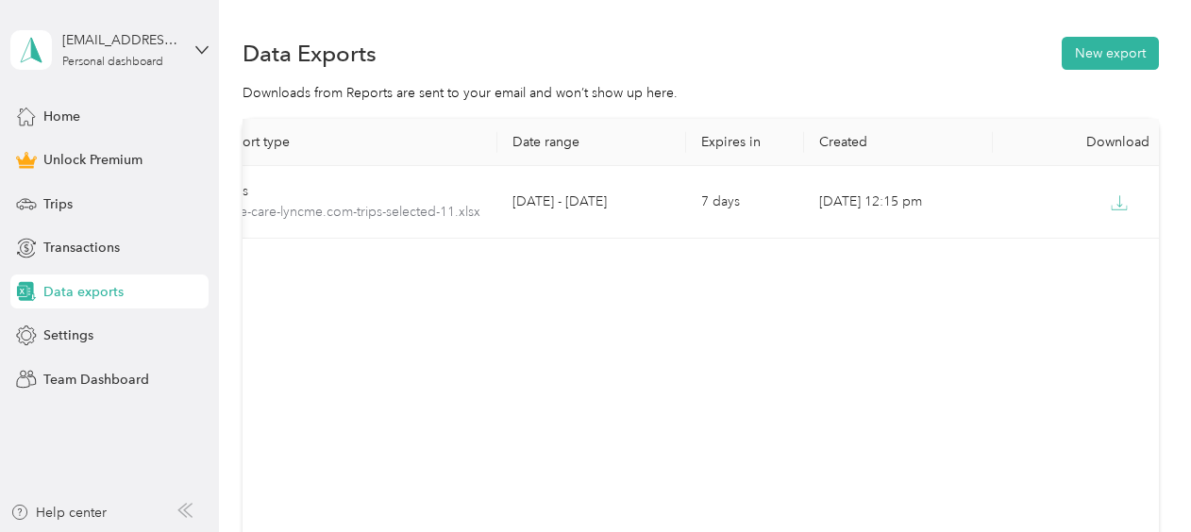
scroll to position [0, 113]
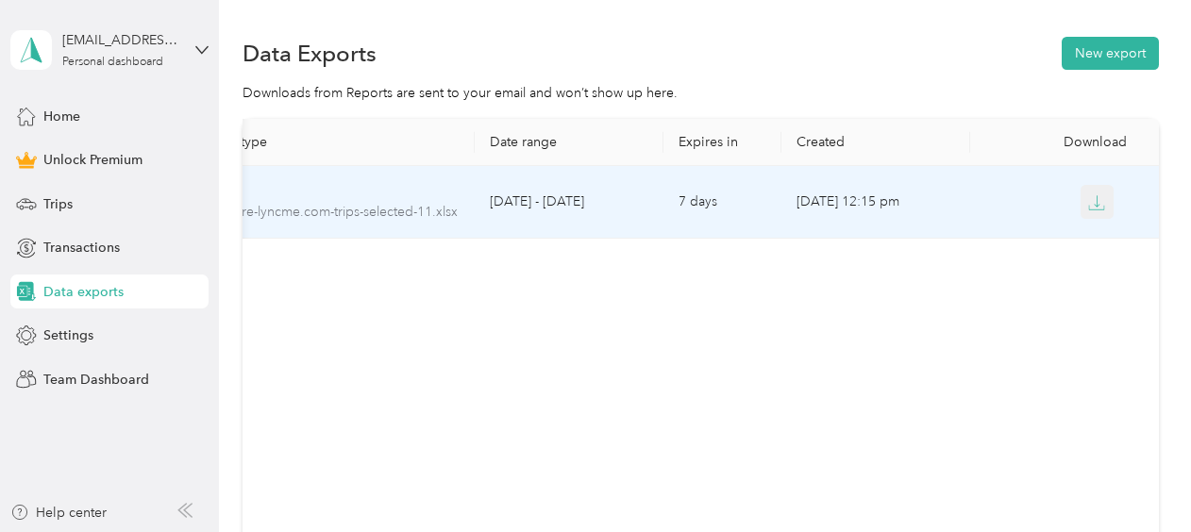
click at [1091, 204] on icon "button" at bounding box center [1096, 202] width 17 height 17
click at [1023, 203] on div at bounding box center [1064, 202] width 159 height 34
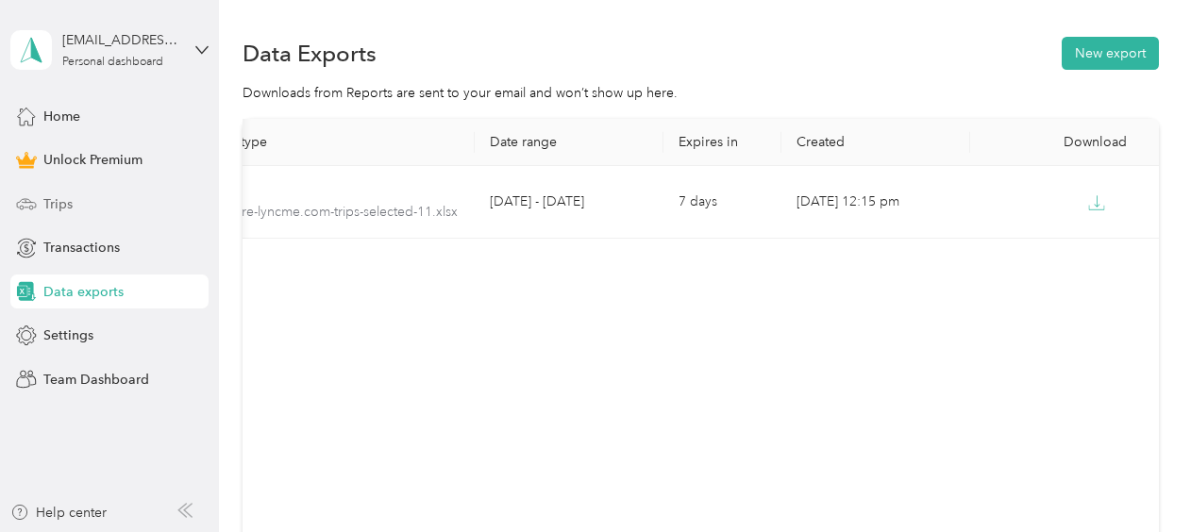
click at [60, 204] on span "Trips" at bounding box center [57, 204] width 29 height 20
